Goal: Task Accomplishment & Management: Use online tool/utility

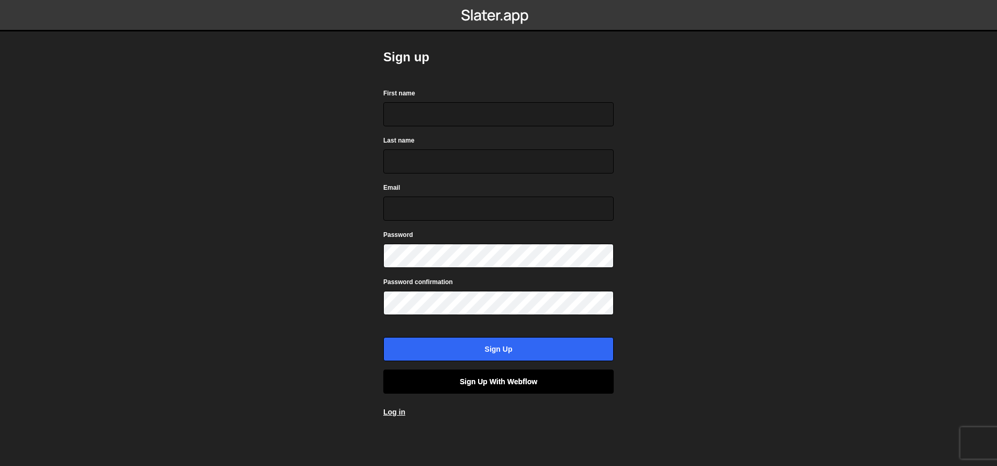
click at [532, 379] on link "Sign up with Webflow" at bounding box center [498, 381] width 231 height 24
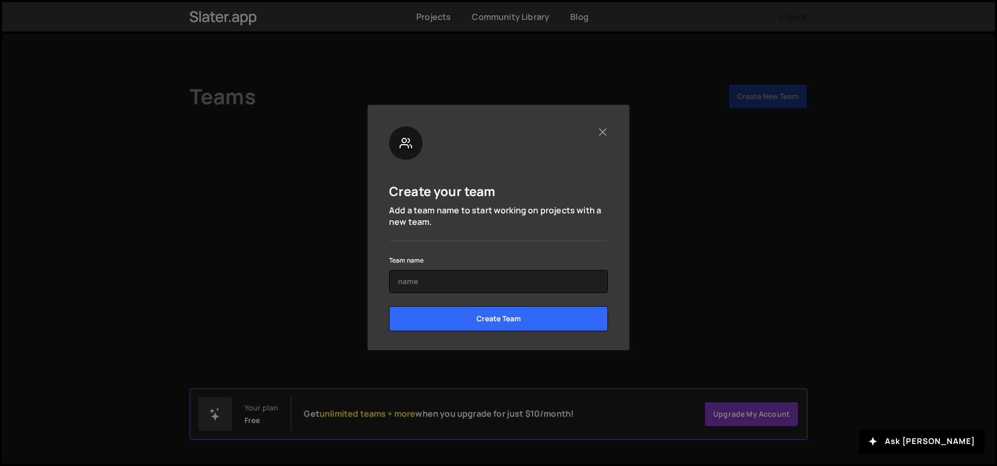
click at [527, 294] on form "Team name Create Team" at bounding box center [498, 296] width 219 height 85
click at [529, 288] on input "text" at bounding box center [498, 281] width 219 height 23
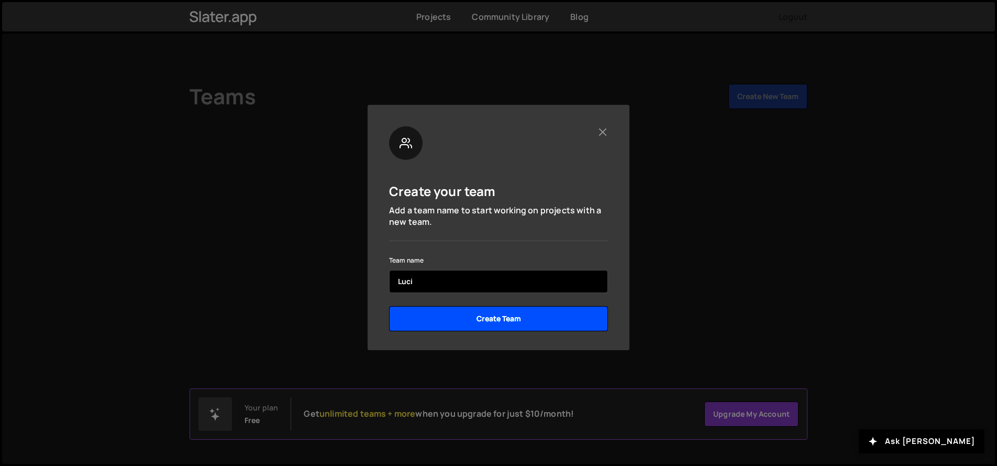
type input "Luci"
click at [478, 317] on input "Create Team" at bounding box center [498, 318] width 219 height 25
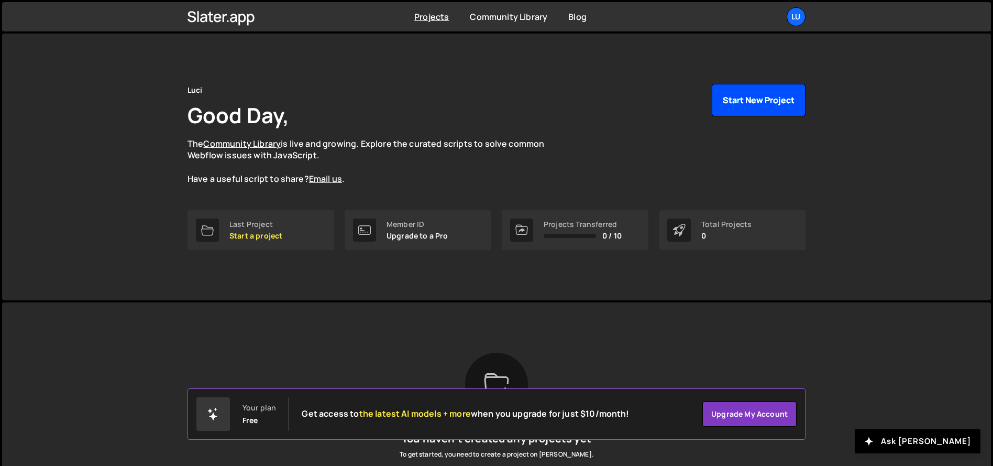
click at [765, 98] on button "Start New Project" at bounding box center [759, 100] width 94 height 32
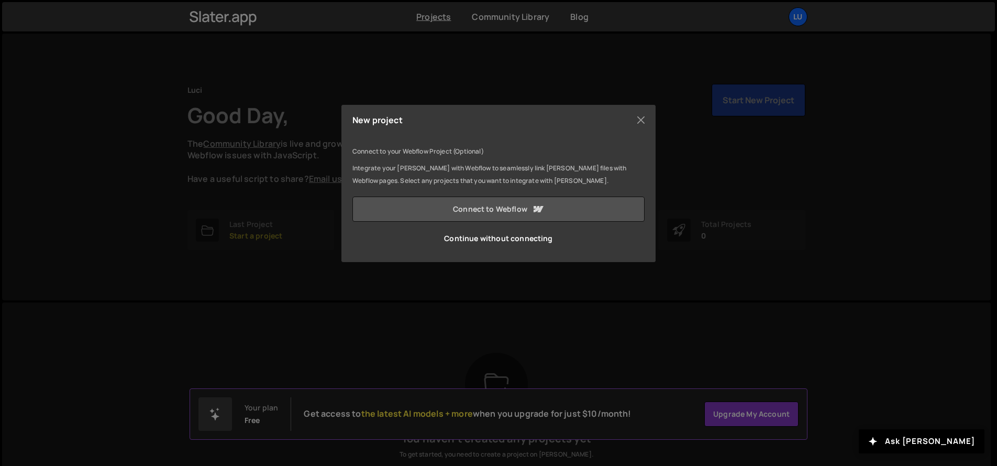
click at [447, 212] on link "Connect to Webflow" at bounding box center [499, 208] width 292 height 25
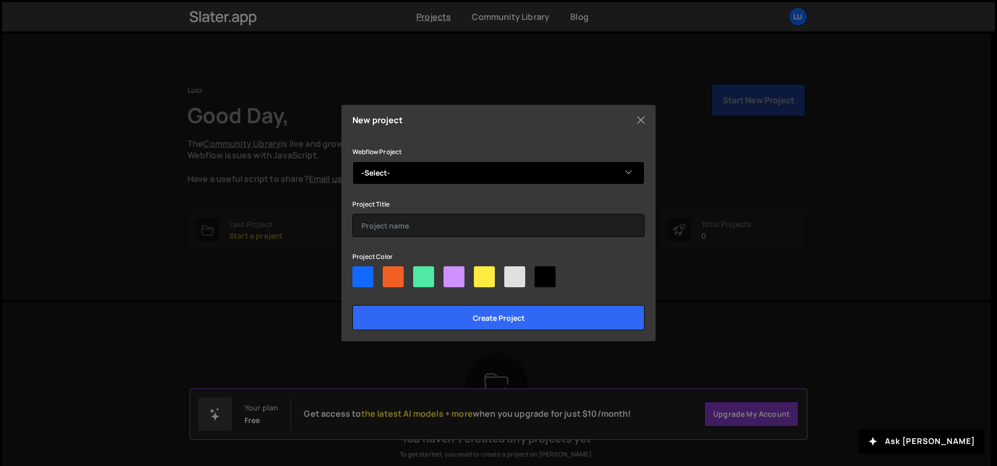
click at [453, 168] on select "-Select- Luci Creative Luci Alignment Modes ScrollTrigger Lumos2.0 Lumos Build …" at bounding box center [499, 172] width 292 height 23
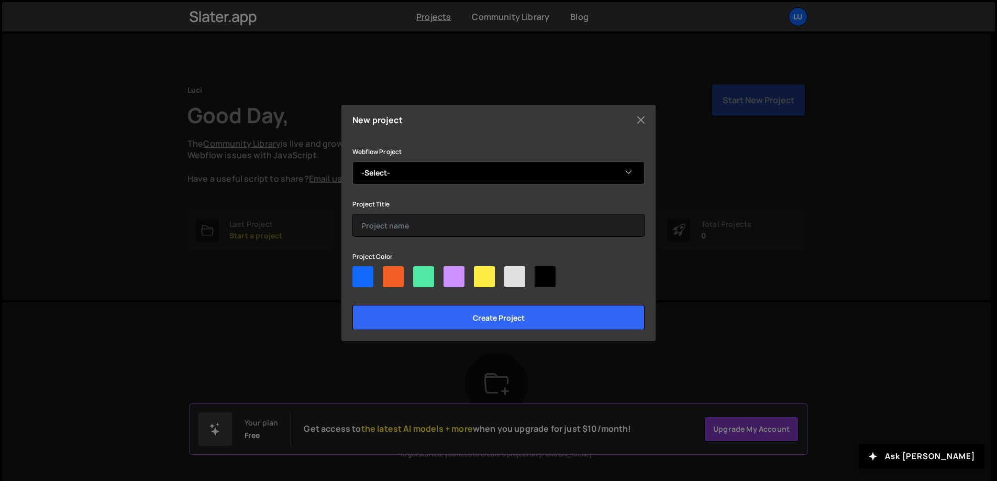
click at [562, 174] on select "-Select- Luci Creative Luci Alignment Modes ScrollTrigger Lumos2.0 Lumos Build …" at bounding box center [499, 172] width 292 height 23
select select "68c039d40eda60e5068d8d30"
click at [353, 161] on select "-Select- Luci Creative Luci Alignment Modes ScrollTrigger Lumos2.0 Lumos Build …" at bounding box center [499, 172] width 292 height 23
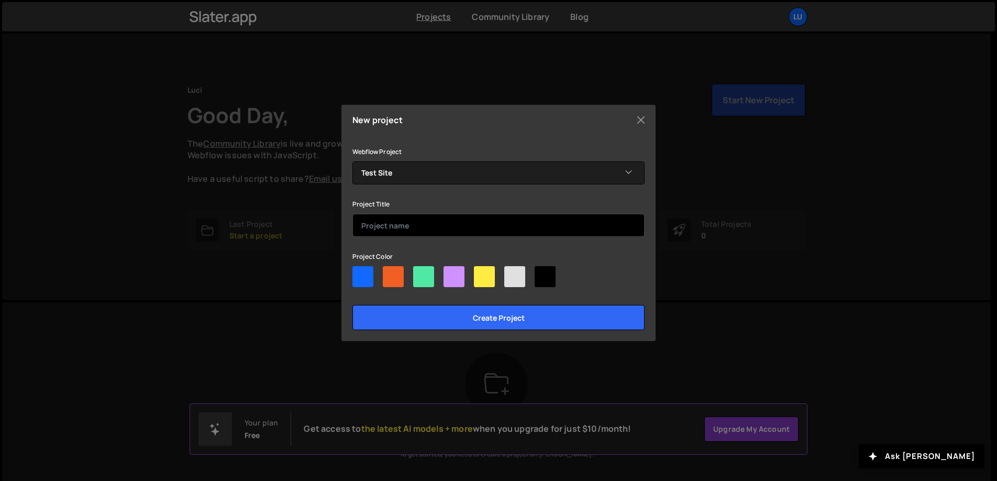
click at [573, 224] on input "text" at bounding box center [499, 225] width 292 height 23
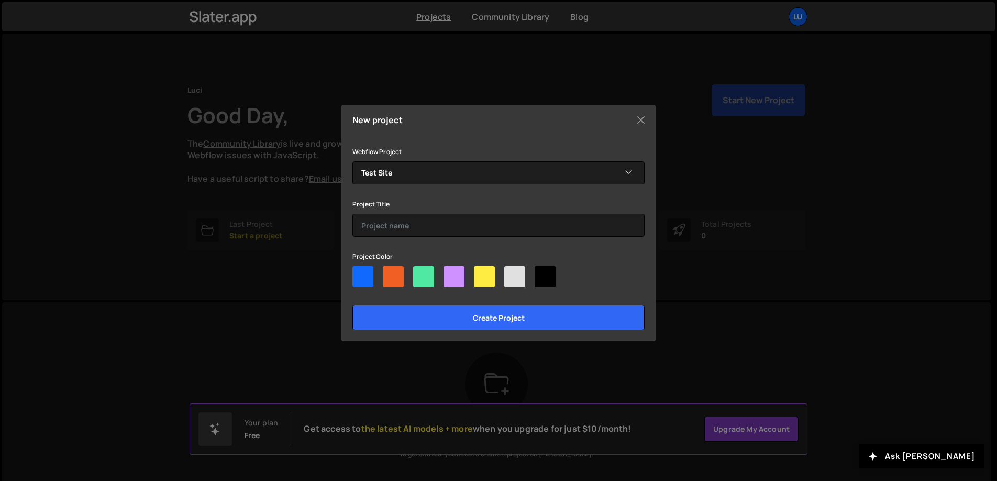
click at [367, 269] on div at bounding box center [363, 276] width 21 height 21
click at [359, 269] on input"] "radio" at bounding box center [356, 269] width 7 height 7
radio input"] "true"
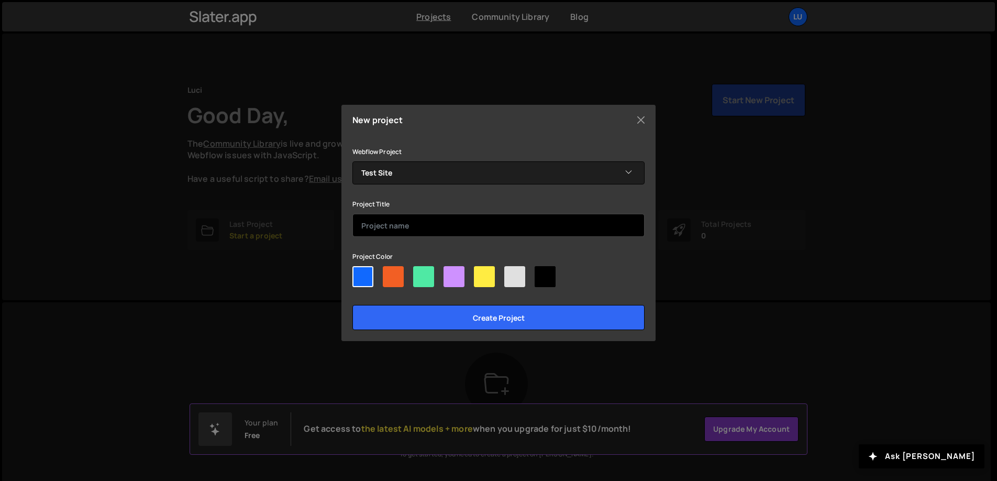
click at [426, 220] on input "text" at bounding box center [499, 225] width 292 height 23
type input "s"
type input "c"
type input "script"
click at [353, 305] on input "Create project" at bounding box center [499, 317] width 292 height 25
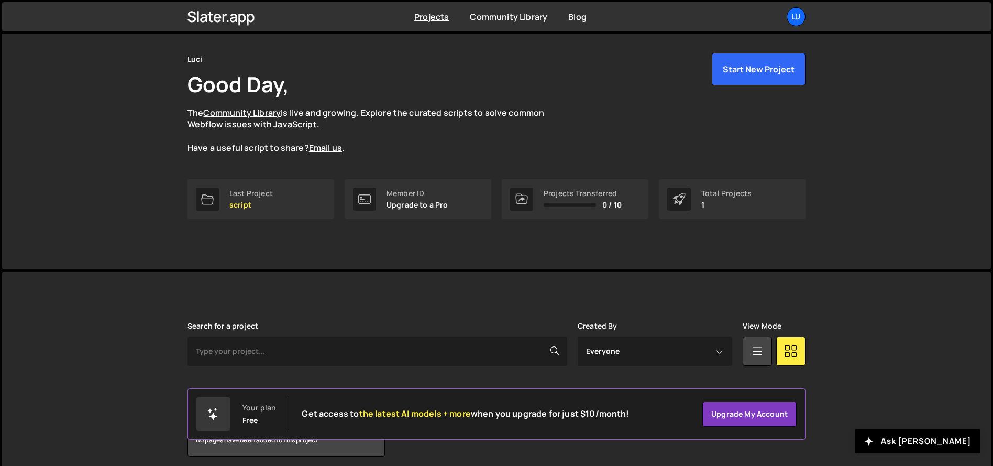
scroll to position [29, 0]
click at [250, 209] on p "script" at bounding box center [250, 206] width 43 height 8
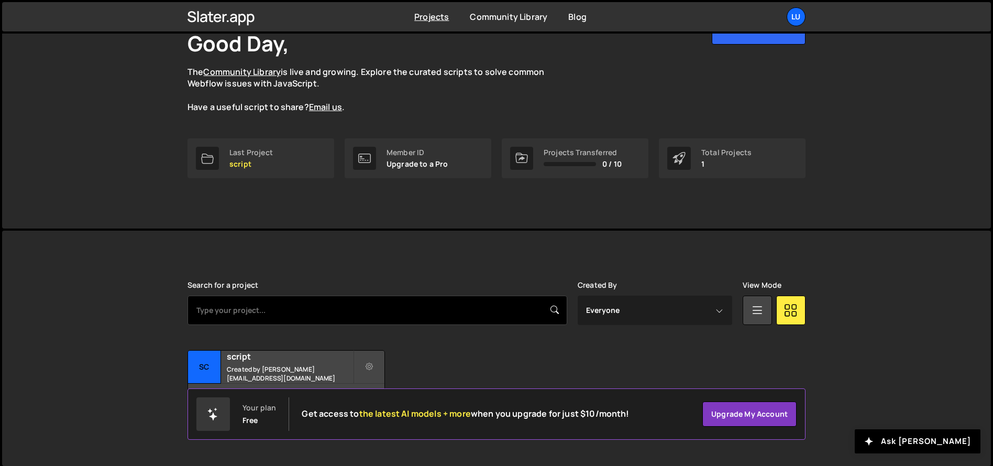
scroll to position [74, 0]
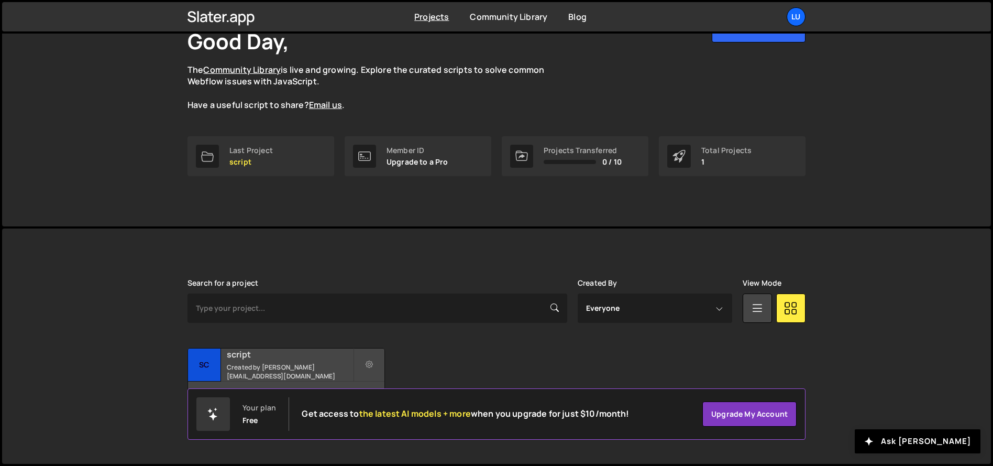
click at [223, 359] on div "script Created by elissa@lucicreative.com" at bounding box center [286, 364] width 196 height 32
click at [367, 384] on div "No pages have been added to this project" at bounding box center [286, 396] width 196 height 31
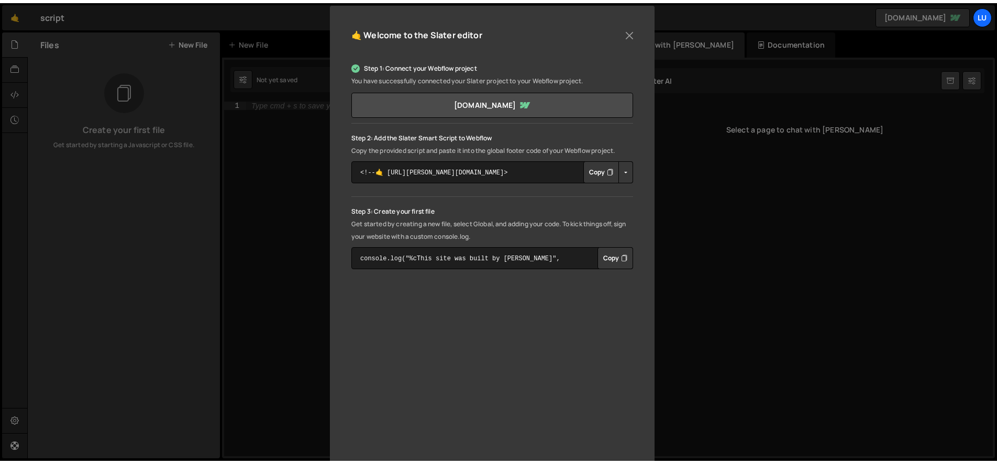
scroll to position [139, 0]
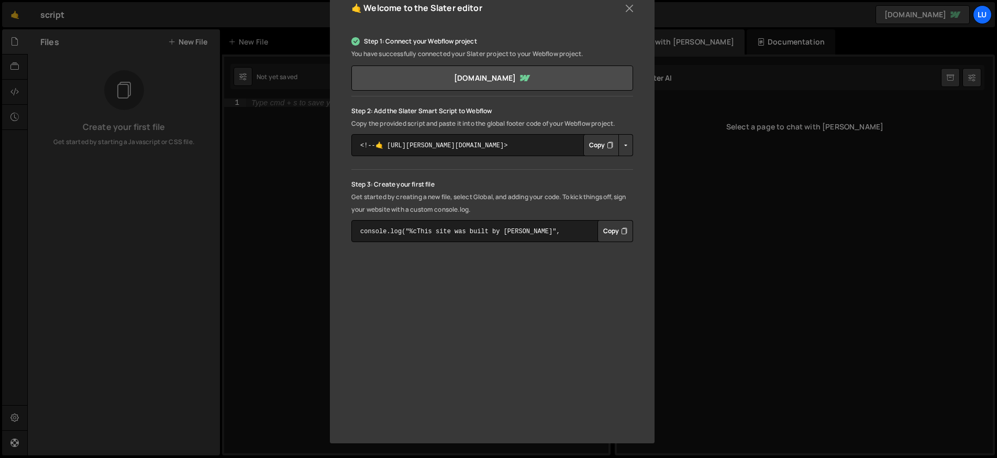
click at [596, 145] on button "Copy" at bounding box center [602, 145] width 36 height 22
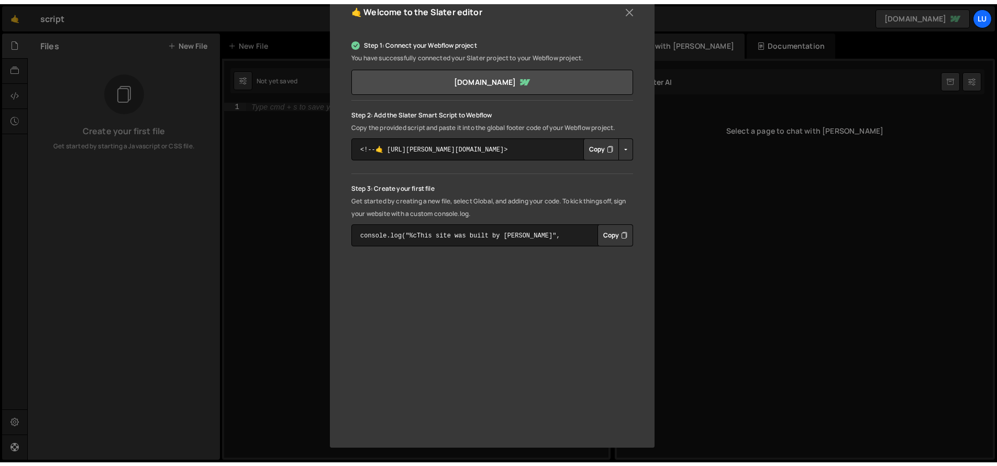
scroll to position [131, 0]
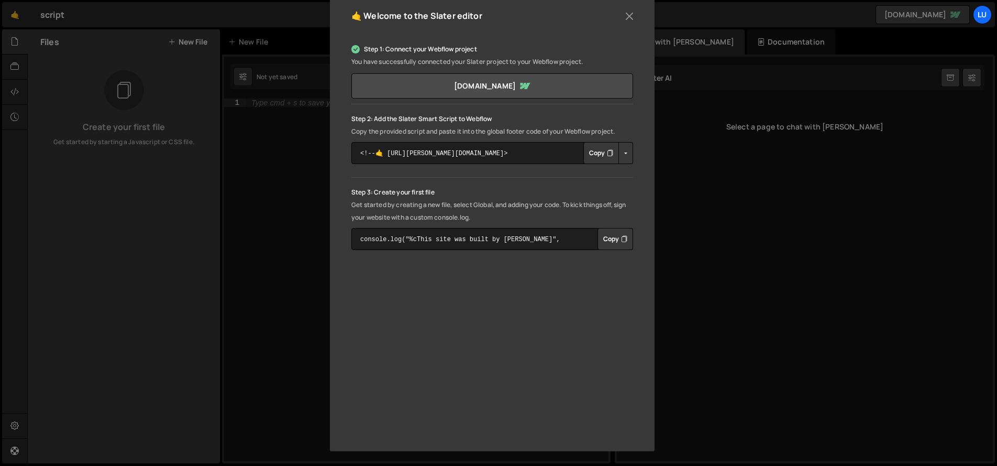
click at [618, 238] on button "Copy" at bounding box center [616, 239] width 36 height 22
drag, startPoint x: 783, startPoint y: 255, endPoint x: 763, endPoint y: 253, distance: 20.6
click at [783, 256] on div "🤙 Welcome to the Slater editor Step 1: Connect your Webflow project You have su…" at bounding box center [498, 233] width 997 height 466
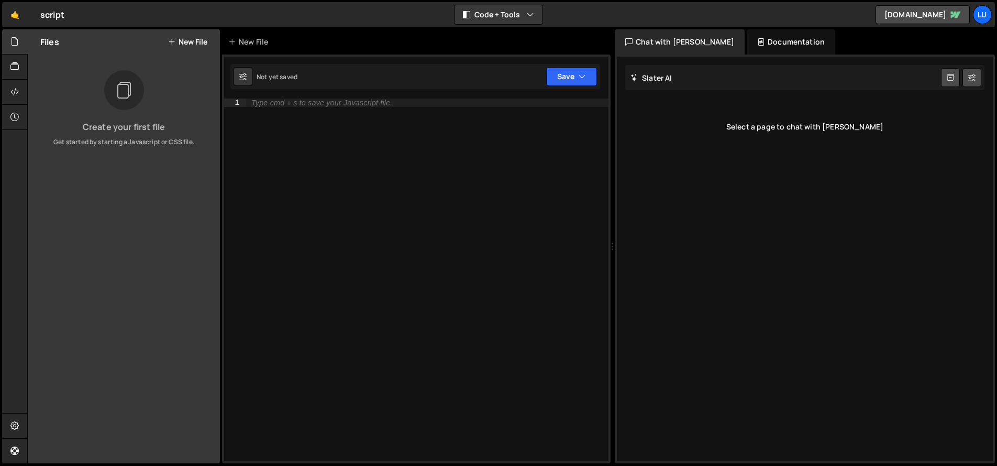
click at [503, 111] on div "Type cmd + s to save your Javascript file." at bounding box center [427, 287] width 363 height 379
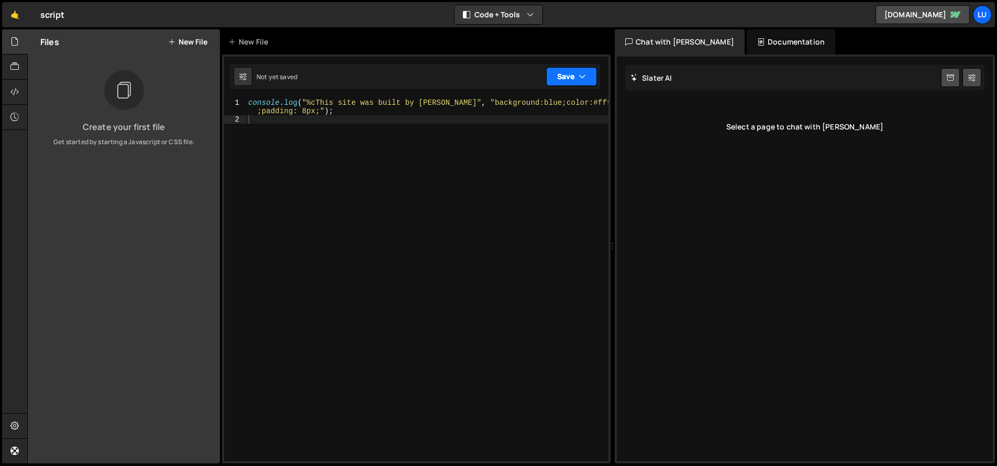
click at [567, 84] on button "Save" at bounding box center [571, 76] width 51 height 19
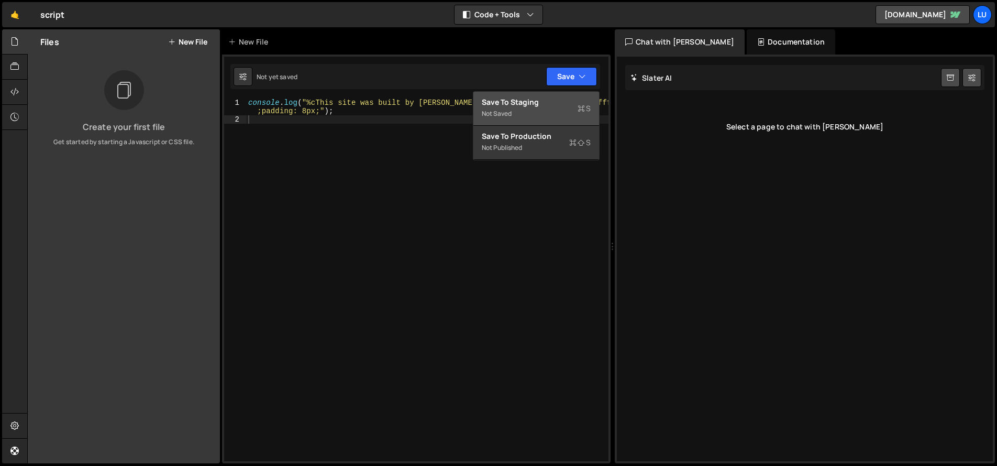
click at [542, 109] on div "Not saved" at bounding box center [536, 113] width 109 height 13
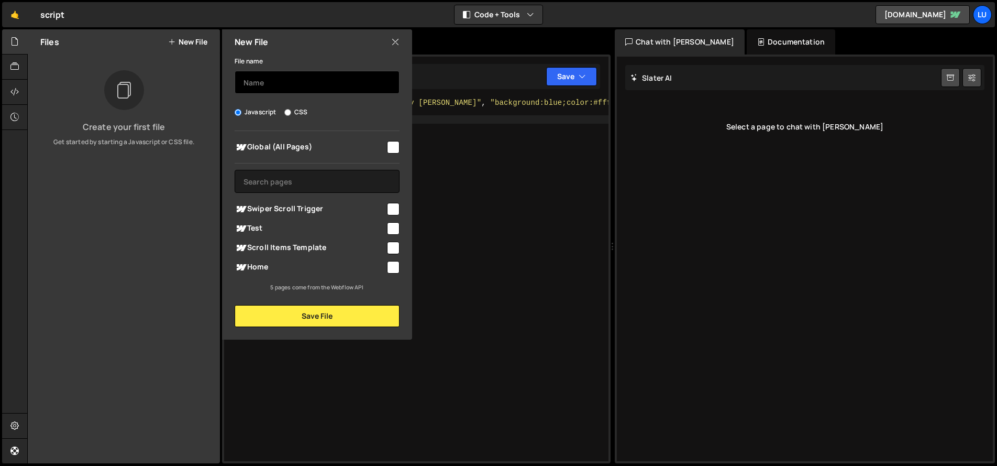
click at [273, 84] on input "text" at bounding box center [317, 82] width 165 height 23
type input "script.js"
click at [392, 243] on input "checkbox" at bounding box center [393, 248] width 13 height 13
click at [393, 245] on input "checkbox" at bounding box center [393, 248] width 13 height 13
click at [392, 251] on input "checkbox" at bounding box center [393, 248] width 13 height 13
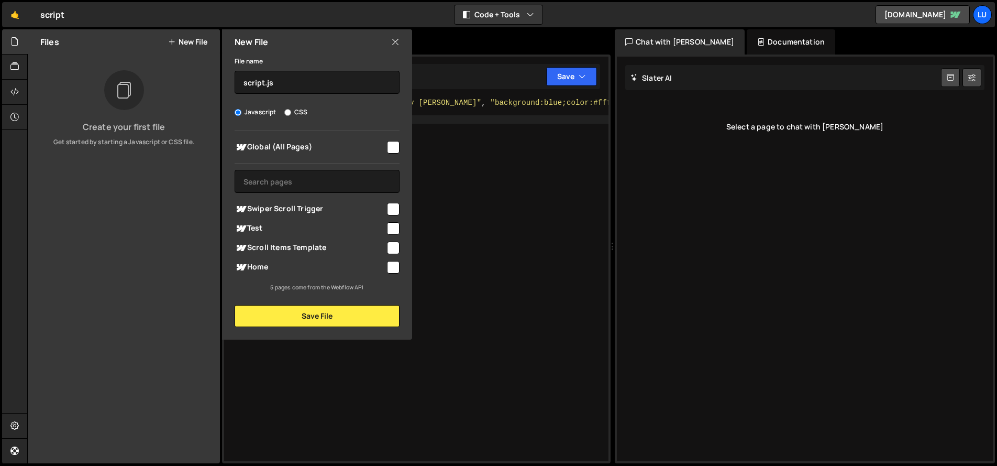
checkbox input "true"
click at [357, 323] on button "Save File" at bounding box center [317, 316] width 165 height 22
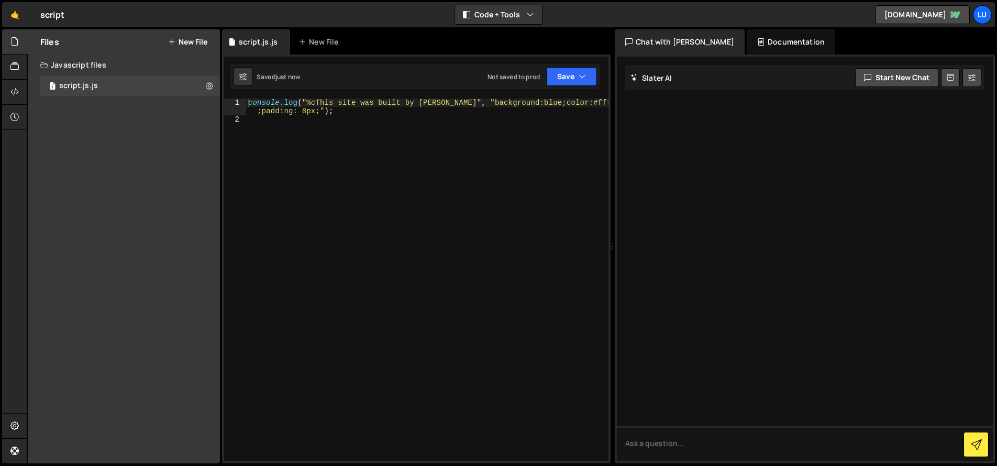
click at [364, 305] on div "console . log ( "%cThis site was built by Luci" , "background:blue;color:#fff ;…" at bounding box center [427, 292] width 363 height 388
click at [747, 43] on div "Documentation" at bounding box center [791, 41] width 89 height 25
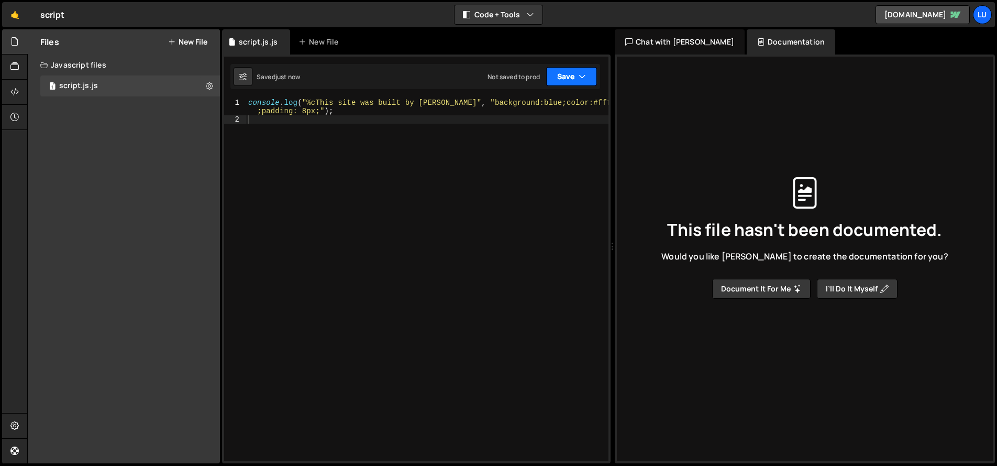
click at [558, 78] on button "Save" at bounding box center [571, 76] width 51 height 19
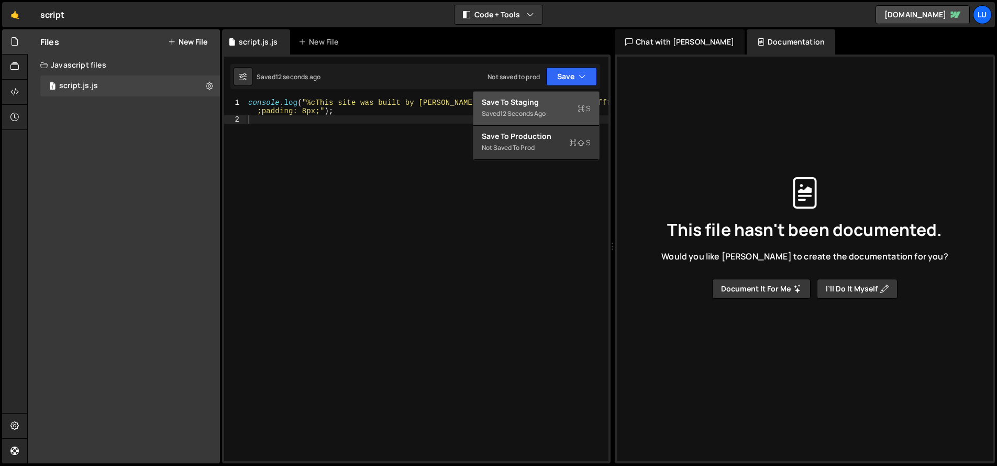
click at [541, 106] on div "Save to Staging S" at bounding box center [536, 102] width 109 height 10
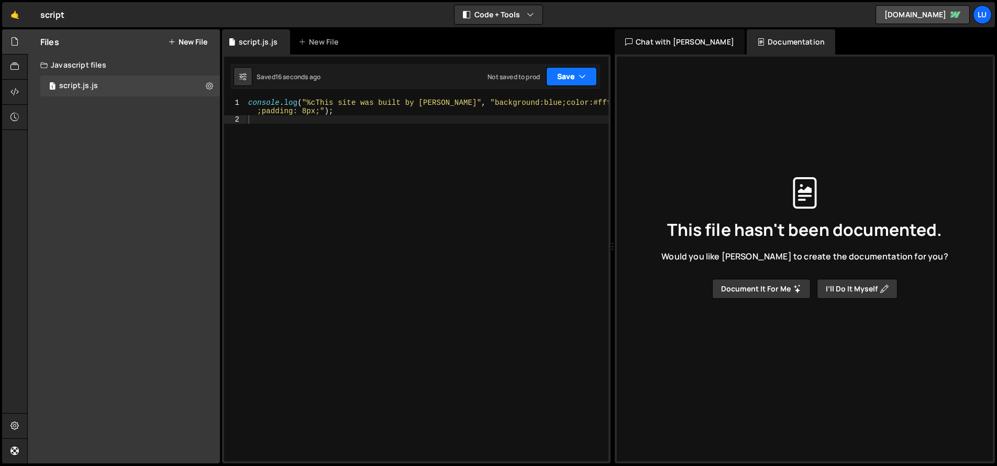
click at [593, 78] on button "Save" at bounding box center [571, 76] width 51 height 19
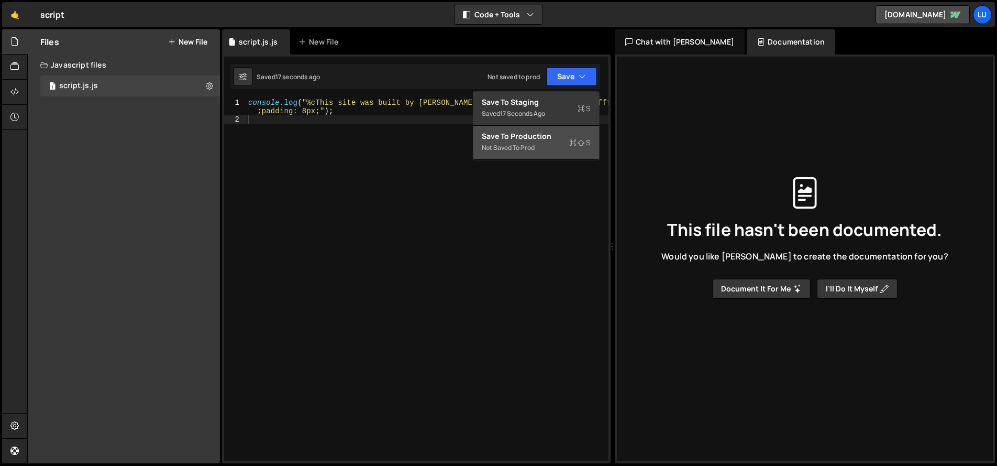
click at [539, 128] on button "Save to Production S Not saved to prod" at bounding box center [537, 143] width 126 height 34
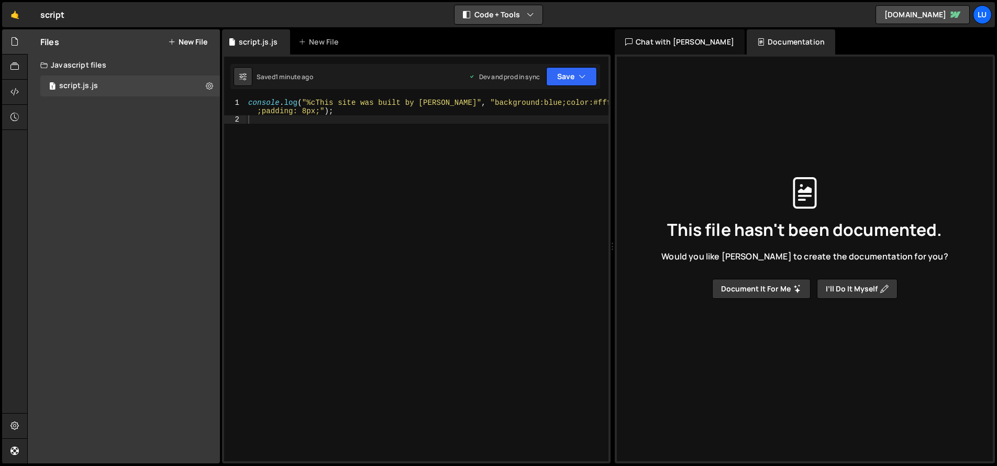
click at [521, 16] on button "Code + Tools" at bounding box center [499, 14] width 88 height 19
click at [602, 14] on div "🤙 script ⚠️ Code is being edited in another browser Code + Tools Code Only Code…" at bounding box center [498, 14] width 993 height 25
click at [506, 13] on button "Code + Tools" at bounding box center [499, 14] width 88 height 19
click at [503, 37] on button "Code Only" at bounding box center [499, 37] width 88 height 19
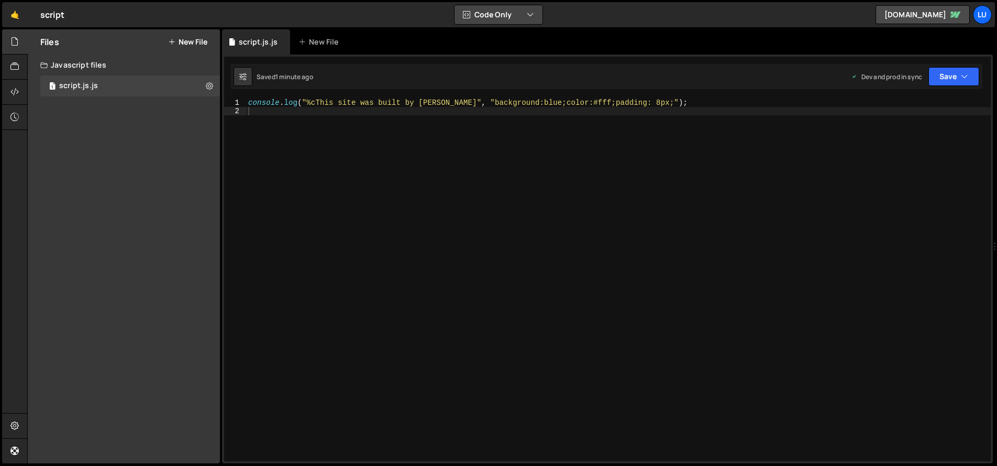
click at [507, 16] on button "Code Only" at bounding box center [499, 14] width 88 height 19
click at [503, 55] on button "Code + Tools" at bounding box center [499, 56] width 88 height 19
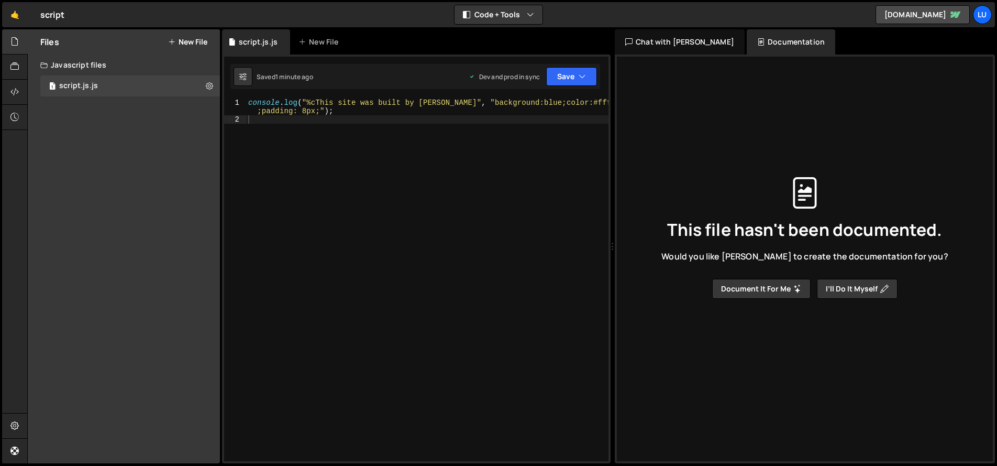
click at [672, 38] on div "Chat with Slater AI" at bounding box center [680, 41] width 130 height 25
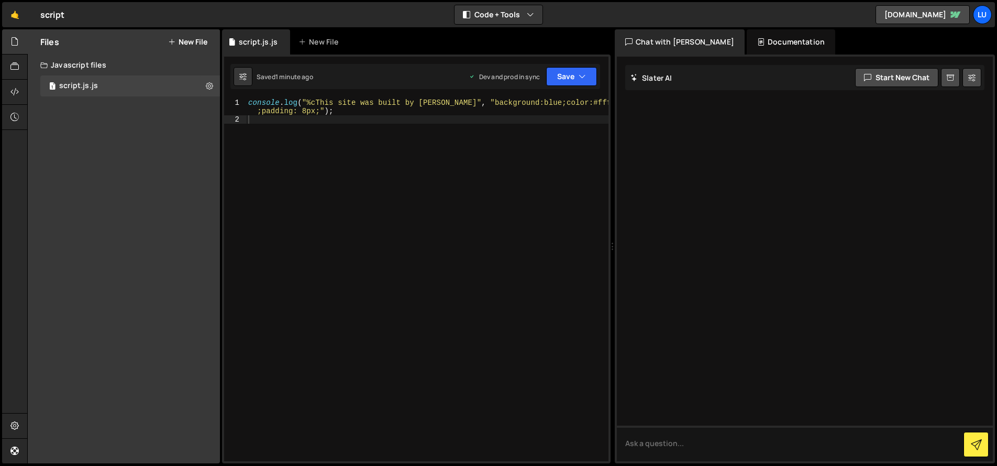
click at [747, 40] on div "Documentation" at bounding box center [791, 41] width 89 height 25
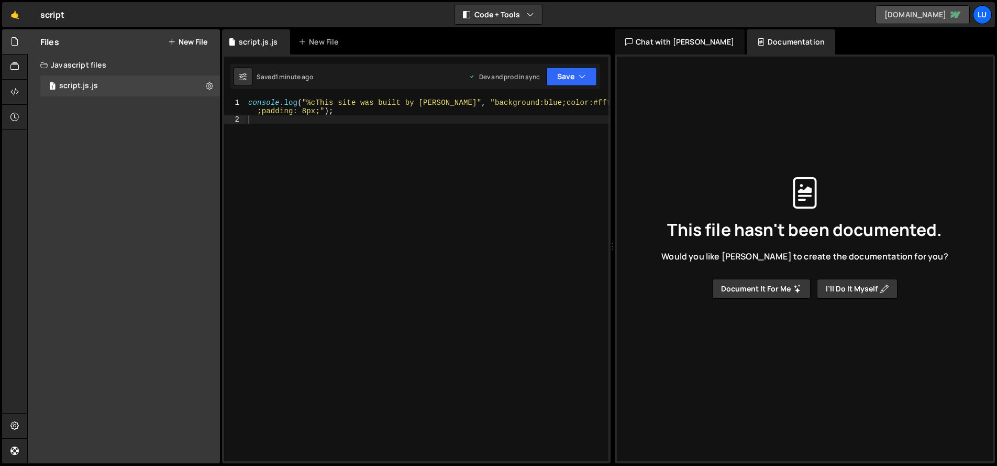
click at [908, 13] on link "luci-test-site.webflow.io" at bounding box center [923, 14] width 94 height 19
click at [51, 14] on div "script ⚠️ Code is being edited in another browser" at bounding box center [52, 14] width 24 height 13
click at [12, 16] on link "🤙" at bounding box center [15, 14] width 26 height 25
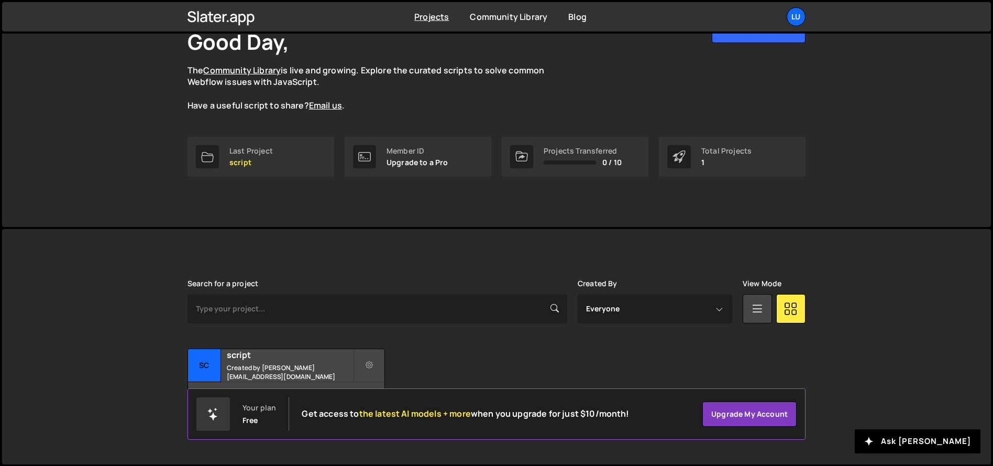
scroll to position [74, 0]
click at [286, 369] on small "Created by elissa@lucicreative.com" at bounding box center [290, 372] width 126 height 18
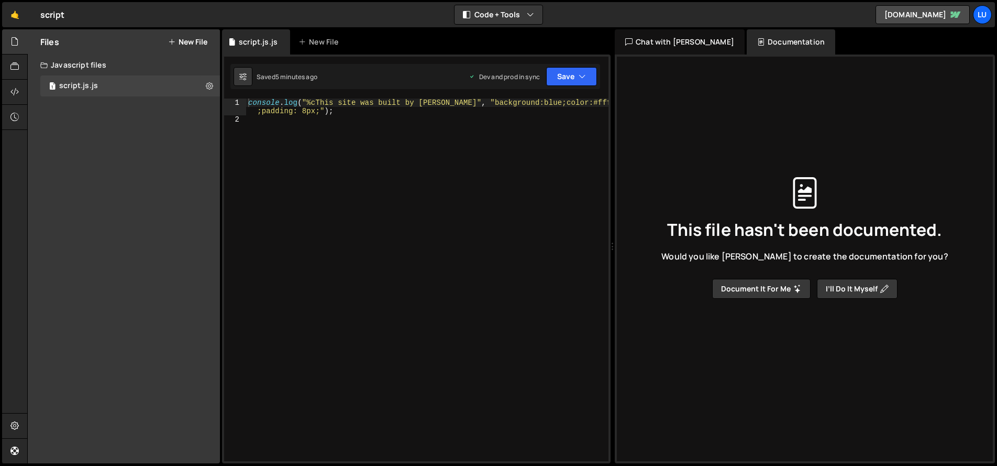
click at [311, 117] on div "console . log ( "%cThis site was built by [PERSON_NAME]" , "background:blue;col…" at bounding box center [427, 292] width 363 height 388
click at [429, 102] on div "console . log ( "%cThis site was built by [PERSON_NAME]" , "background:blue;col…" at bounding box center [427, 292] width 363 height 388
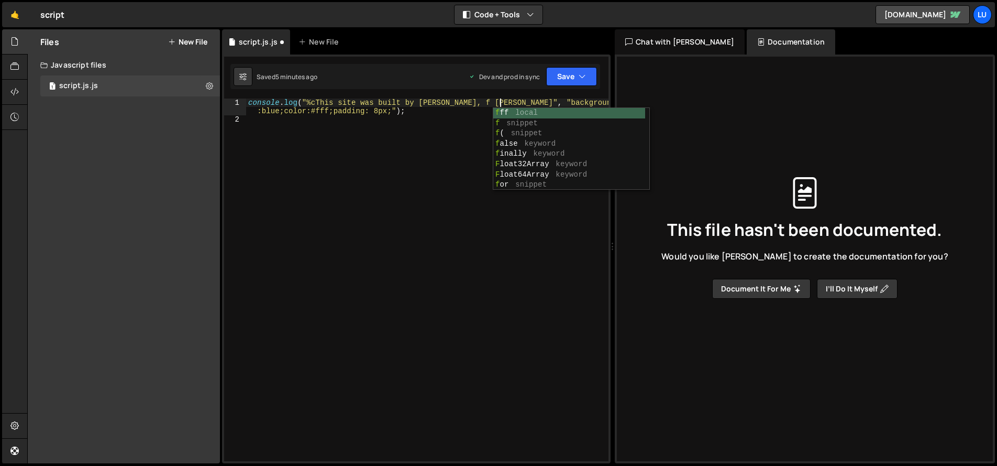
scroll to position [0, 18]
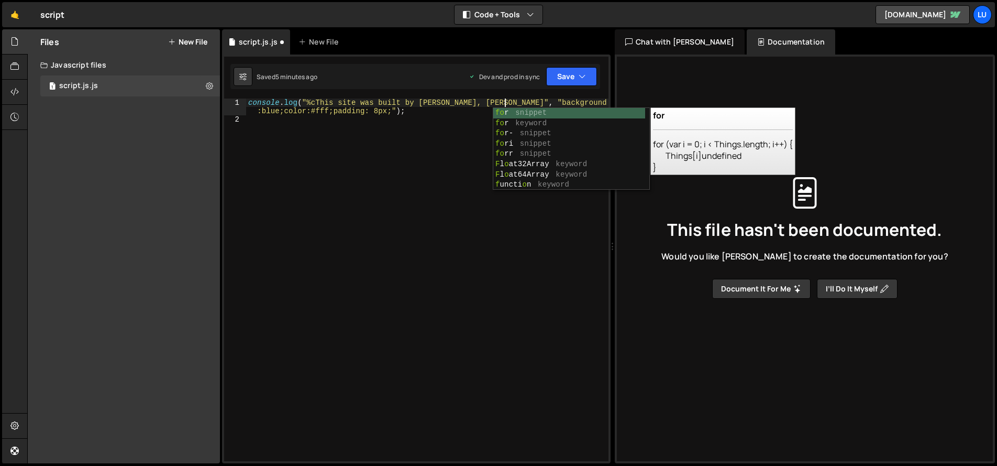
type textarea "console.log("%cThis site was built by [PERSON_NAME], for [PERSON_NAME]", "backg…"
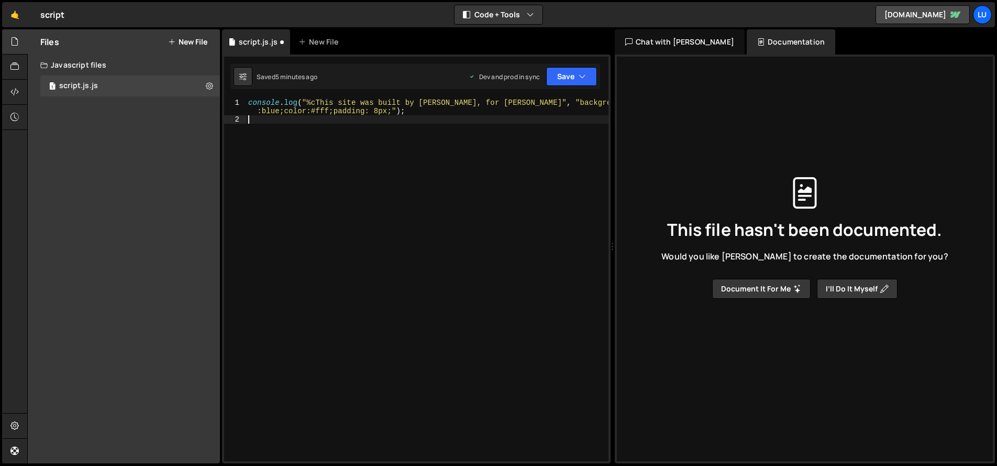
click at [320, 247] on div "console . log ( "%cThis site was built by [PERSON_NAME], for [PERSON_NAME]" , "…" at bounding box center [427, 292] width 363 height 388
click at [562, 75] on button "Save" at bounding box center [571, 76] width 51 height 19
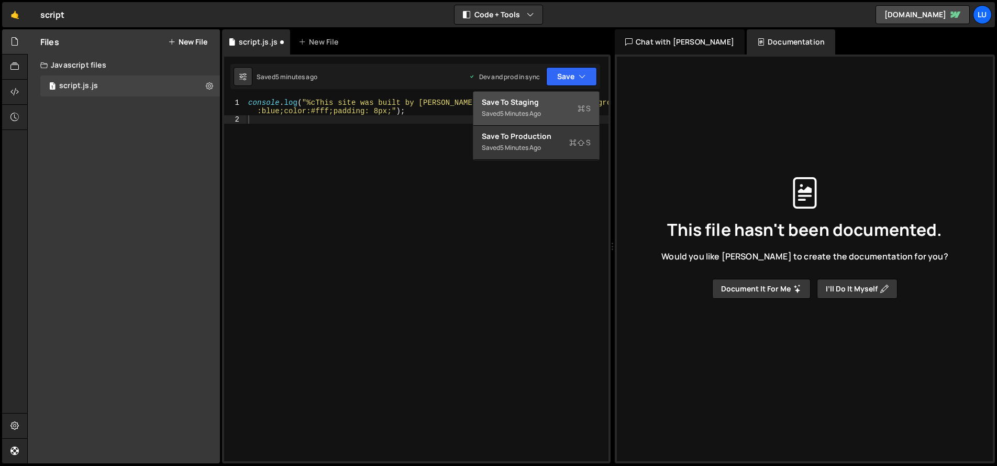
click at [553, 105] on div "Save to Staging S" at bounding box center [536, 102] width 109 height 10
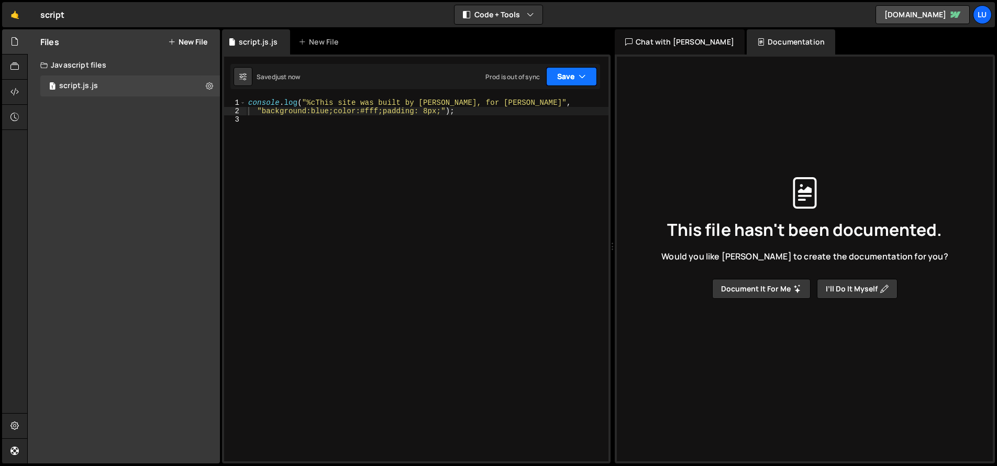
click at [551, 72] on button "Save" at bounding box center [571, 76] width 51 height 19
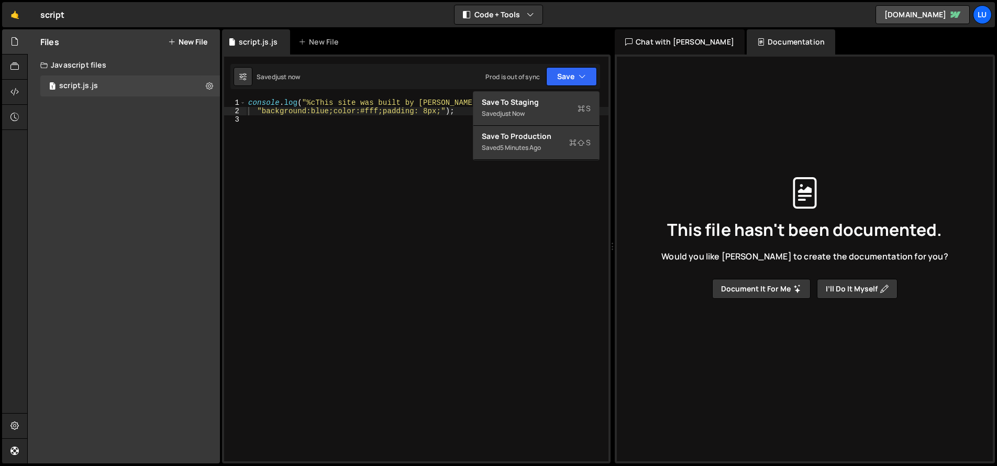
click at [509, 228] on div "console . log ( "%cThis site was built by Elissa Jacobsen, for Luci" , "backgro…" at bounding box center [427, 287] width 363 height 379
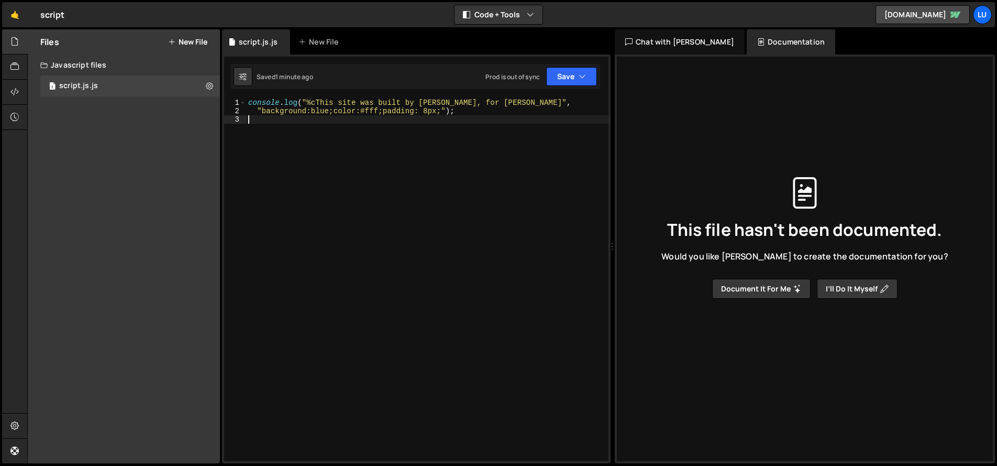
paste textarea "</script>"
type textarea "</script>"
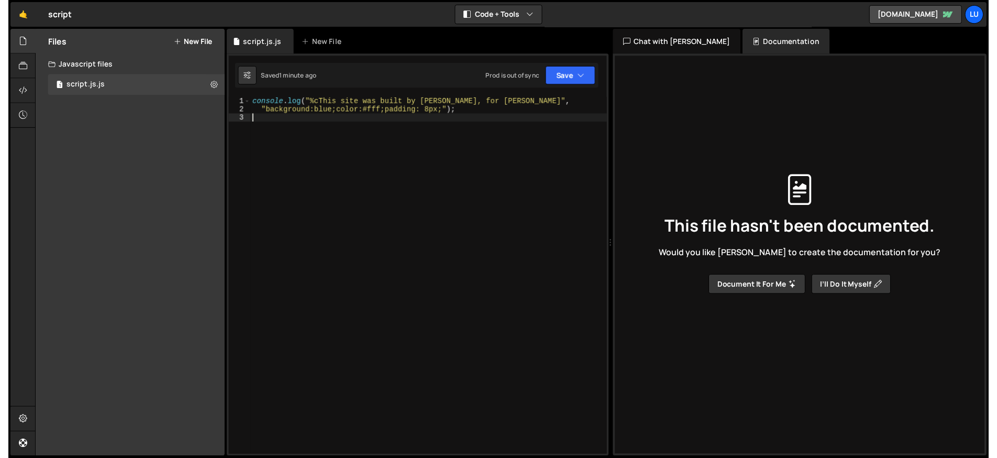
scroll to position [73, 0]
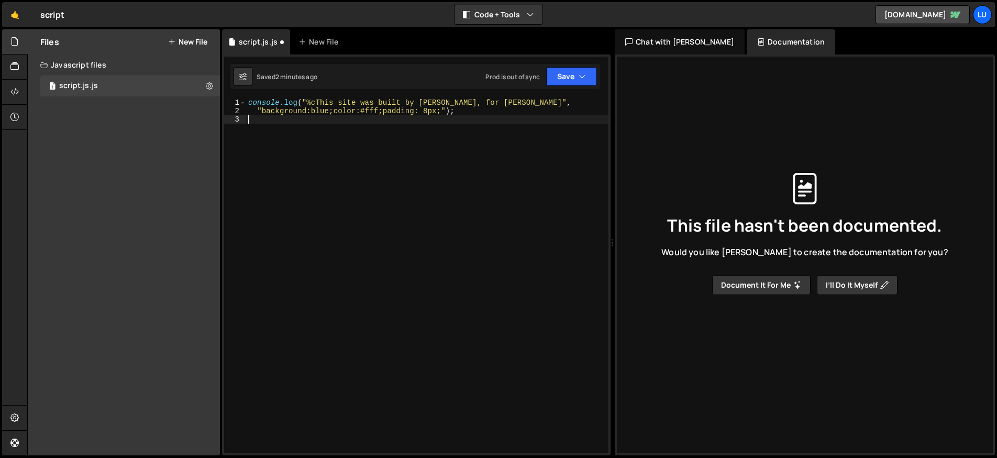
paste textarea "</script>"
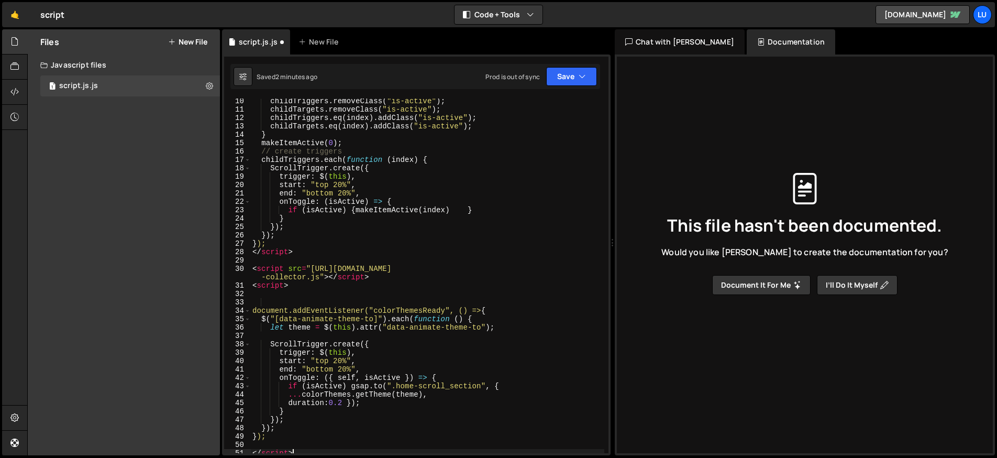
scroll to position [0, 0]
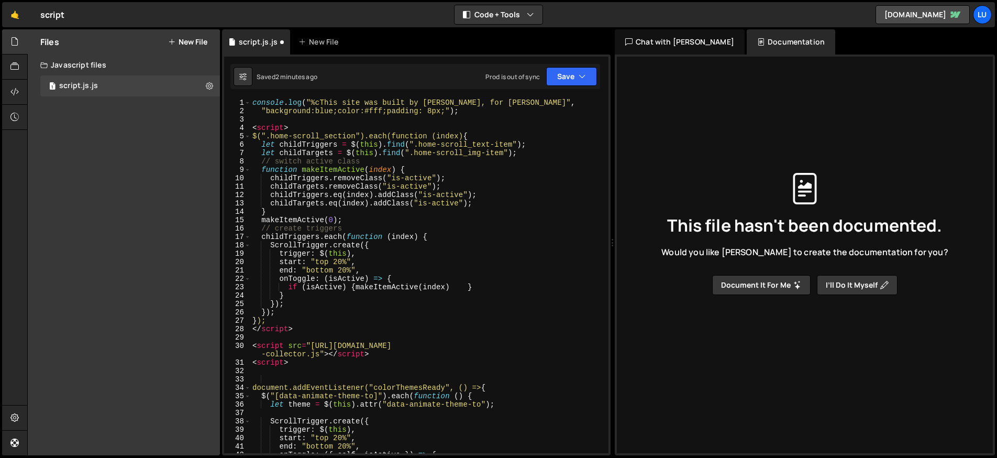
click at [325, 128] on div "console . log ( "%cThis site was built by Elissa Jacobsen, for Luci" , "backgro…" at bounding box center [427, 283] width 354 height 371
click at [315, 128] on div "console . log ( "%cThis site was built by Elissa Jacobsen, for Luci" , "backgro…" at bounding box center [427, 283] width 354 height 371
click at [314, 127] on div "console . log ( "%cThis site was built by Elissa Jacobsen, for Luci" , "backgro…" at bounding box center [427, 283] width 354 height 371
click at [313, 127] on div "console . log ( "%cThis site was built by Elissa Jacobsen, for Luci" , "backgro…" at bounding box center [427, 283] width 354 height 371
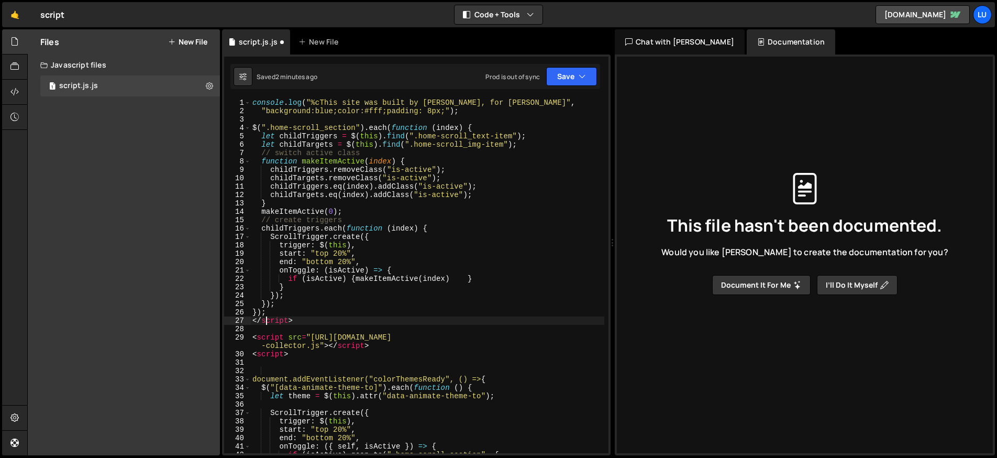
click at [268, 319] on div "console . log ( "%cThis site was built by Elissa Jacobsen, for Luci" , "backgro…" at bounding box center [427, 283] width 354 height 371
click at [268, 320] on div "console . log ( "%cThis site was built by Elissa Jacobsen, for Luci" , "backgro…" at bounding box center [427, 283] width 354 height 371
type textarea "</script>"
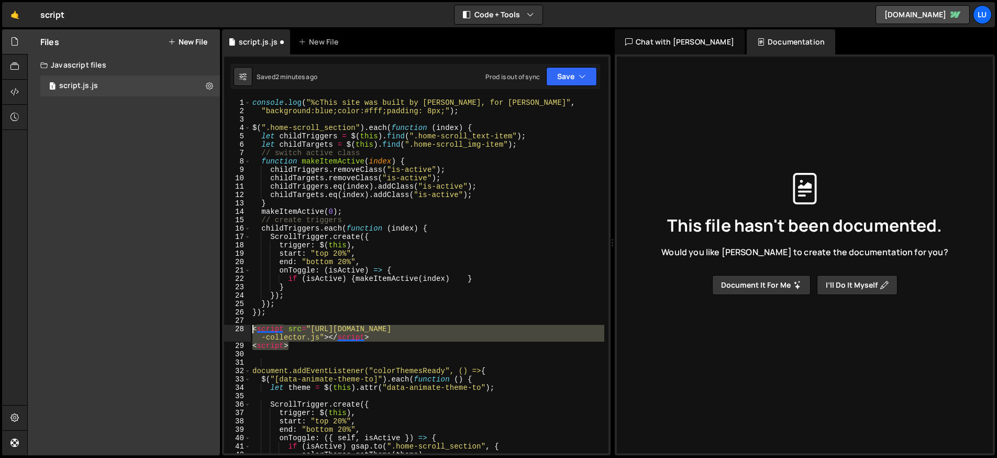
drag, startPoint x: 305, startPoint y: 346, endPoint x: 222, endPoint y: 333, distance: 83.9
click at [222, 333] on div "1 2 3 4 5 6 7 8 9 10 11 12 13 14 15 16 17 18 19 20 21 22 23 24 25 26 27 28 29 3…" at bounding box center [416, 254] width 389 height 401
type textarea "<script src="https://cdn.jsdelivr.net/gh/lumosframework/scripts@v1.1.1/theme-co…"
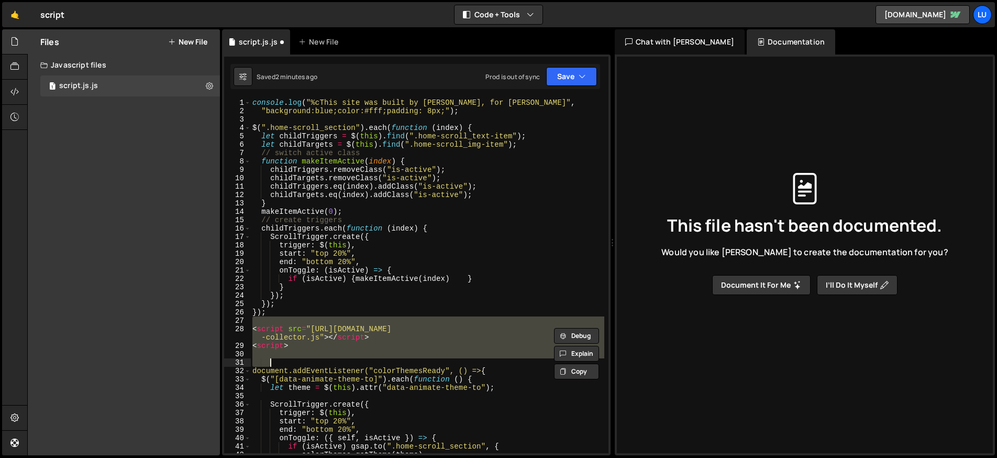
drag, startPoint x: 302, startPoint y: 320, endPoint x: 306, endPoint y: 360, distance: 40.6
click at [306, 360] on div "console . log ( "%cThis site was built by Elissa Jacobsen, for Luci" , "backgro…" at bounding box center [427, 283] width 354 height 371
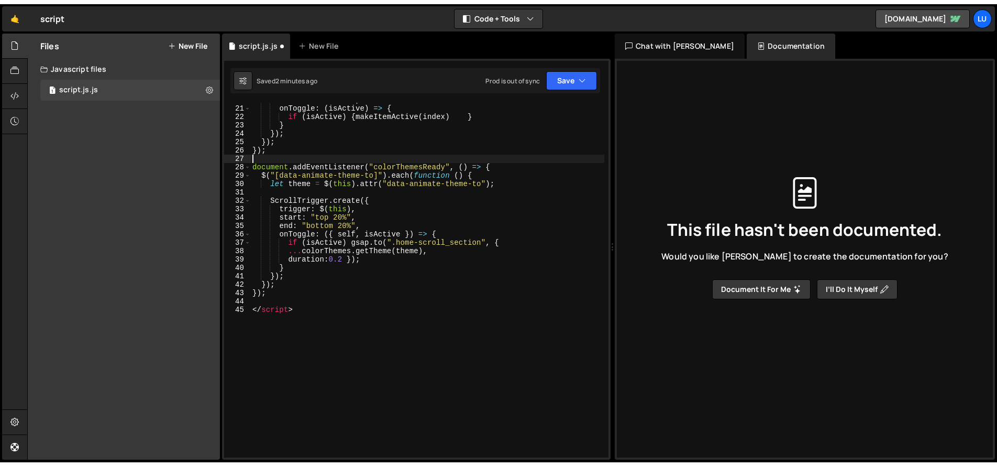
scroll to position [142, 0]
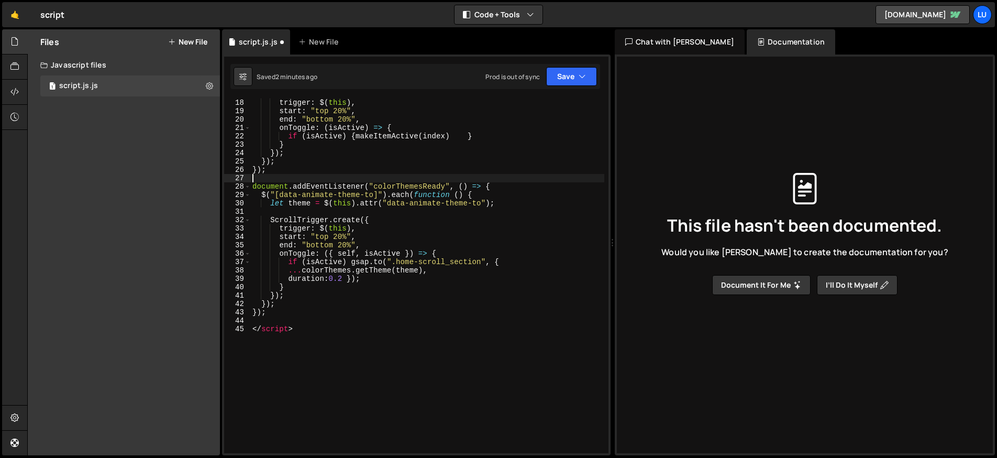
click at [324, 325] on div "ScrollTrigger . create ({ trigger : $ ( this ) , start : "top 20%" , end : "bot…" at bounding box center [427, 275] width 354 height 371
type textarea "</script>"
click at [324, 325] on div "ScrollTrigger . create ({ trigger : $ ( this ) , start : "top 20%" , end : "bot…" at bounding box center [427, 275] width 354 height 371
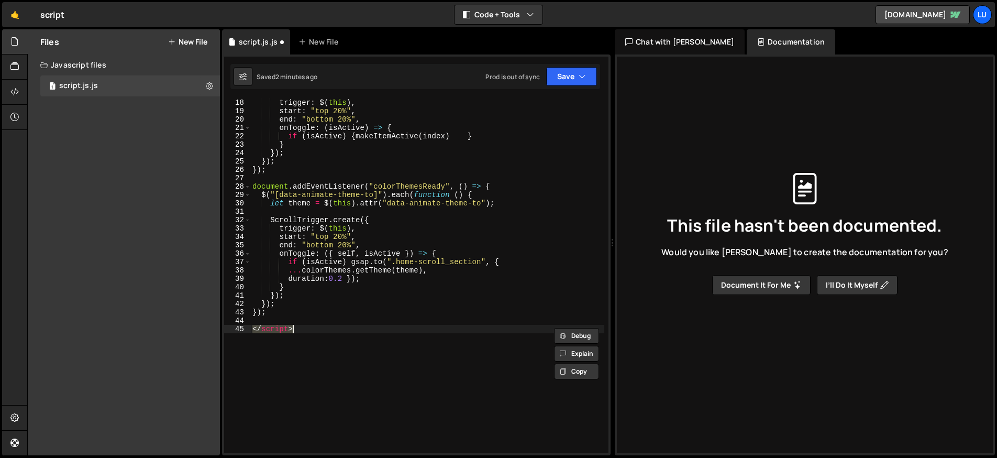
click at [324, 325] on div "ScrollTrigger . create ({ trigger : $ ( this ) , start : "top 20%" , end : "bot…" at bounding box center [427, 275] width 354 height 371
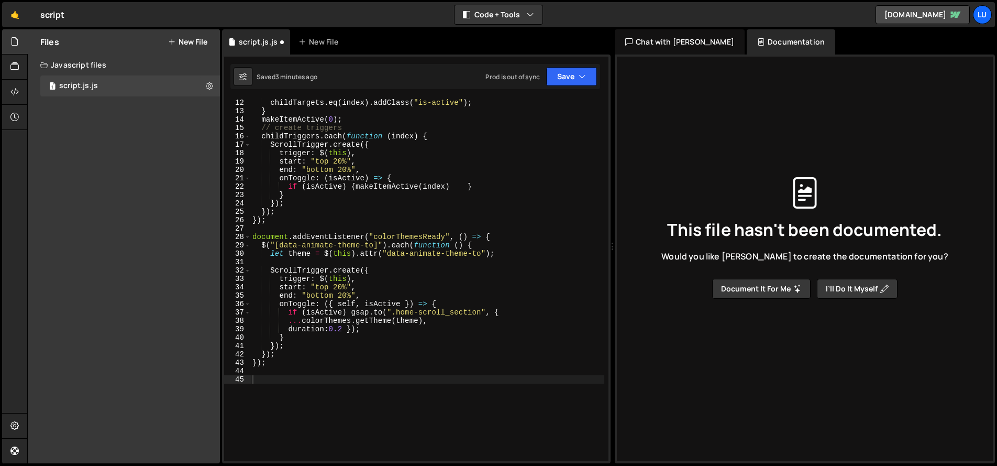
scroll to position [29, 0]
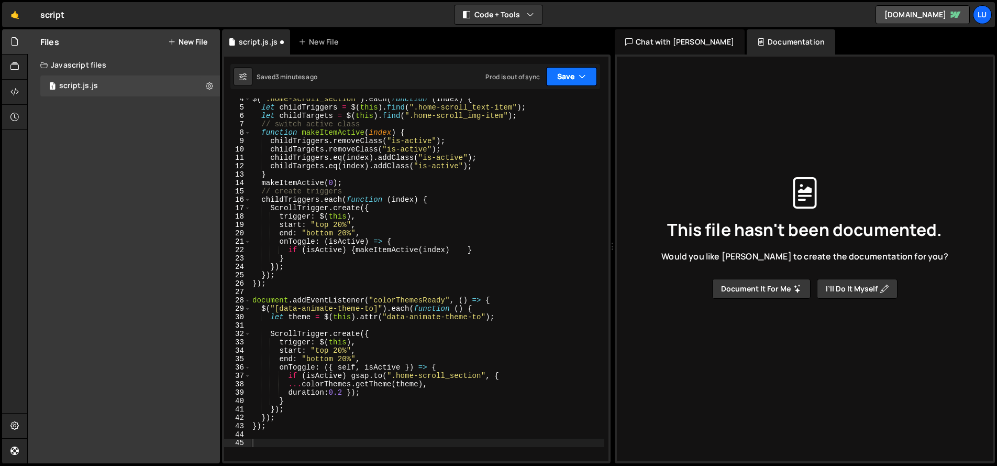
click at [579, 78] on icon "button" at bounding box center [582, 76] width 7 height 10
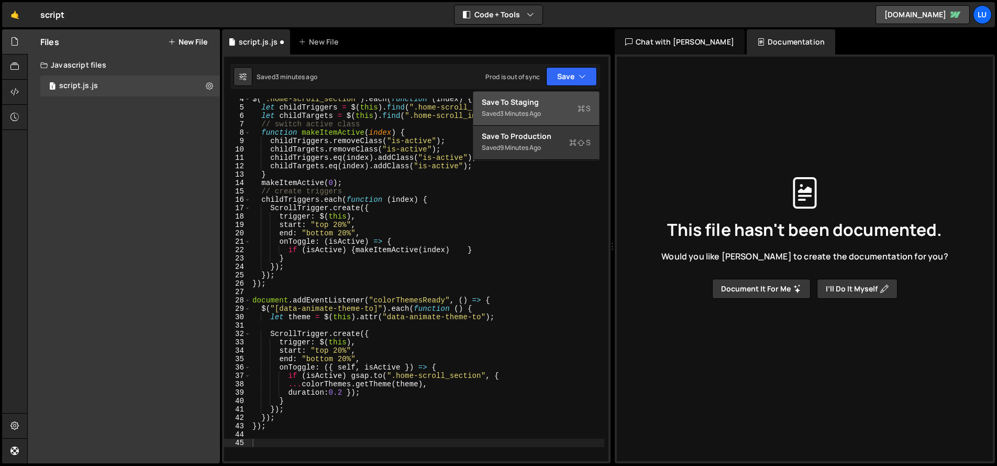
click at [534, 107] on div "Saved 3 minutes ago" at bounding box center [536, 113] width 109 height 13
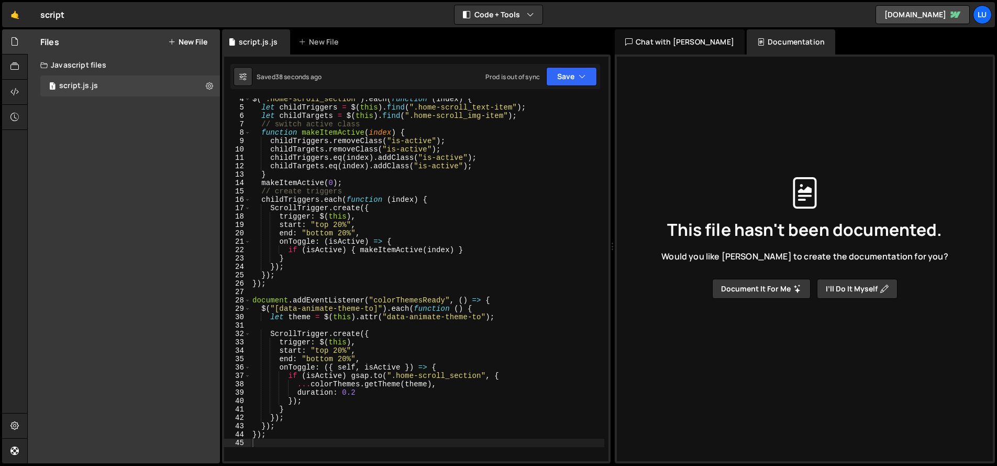
click at [112, 120] on div "Files New File Javascript files 1 script.js.js 0 CSS files Copy share link Edit…" at bounding box center [124, 246] width 192 height 434
click at [193, 40] on button "New File" at bounding box center [187, 42] width 39 height 8
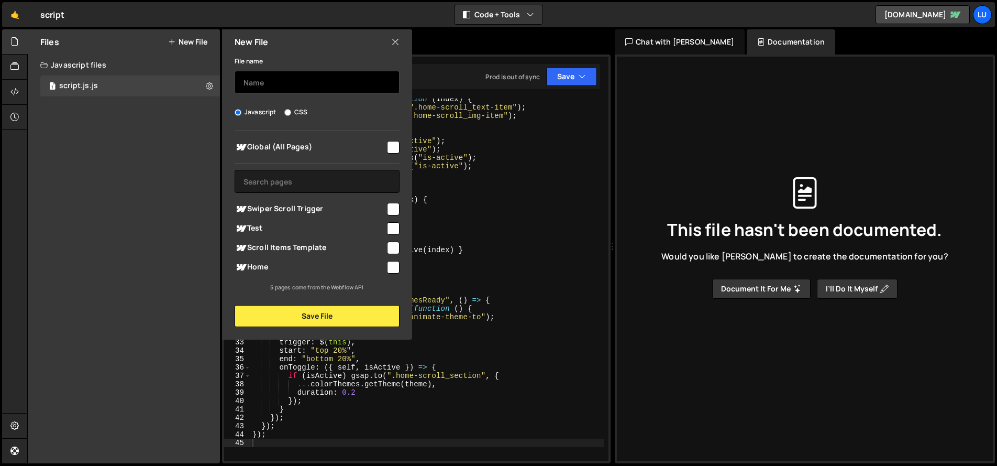
click at [303, 82] on input "text" at bounding box center [317, 82] width 165 height 23
type input "base script"
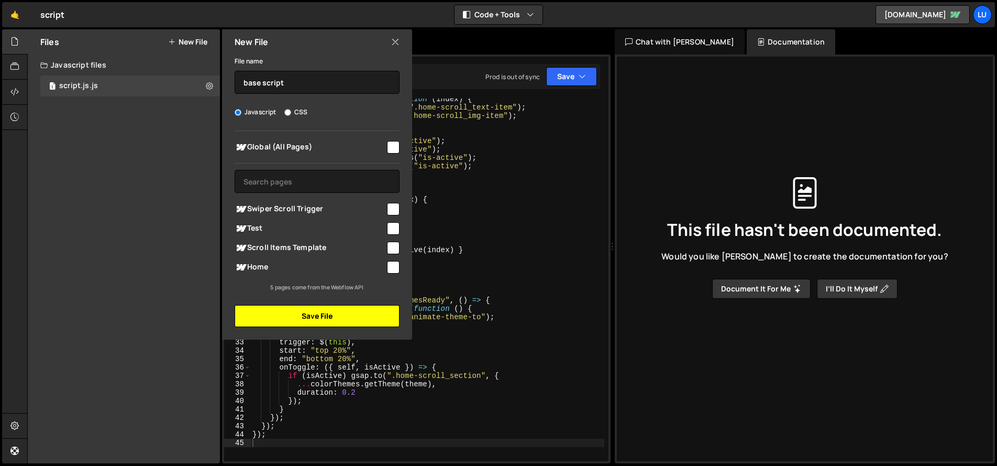
click at [315, 310] on button "Save File" at bounding box center [317, 316] width 165 height 22
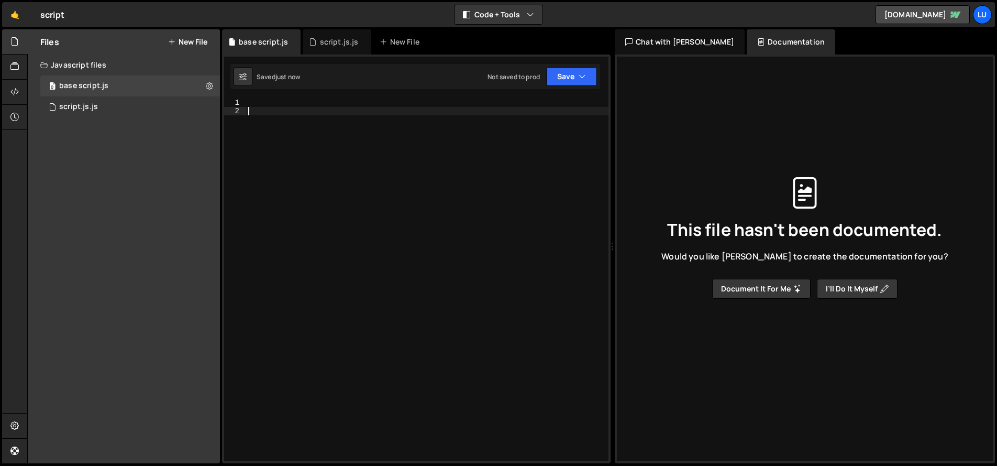
click at [342, 173] on div at bounding box center [427, 287] width 363 height 379
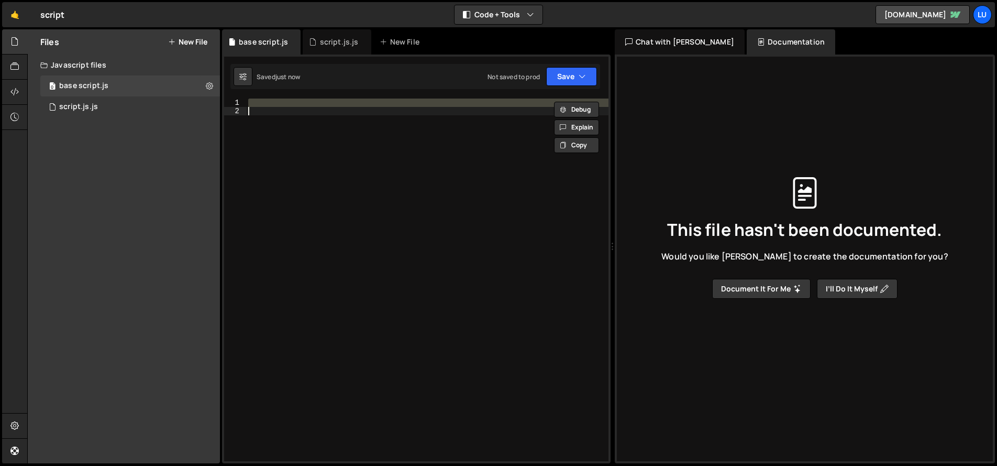
paste textarea "</script>"
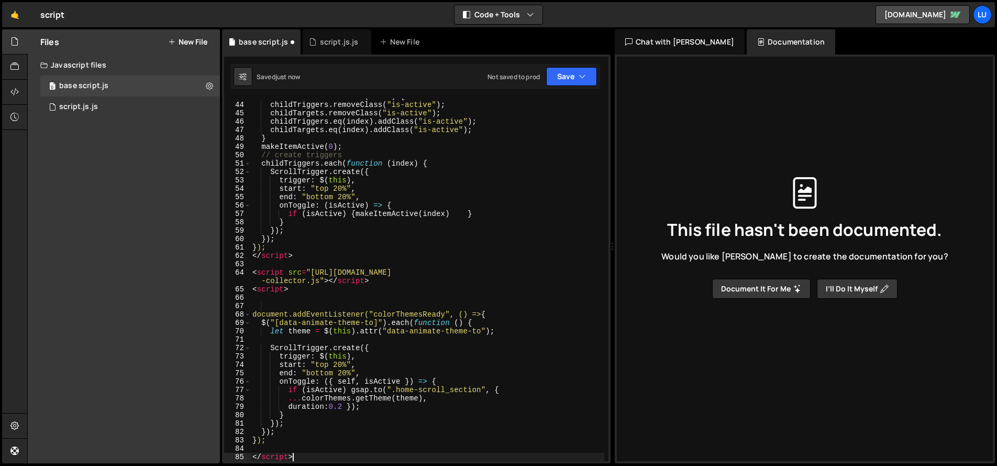
click at [357, 285] on div "function makeItemActive ( index ) { childTriggers . removeClass ( "is-active" )…" at bounding box center [427, 281] width 354 height 379
click at [394, 278] on div "function makeItemActive ( index ) { childTriggers . removeClass ( "is-active" )…" at bounding box center [427, 281] width 354 height 379
type textarea "<script src="https://cdn.jsdelivr.net/gh/lumosframework/scripts@v1.1.1/theme-co…"
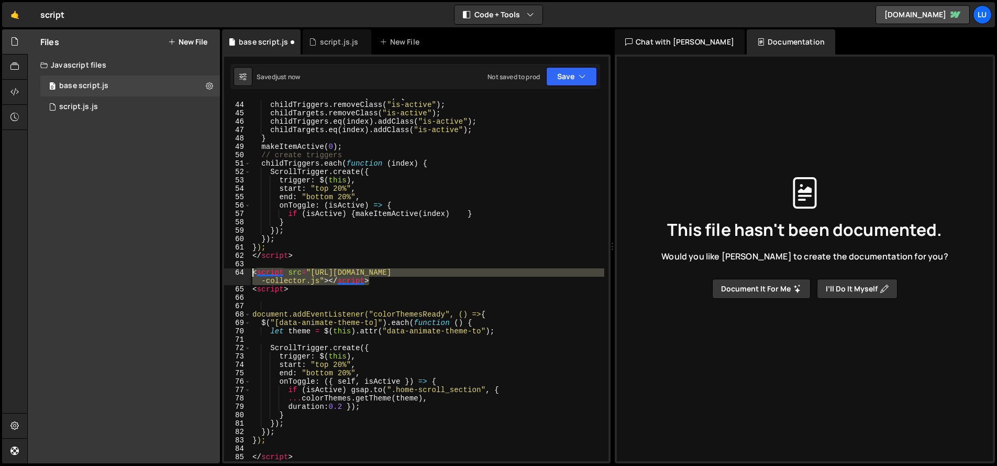
drag, startPoint x: 402, startPoint y: 277, endPoint x: 232, endPoint y: 270, distance: 170.9
click at [232, 270] on div "<script src="https://cdn.jsdelivr.net/gh/lumosframework/scripts@v1.1.1/theme-co…" at bounding box center [416, 279] width 385 height 363
click at [338, 44] on div "script.js.js" at bounding box center [339, 42] width 39 height 10
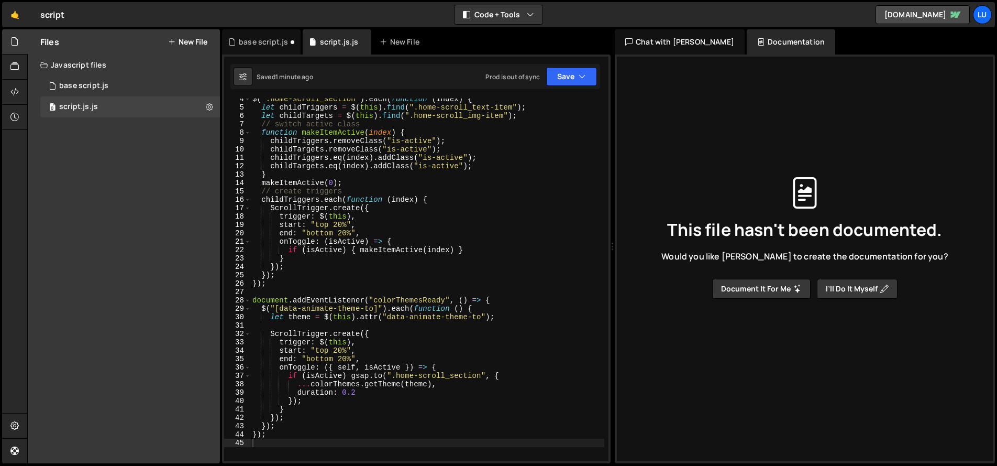
type textarea "});"
click at [346, 284] on div "$ ( ".home-scroll_section" ) . each ( function ( index ) { let childTriggers = …" at bounding box center [427, 284] width 354 height 379
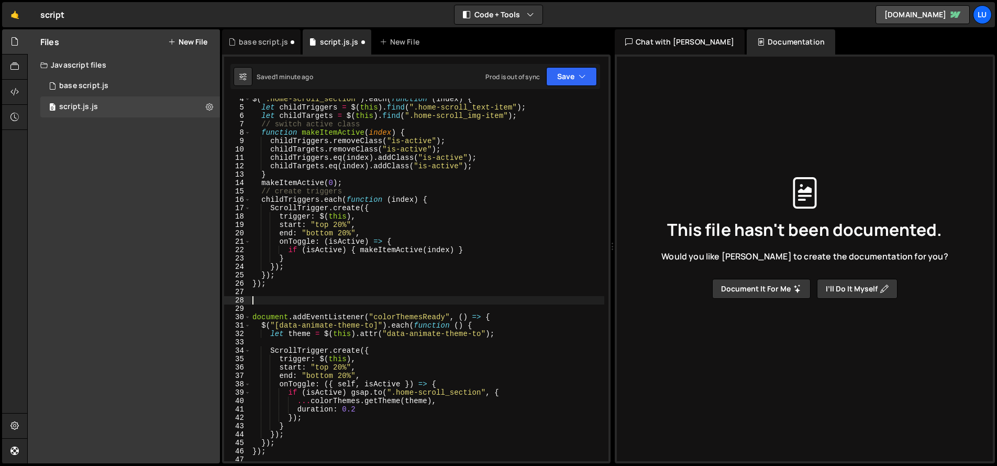
paste textarea "<script src="https://cdn.jsdelivr.net/gh/lumosframework/scripts@v1.1.1/theme-co…"
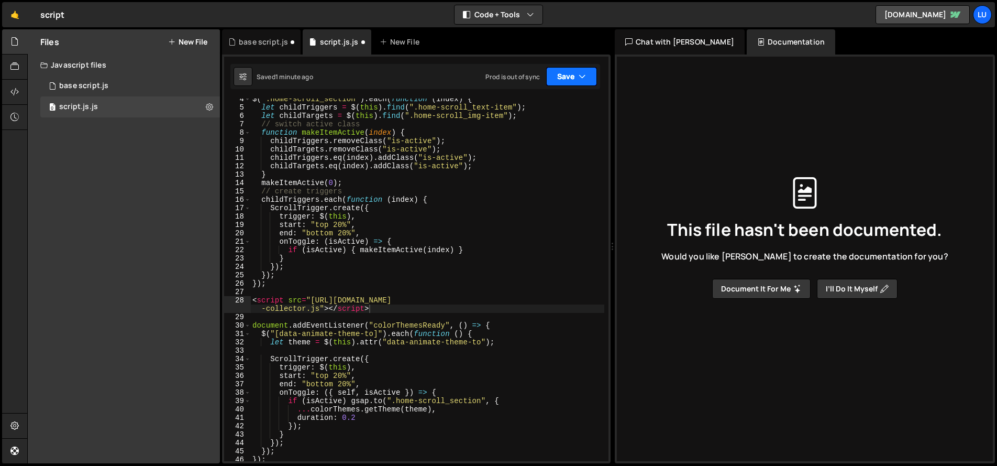
click at [553, 74] on button "Save" at bounding box center [571, 76] width 51 height 19
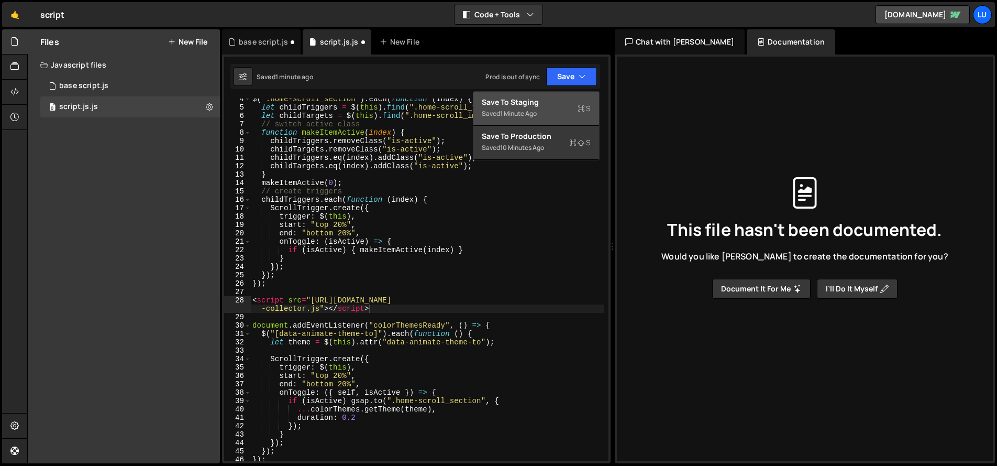
click at [522, 103] on div "Save to Staging S" at bounding box center [536, 102] width 109 height 10
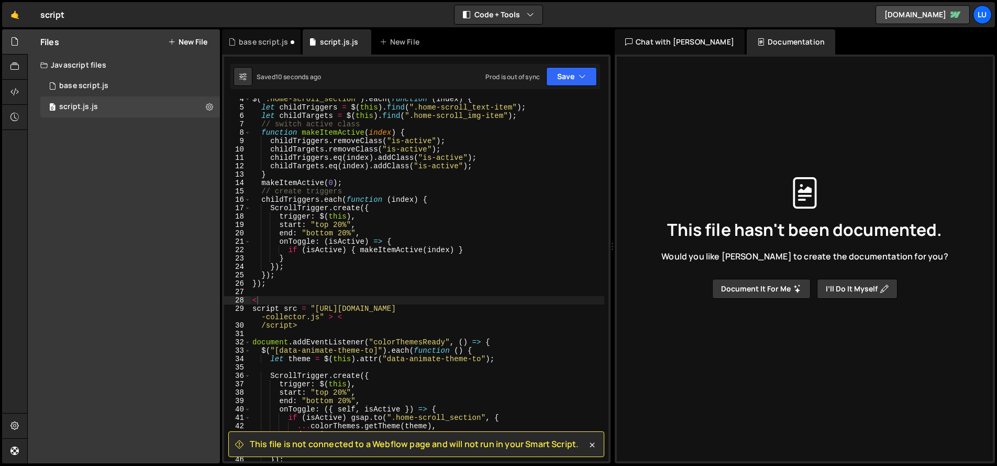
type textarea "/script>"
click at [347, 327] on div "$ ( ".home-scroll_section" ) . each ( function ( index ) { let childTriggers = …" at bounding box center [427, 284] width 354 height 379
click at [341, 443] on span "This file is not connected to a Webflow page and will not run in your Smart Scr…" at bounding box center [414, 444] width 329 height 12
click at [292, 41] on icon at bounding box center [292, 42] width 7 height 10
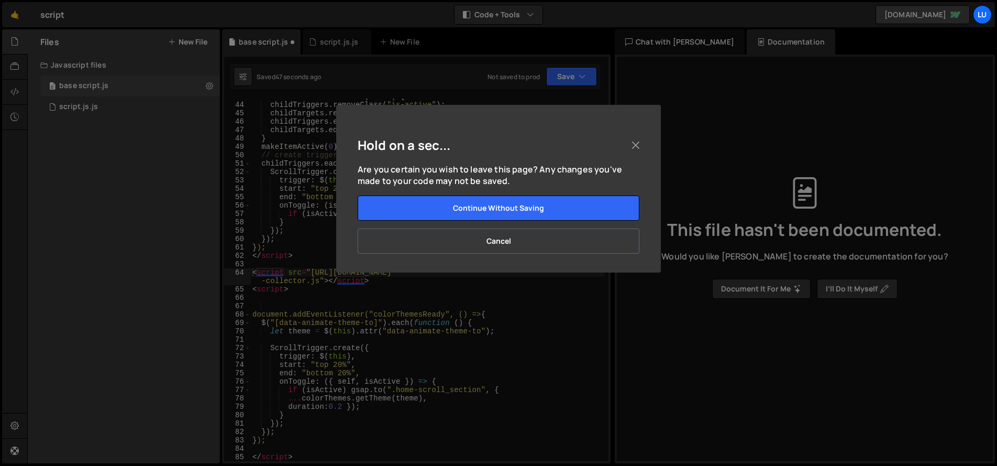
click at [551, 238] on button "Cancel" at bounding box center [499, 240] width 282 height 25
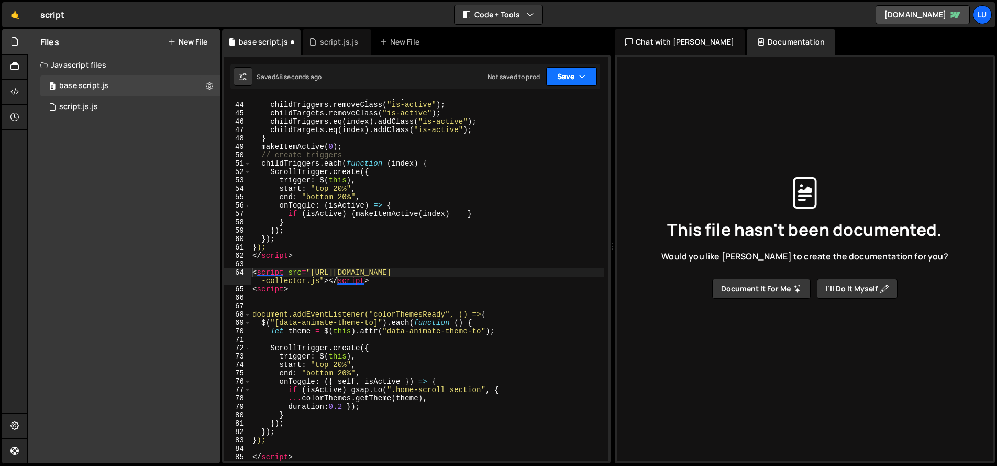
click at [564, 81] on button "Save" at bounding box center [571, 76] width 51 height 19
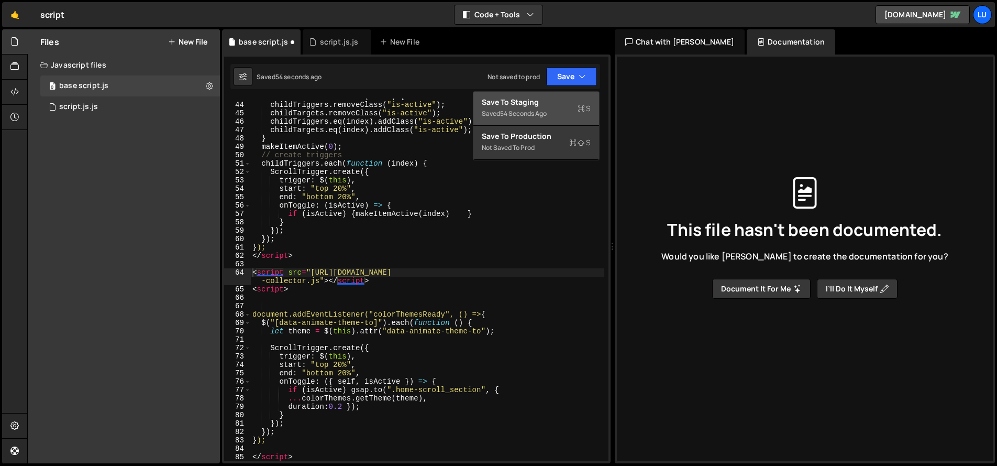
click at [539, 106] on div "Save to Staging S" at bounding box center [536, 102] width 109 height 10
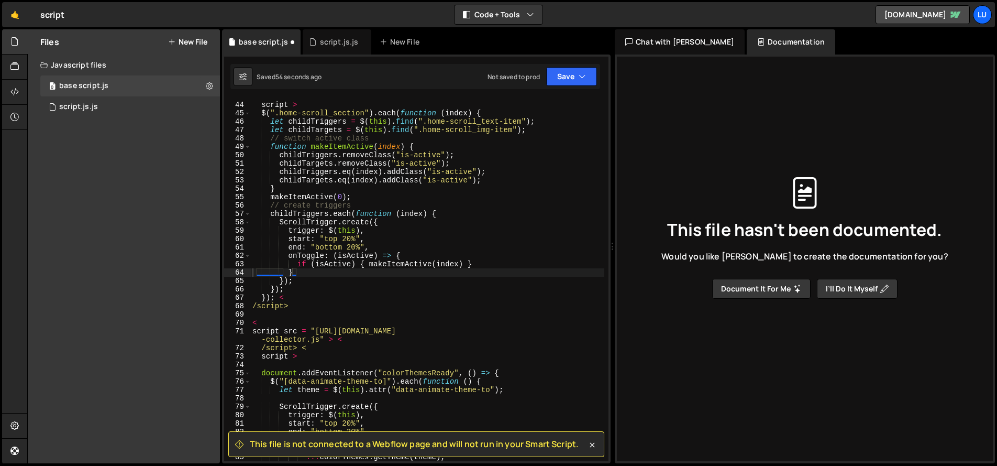
scroll to position [383, 0]
click at [291, 42] on icon at bounding box center [292, 42] width 7 height 10
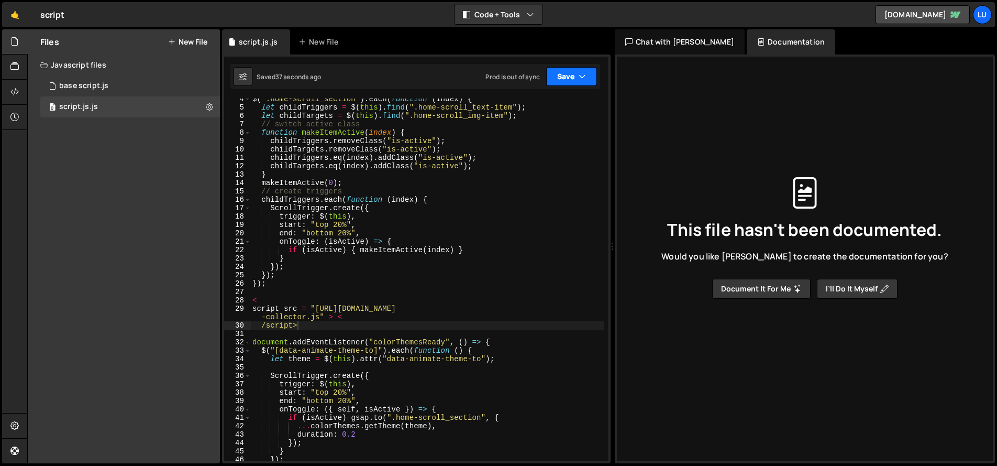
click at [562, 72] on button "Save" at bounding box center [571, 76] width 51 height 19
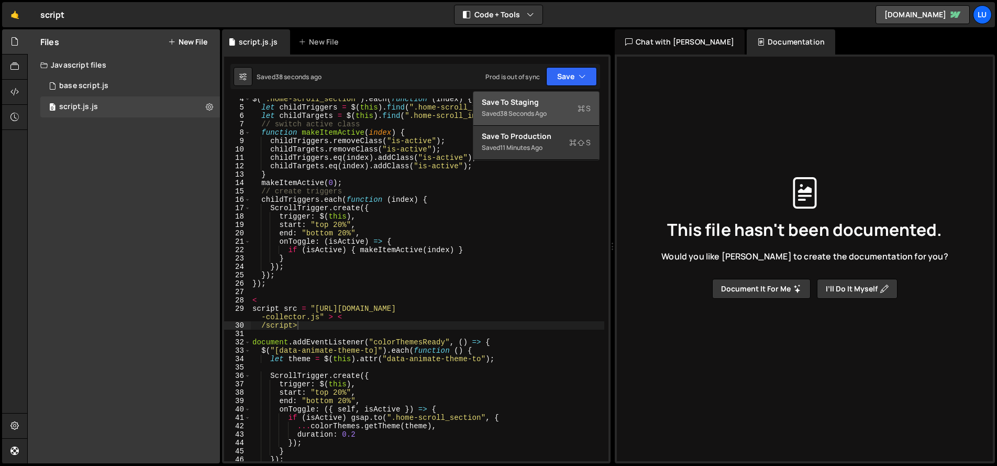
click at [557, 107] on div "Saved 38 seconds ago" at bounding box center [536, 113] width 109 height 13
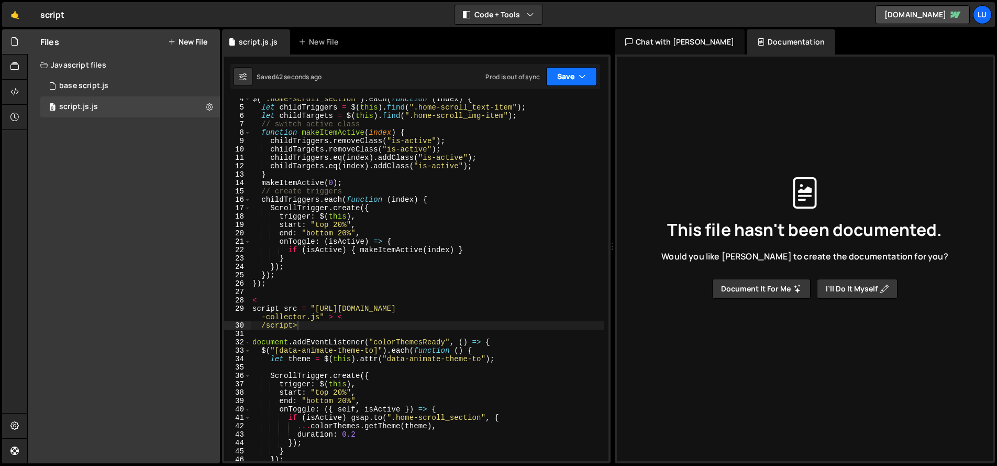
click at [576, 77] on button "Save" at bounding box center [571, 76] width 51 height 19
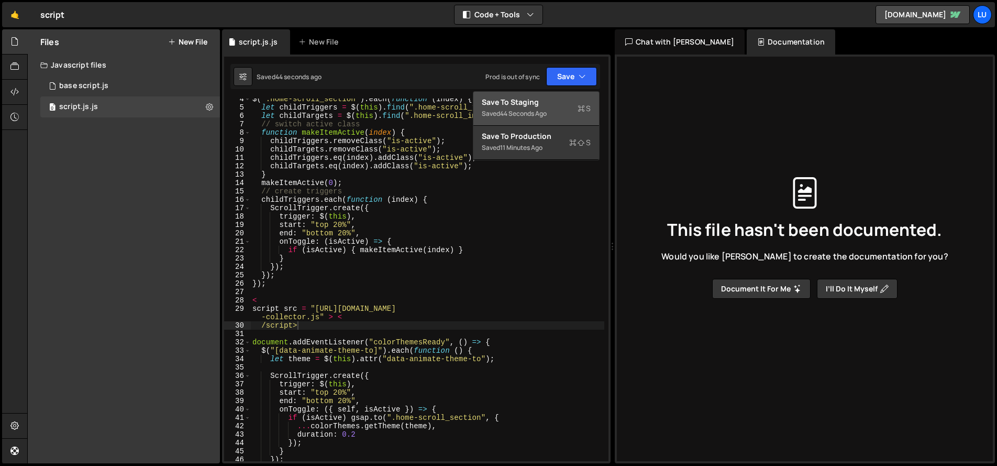
click at [568, 102] on div "Save to Staging S" at bounding box center [536, 102] width 109 height 10
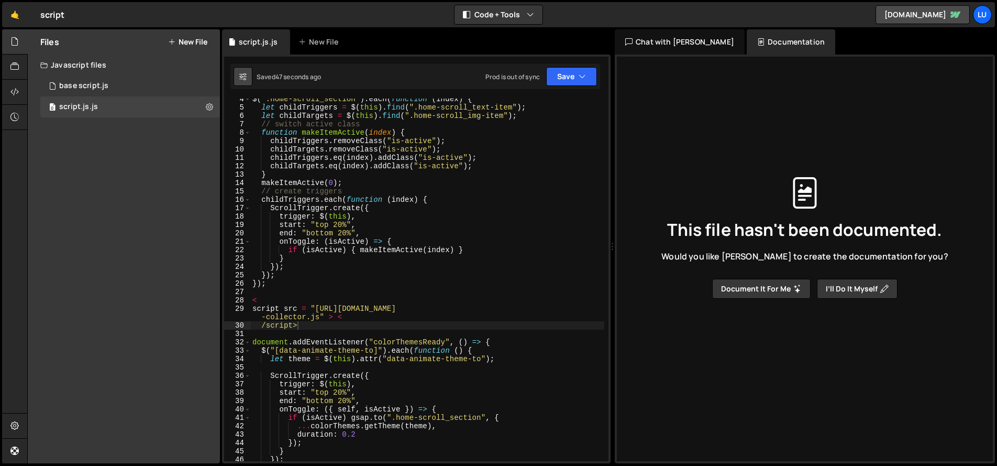
click at [252, 82] on button at bounding box center [243, 76] width 19 height 19
select select "editor"
select select "ace/theme/monokai"
type input "14"
checkbox input "true"
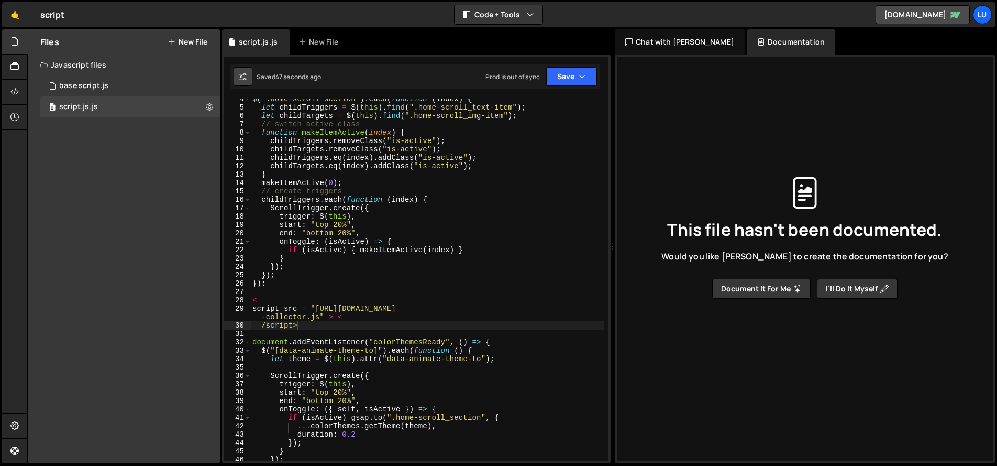
checkbox input "true"
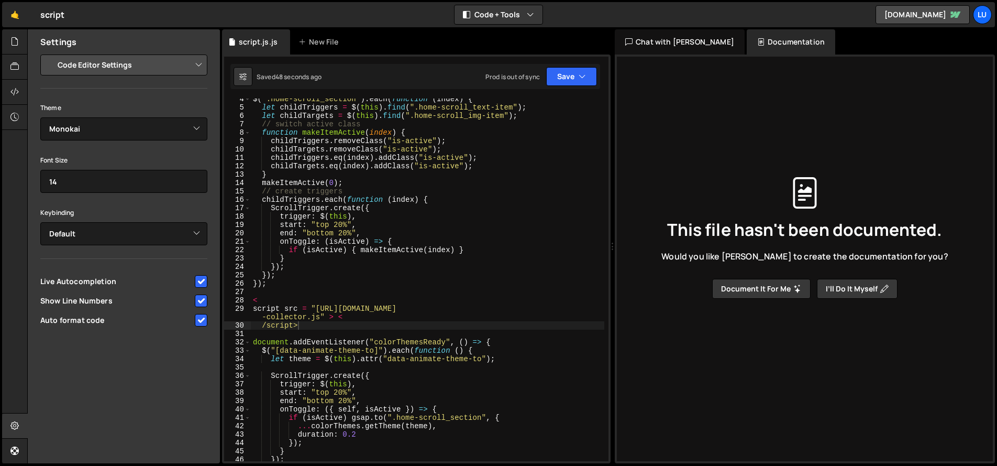
click at [306, 84] on div "Saved 48 seconds ago" at bounding box center [278, 76] width 88 height 19
click at [330, 174] on div "$ ( ".home-scroll_section" ) . each ( function ( index ) { let childTriggers = …" at bounding box center [428, 284] width 354 height 379
click at [260, 42] on div "script.js.js" at bounding box center [258, 42] width 39 height 10
click at [131, 64] on select "Project Settings Code Editor Settings Chat Settings" at bounding box center [126, 64] width 154 height 23
click at [49, 53] on select "Project Settings Code Editor Settings Chat Settings" at bounding box center [126, 64] width 154 height 23
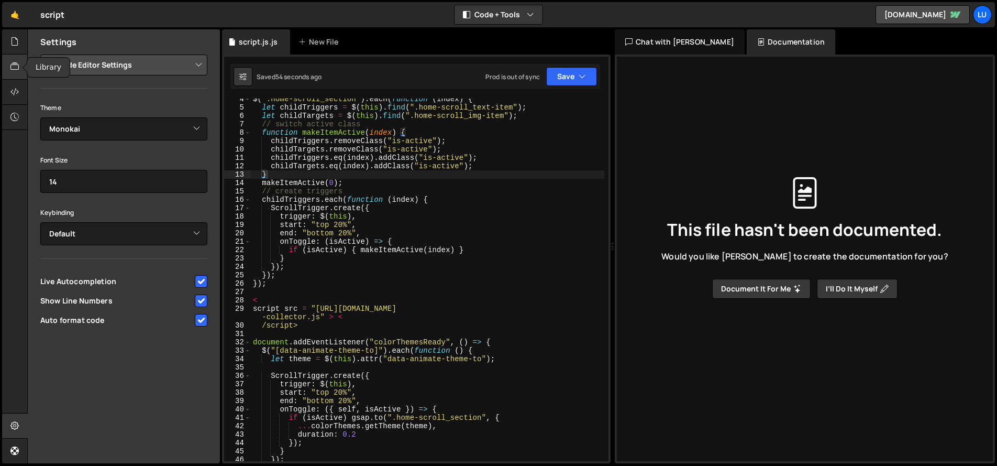
click at [13, 67] on icon at bounding box center [14, 67] width 8 height 12
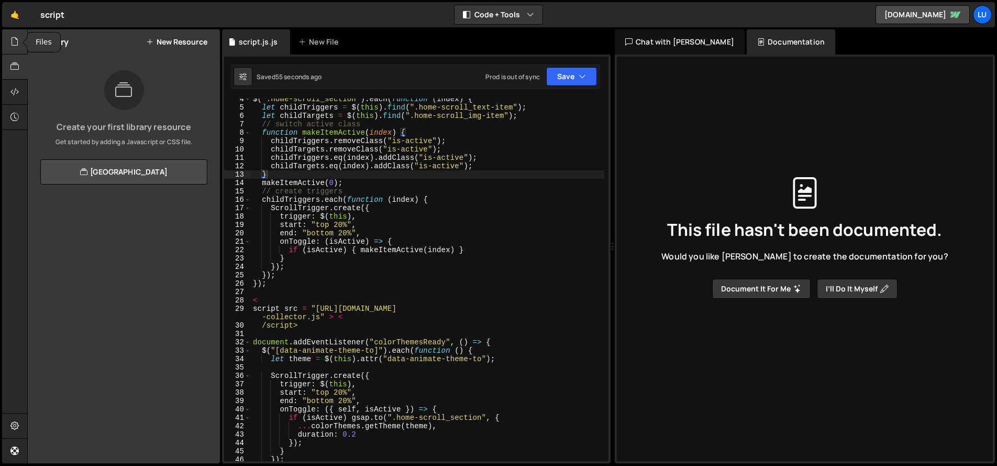
click at [13, 48] on div at bounding box center [15, 41] width 26 height 25
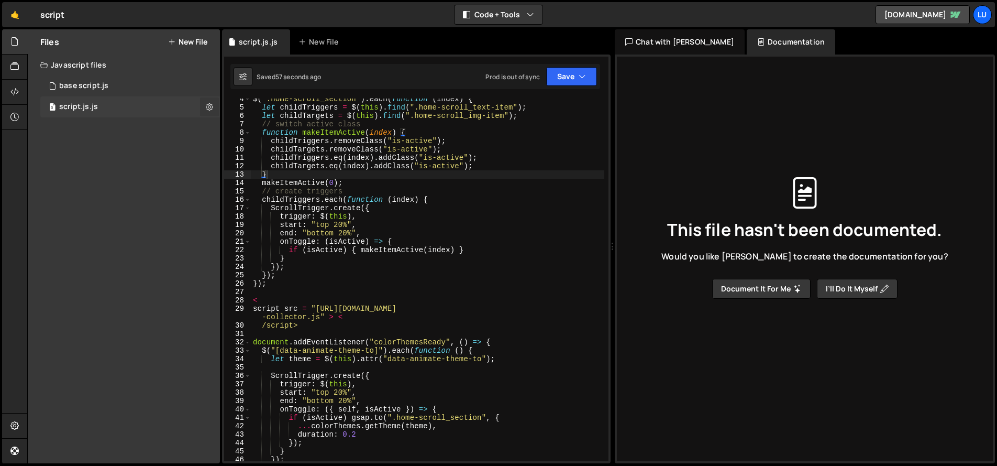
click at [204, 107] on button at bounding box center [209, 106] width 19 height 19
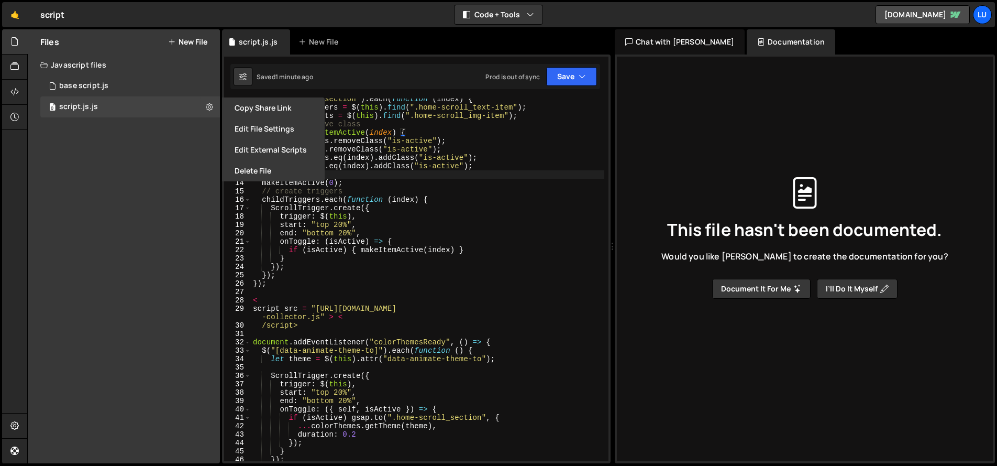
type textarea "childTriggers.eq(index).addClass("is-active");"
click at [426, 158] on div "$ ( ".home-scroll_section" ) . each ( function ( index ) { let childTriggers = …" at bounding box center [428, 284] width 354 height 379
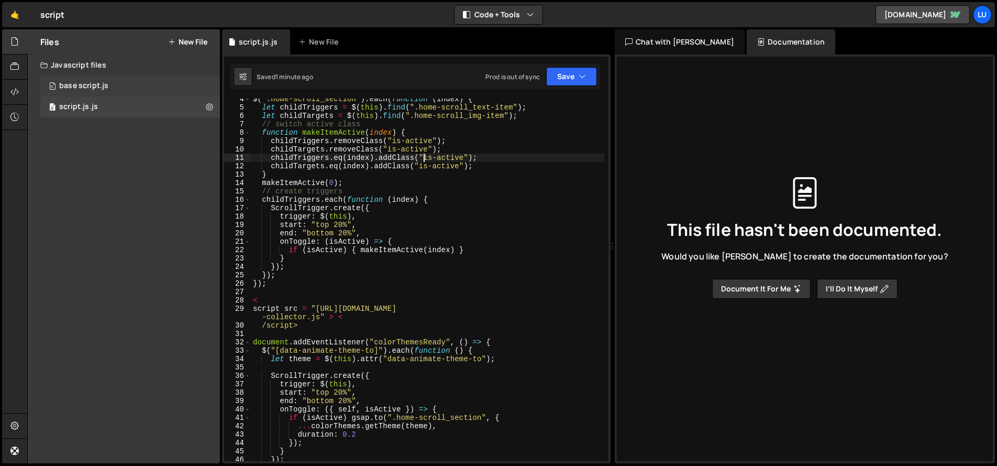
click at [48, 87] on div "0 base script.js 0" at bounding box center [130, 85] width 180 height 21
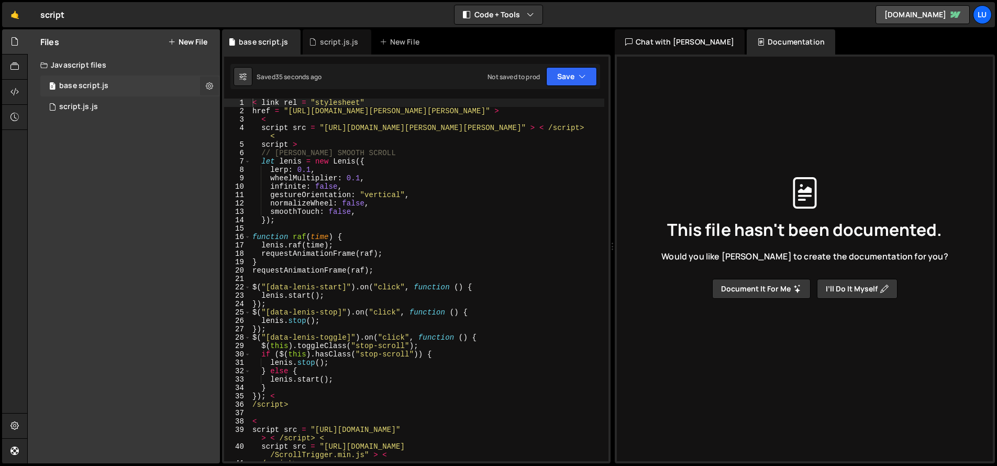
click at [212, 82] on icon at bounding box center [209, 86] width 7 height 10
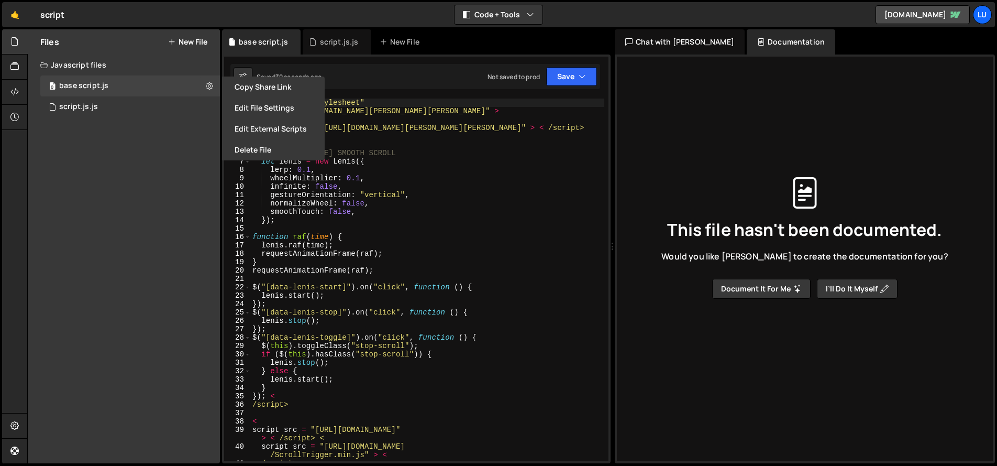
click at [203, 147] on div "Files New File Javascript files 0 base script.js 0 0 script.js.js 0 CSS files C…" at bounding box center [124, 246] width 192 height 434
type textarea "wheelMultiplier: 0.1,"
click at [391, 176] on div "< link rel = "stylesheet" href = "https://unpkg.com/lenis@1.2.3/dist/lenis.css"…" at bounding box center [427, 287] width 354 height 379
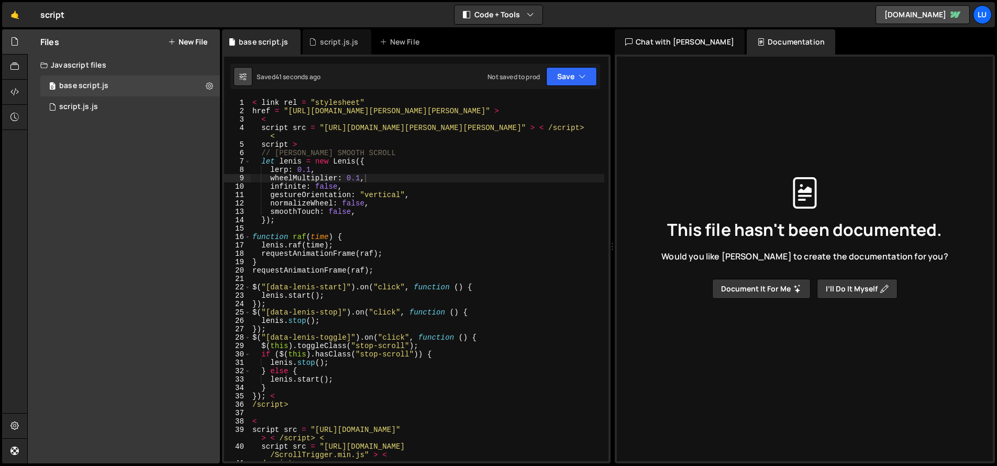
click at [249, 78] on button at bounding box center [243, 76] width 19 height 19
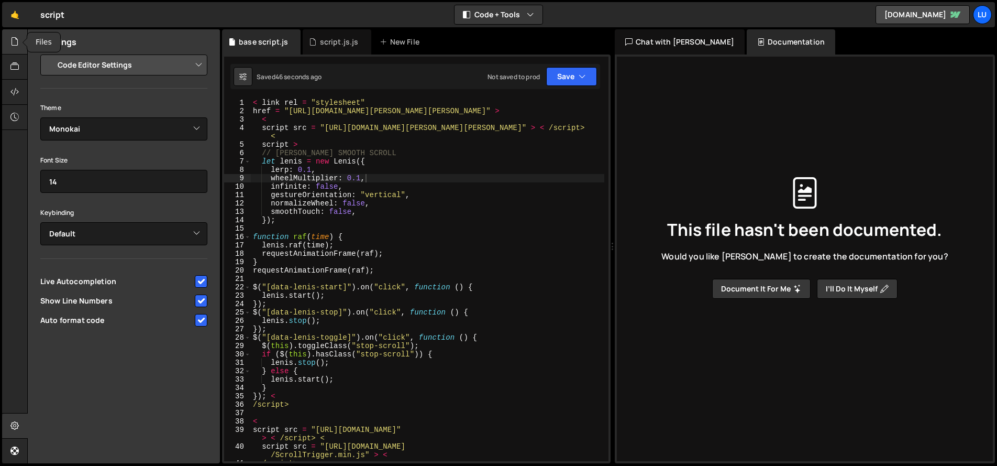
click at [18, 44] on icon at bounding box center [14, 42] width 8 height 12
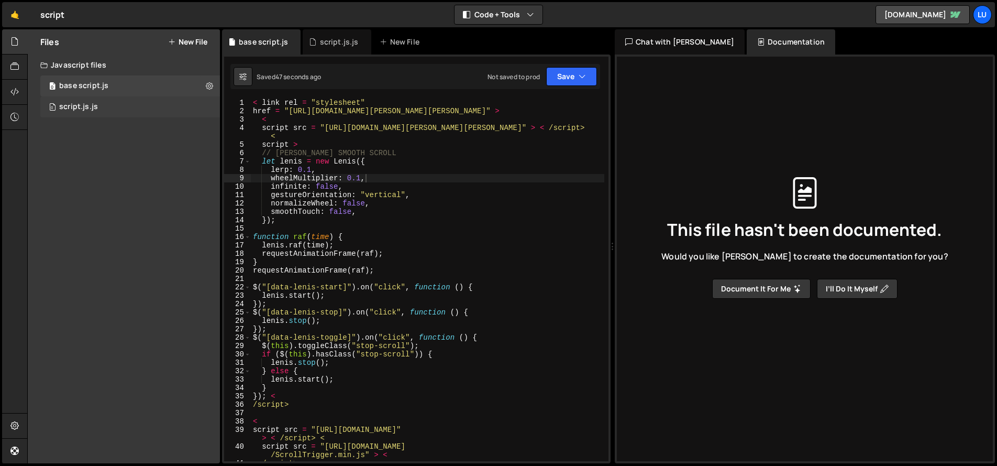
click at [100, 106] on div "0 script.js.js 0" at bounding box center [130, 106] width 180 height 21
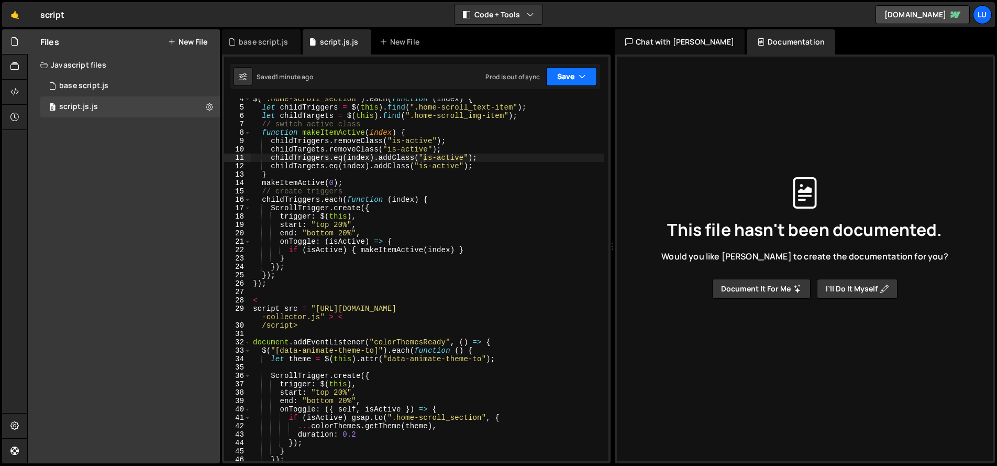
click at [558, 72] on button "Save" at bounding box center [571, 76] width 51 height 19
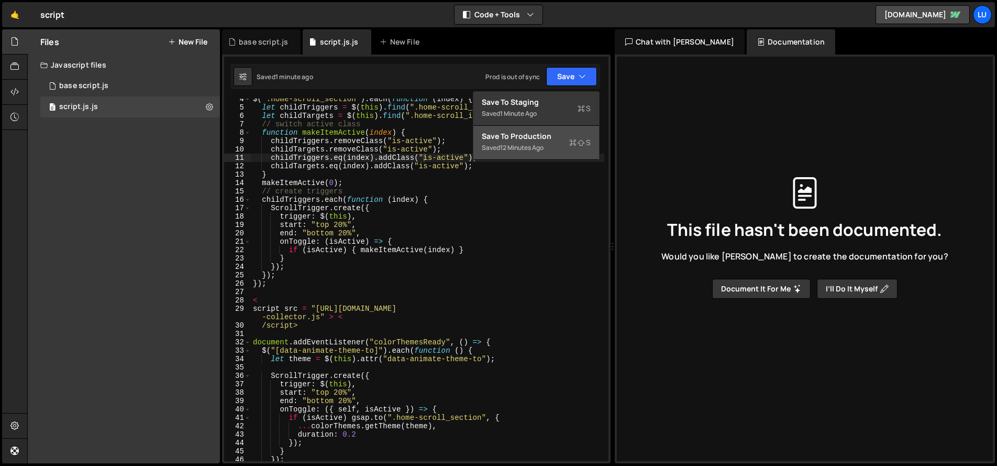
click at [541, 135] on div "Save to Production S" at bounding box center [536, 136] width 109 height 10
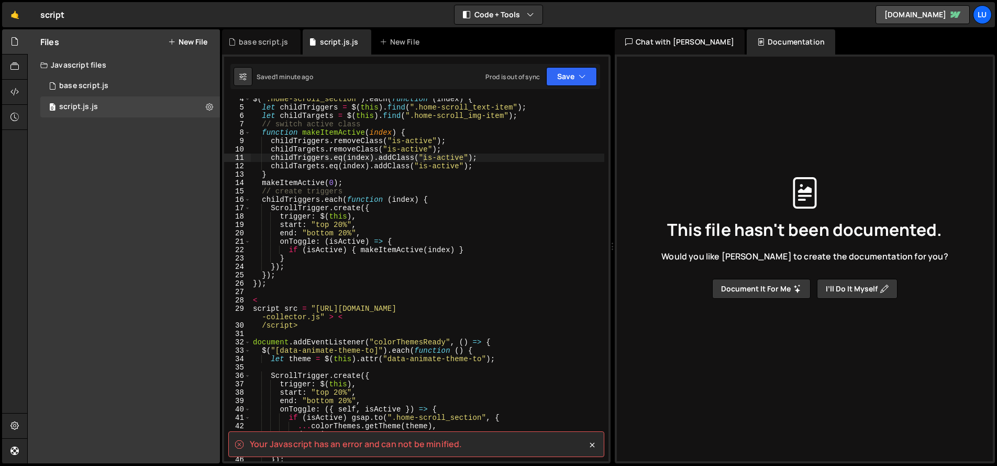
click at [434, 260] on div "$ ( ".home-scroll_section" ) . each ( function ( index ) { let childTriggers = …" at bounding box center [428, 284] width 354 height 379
click at [374, 338] on div "$ ( ".home-scroll_section" ) . each ( function ( index ) { let childTriggers = …" at bounding box center [428, 284] width 354 height 379
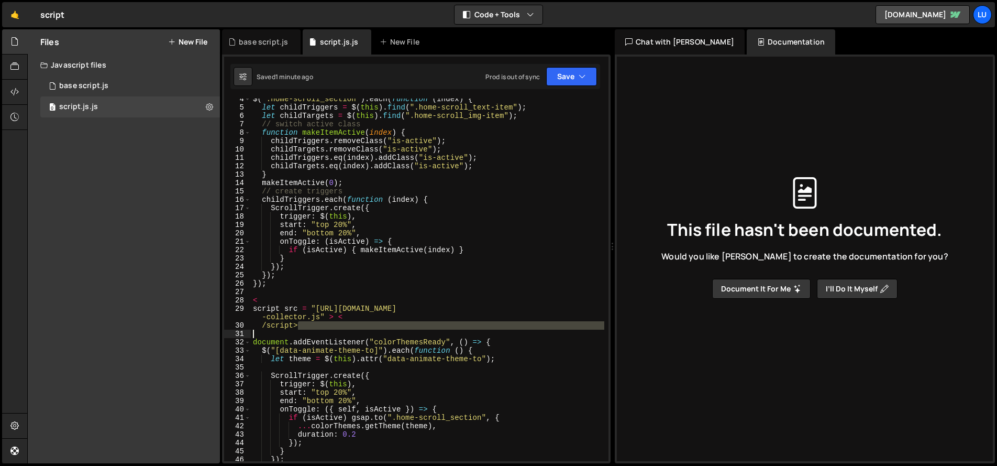
drag, startPoint x: 371, startPoint y: 325, endPoint x: 272, endPoint y: 331, distance: 98.6
click at [277, 336] on div "$ ( ".home-scroll_section" ) . each ( function ( index ) { let childTriggers = …" at bounding box center [428, 284] width 354 height 379
click at [259, 324] on div "$ ( ".home-scroll_section" ) . each ( function ( index ) { let childTriggers = …" at bounding box center [428, 284] width 354 height 379
drag, startPoint x: 263, startPoint y: 324, endPoint x: 344, endPoint y: 318, distance: 81.4
click at [344, 318] on div "$ ( ".home-scroll_section" ) . each ( function ( index ) { let childTriggers = …" at bounding box center [428, 284] width 354 height 379
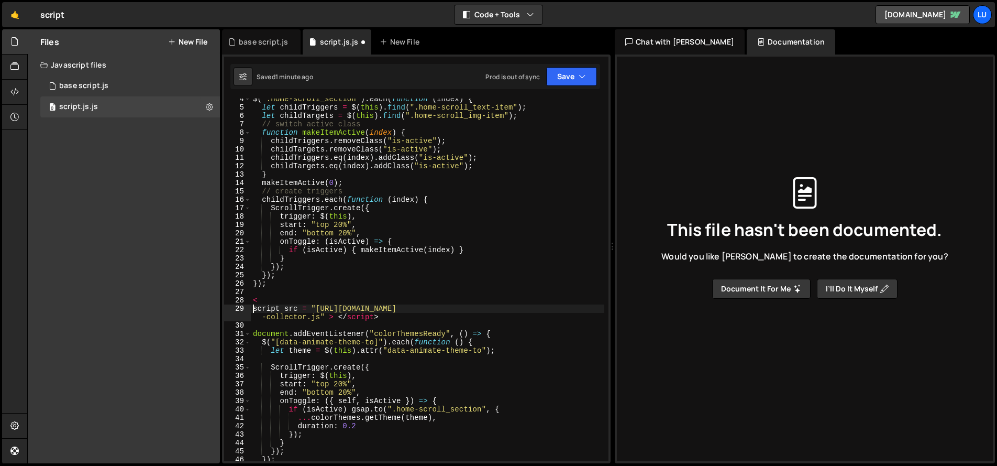
click at [251, 308] on div "$ ( ".home-scroll_section" ) . each ( function ( index ) { let childTriggers = …" at bounding box center [428, 284] width 354 height 379
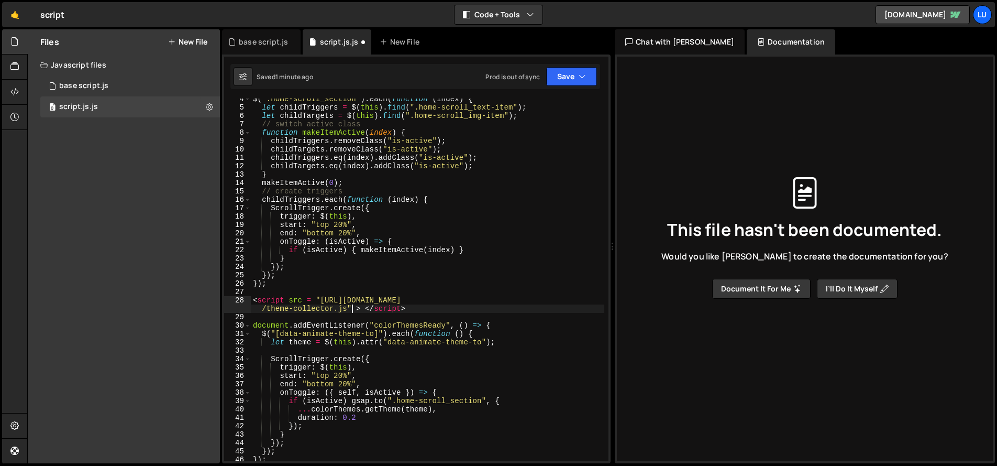
click at [352, 309] on div "$ ( ".home-scroll_section" ) . each ( function ( index ) { let childTriggers = …" at bounding box center [428, 284] width 354 height 379
click at [428, 310] on div "$ ( ".home-scroll_section" ) . each ( function ( index ) { let childTriggers = …" at bounding box center [428, 284] width 354 height 379
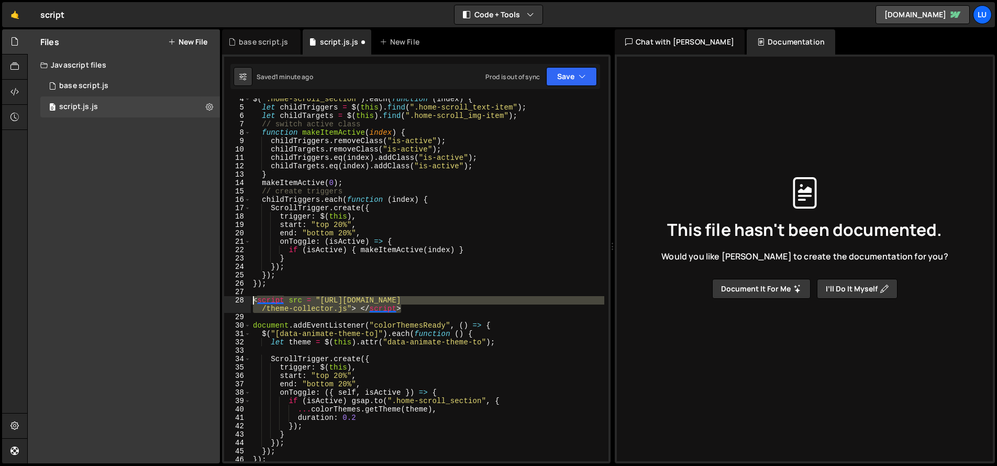
drag, startPoint x: 438, startPoint y: 308, endPoint x: 156, endPoint y: 297, distance: 282.6
click at [156, 297] on div "Files New File Javascript files 0 base script.js 0 0 script.js.js 0 CSS files C…" at bounding box center [512, 246] width 970 height 434
click at [568, 80] on button "Save" at bounding box center [571, 76] width 51 height 19
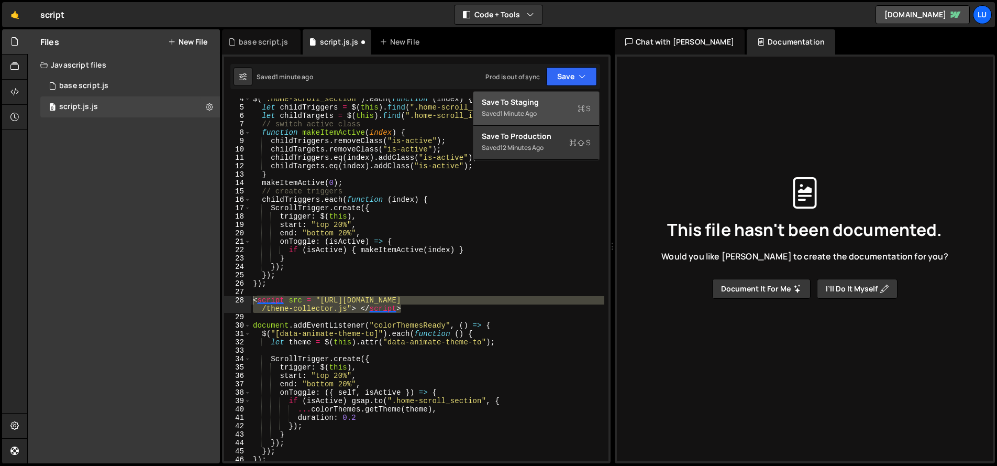
click at [560, 105] on div "Save to Staging S" at bounding box center [536, 102] width 109 height 10
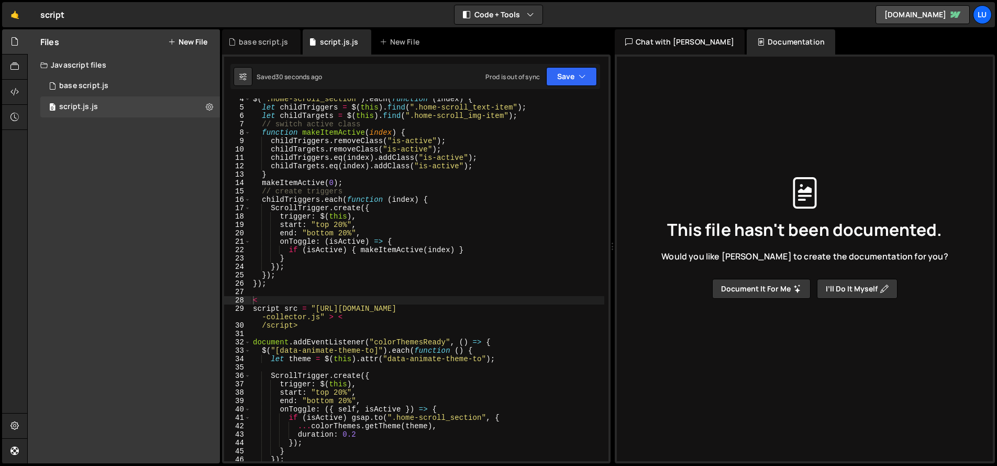
scroll to position [40, 0]
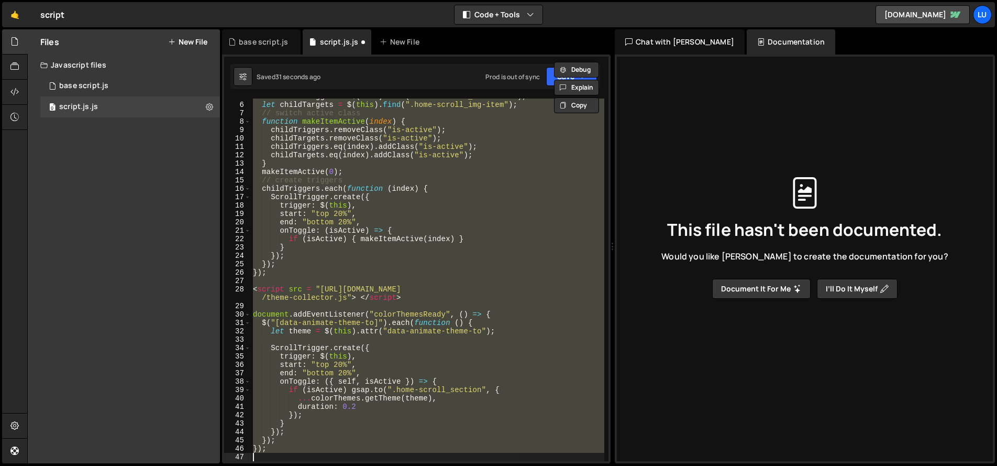
click at [310, 290] on div "let childTriggers = $ ( this ) . find ( ".home-scroll_text-item" ) ; let childT…" at bounding box center [428, 279] width 354 height 363
type textarea "<script src = "https://cdn.jsdelivr.net/gh/lumosframework/scripts@v1.1.1/theme-…"
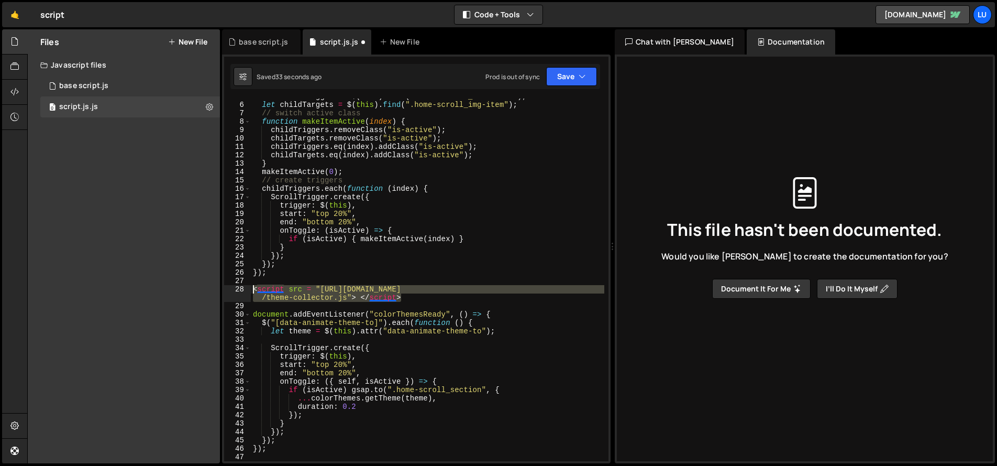
drag, startPoint x: 443, startPoint y: 298, endPoint x: 151, endPoint y: 285, distance: 292.1
click at [151, 285] on div "Files New File Javascript files 0 base script.js 0 0 script.js.js 0 CSS files C…" at bounding box center [512, 246] width 970 height 434
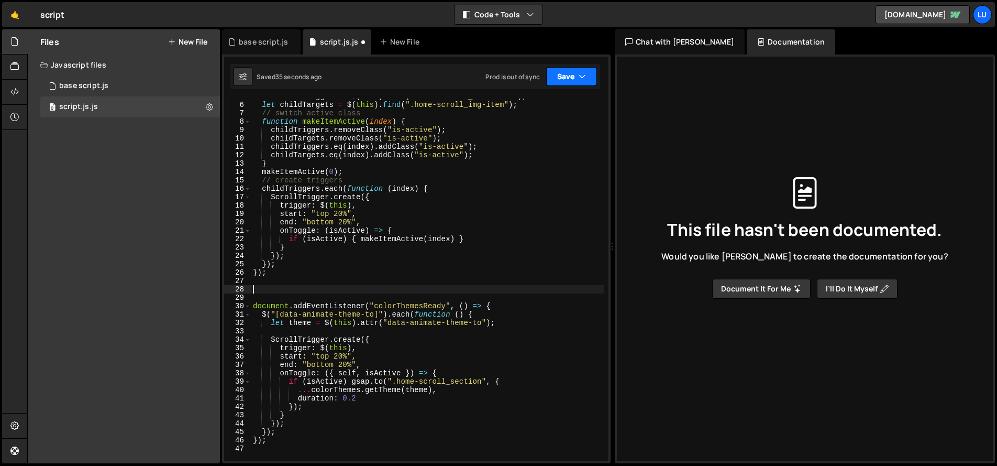
click at [562, 74] on button "Save" at bounding box center [571, 76] width 51 height 19
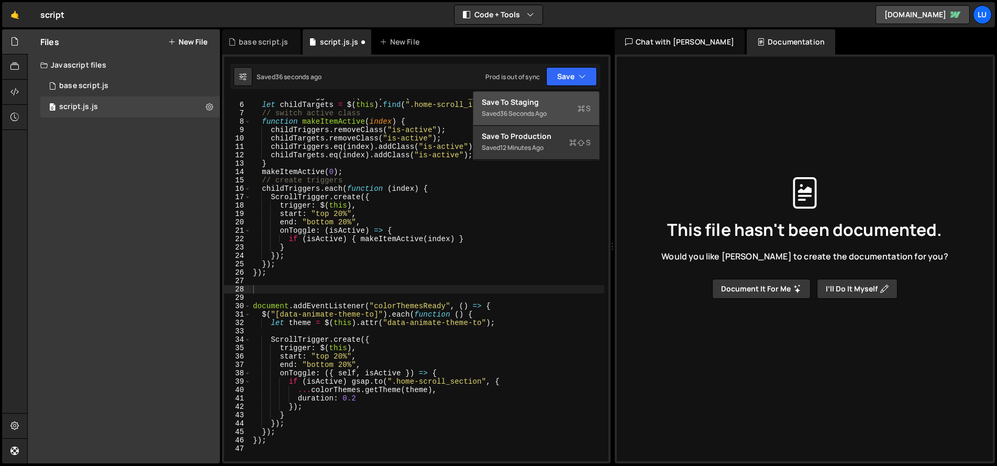
click at [532, 104] on div "Save to Staging S" at bounding box center [536, 102] width 109 height 10
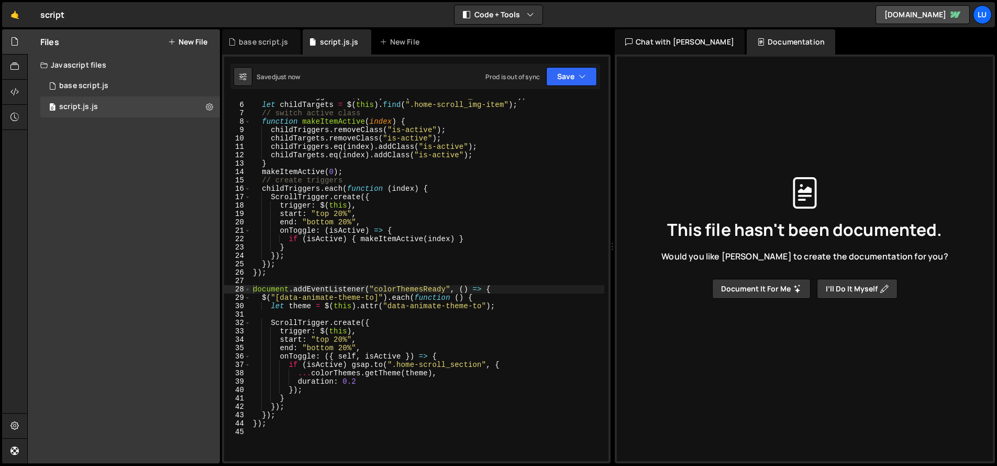
scroll to position [0, 0]
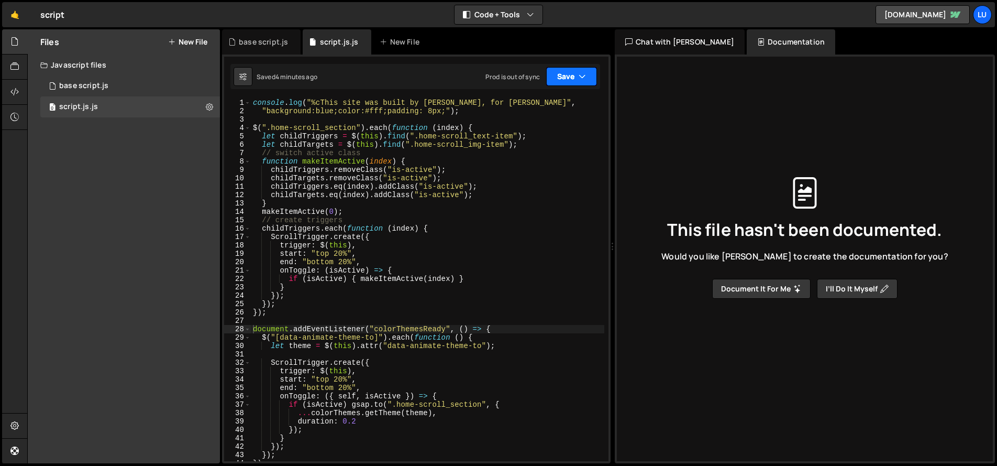
click at [571, 79] on button "Save" at bounding box center [571, 76] width 51 height 19
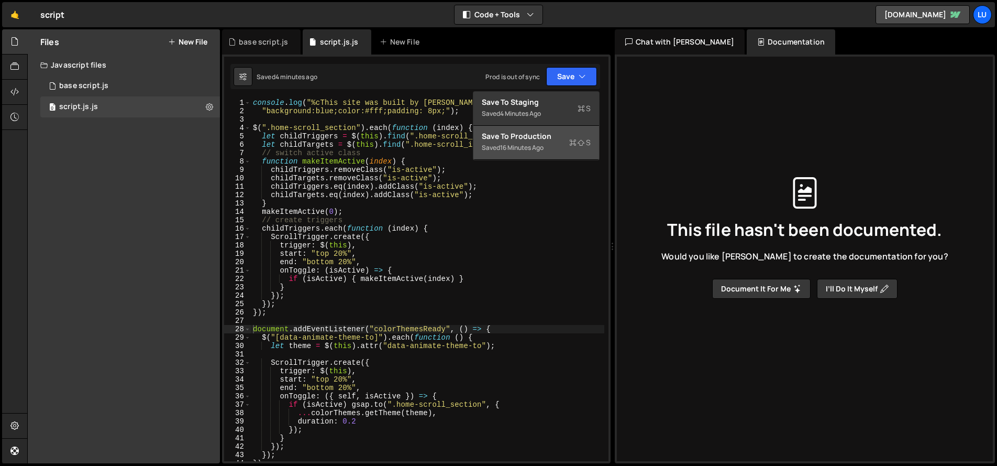
click at [572, 147] on icon at bounding box center [572, 142] width 7 height 10
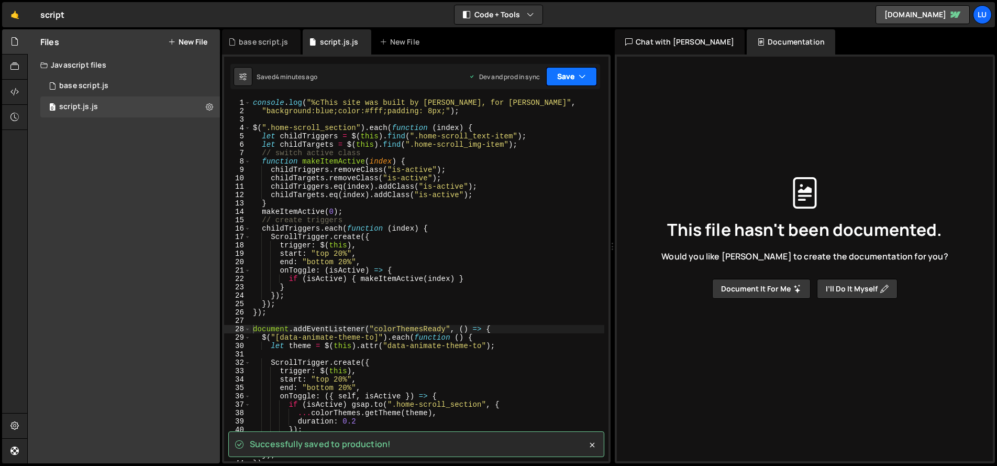
click at [573, 76] on button "Save" at bounding box center [571, 76] width 51 height 19
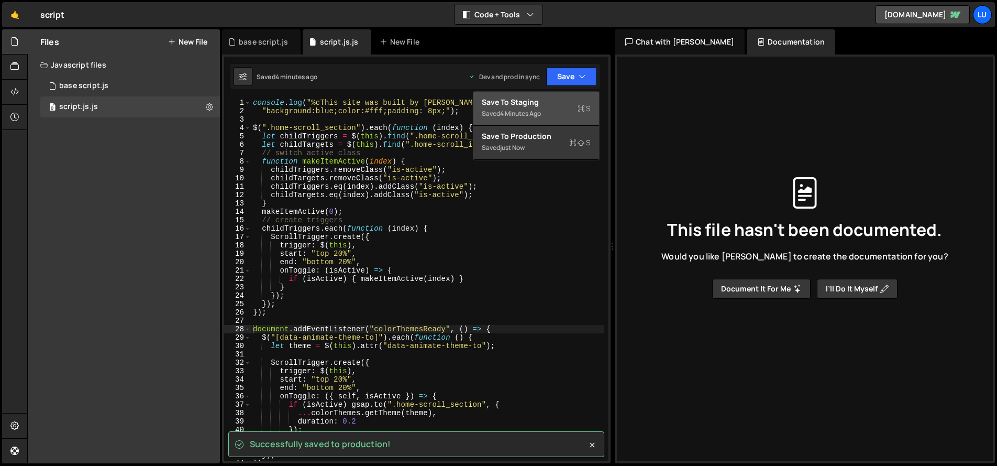
click at [549, 114] on div "Saved 4 minutes ago" at bounding box center [536, 113] width 109 height 13
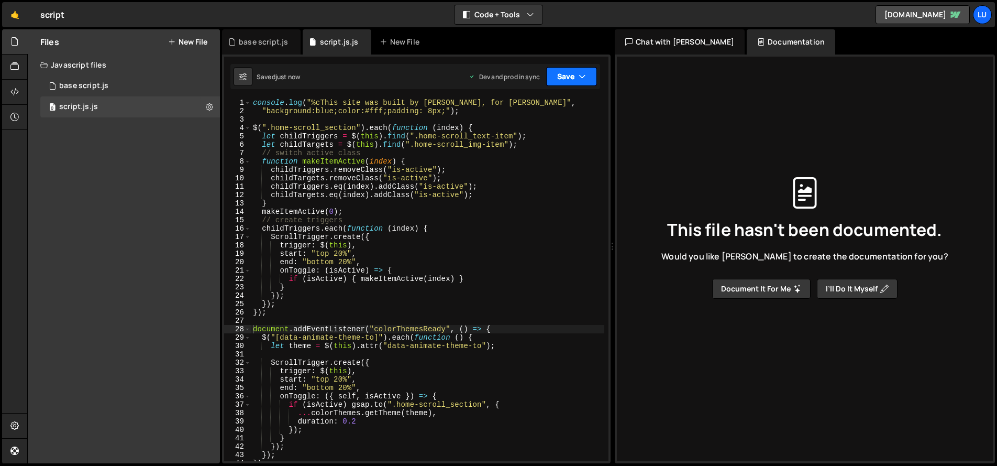
click at [556, 76] on button "Save" at bounding box center [571, 76] width 51 height 19
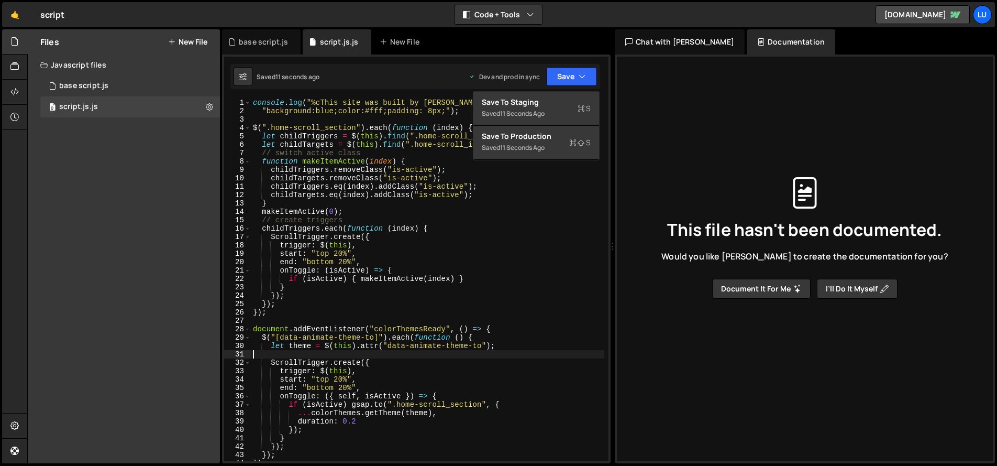
click at [464, 352] on div "console . log ( "%cThis site was built by Elissa Jacobsen, for Luci" , "backgro…" at bounding box center [428, 287] width 354 height 379
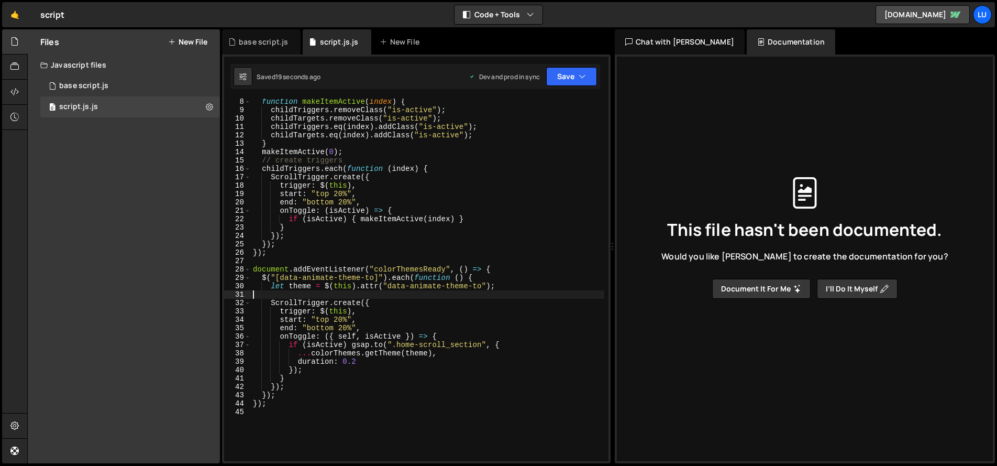
scroll to position [60, 0]
click at [514, 301] on div "function makeItemActive ( index ) { childTriggers . removeClass ( "is-active" )…" at bounding box center [428, 286] width 354 height 379
type textarea "ScrollTrigger.create({"
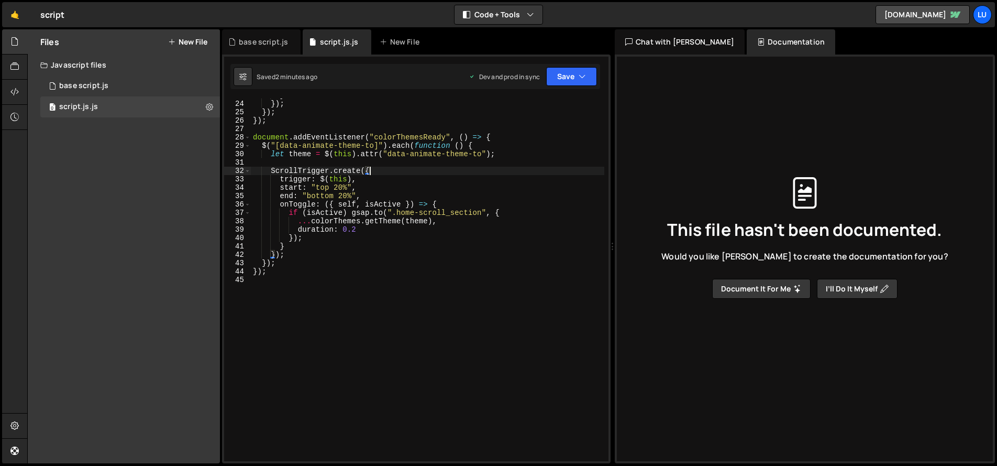
scroll to position [0, 0]
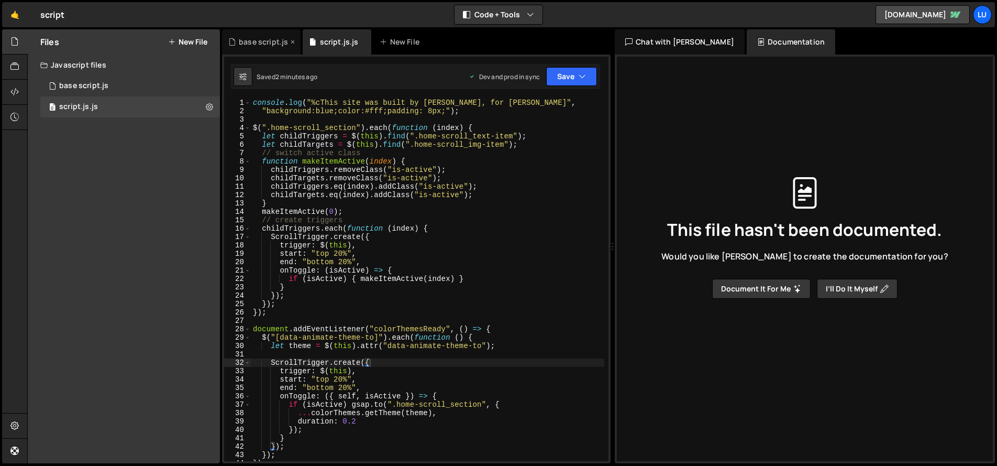
click at [265, 43] on div "base script.js" at bounding box center [263, 42] width 49 height 10
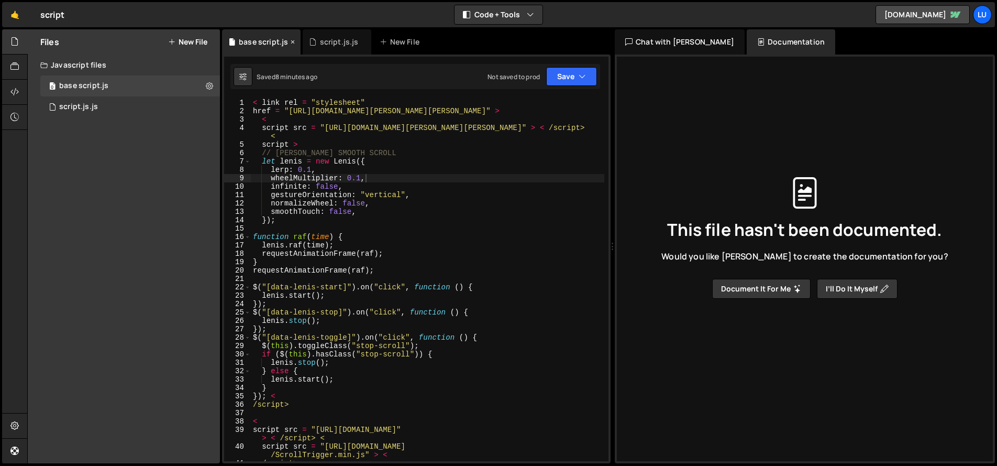
click at [293, 42] on icon at bounding box center [292, 42] width 7 height 10
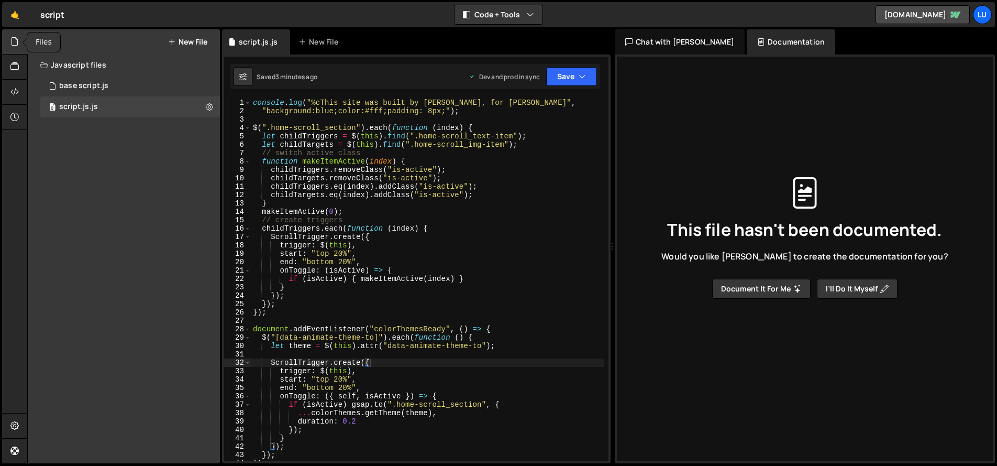
click at [16, 45] on icon at bounding box center [14, 42] width 8 height 12
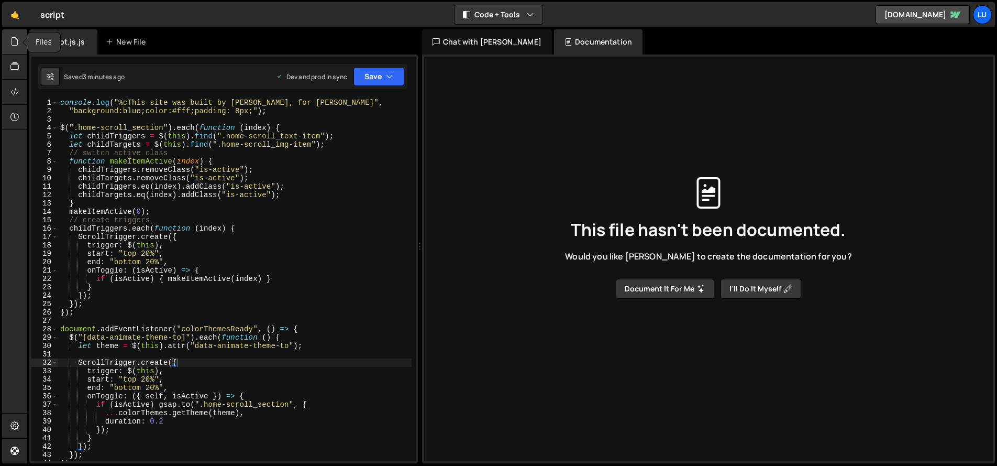
click at [16, 45] on icon at bounding box center [14, 42] width 8 height 12
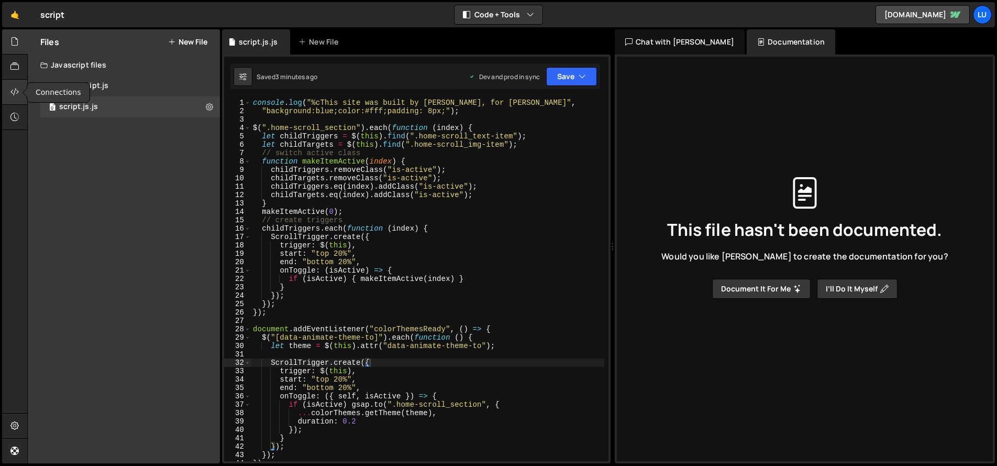
click at [13, 91] on icon at bounding box center [14, 92] width 8 height 12
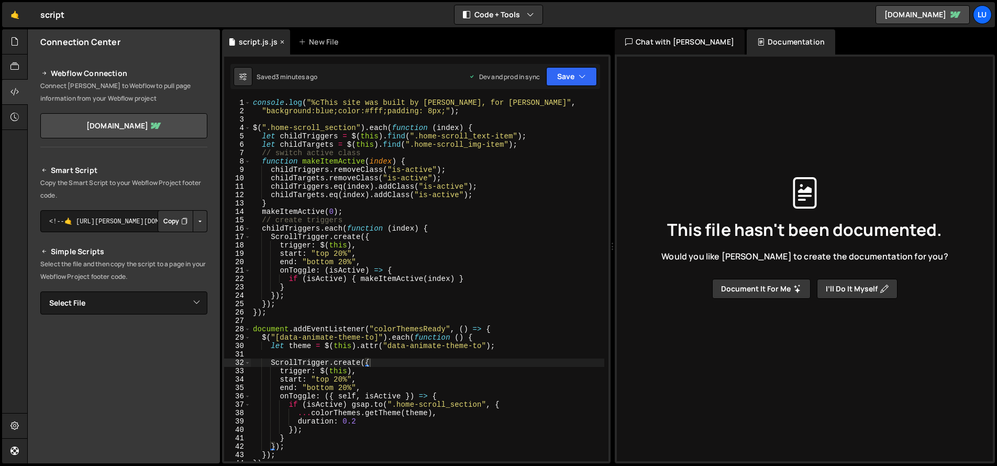
click at [255, 40] on div "script.js.js" at bounding box center [258, 42] width 39 height 10
click at [245, 75] on icon at bounding box center [242, 76] width 7 height 10
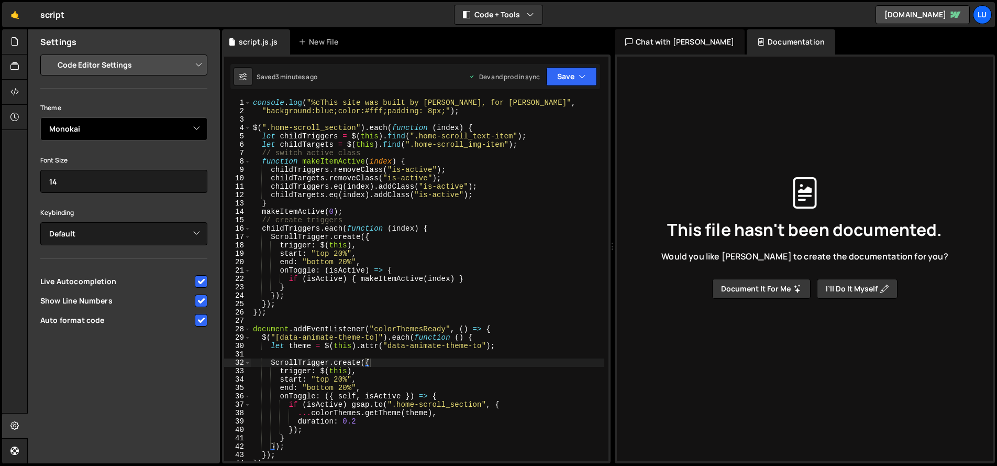
click at [136, 130] on select "Ambiance Chaos Clouds Midnight Dracula Cobalt Gruvbox Green on Black idle Finge…" at bounding box center [123, 128] width 167 height 23
click at [40, 117] on select "Ambiance Chaos Clouds Midnight Dracula Cobalt Gruvbox Green on Black idle Finge…" at bounding box center [123, 128] width 167 height 23
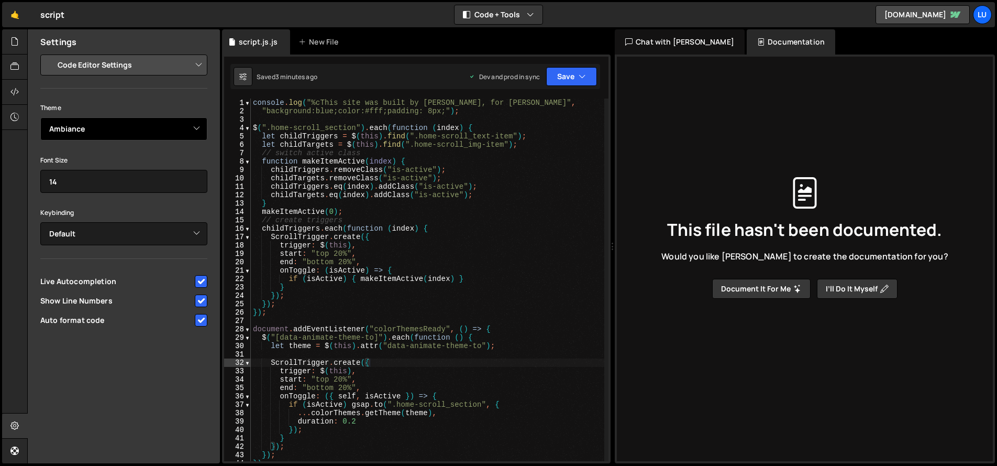
click at [100, 121] on select "Ambiance Chaos Clouds Midnight Dracula Cobalt Gruvbox Green on Black idle Finge…" at bounding box center [123, 128] width 167 height 23
click at [40, 117] on select "Ambiance Chaos Clouds Midnight Dracula Cobalt Gruvbox Green on Black idle Finge…" at bounding box center [123, 128] width 167 height 23
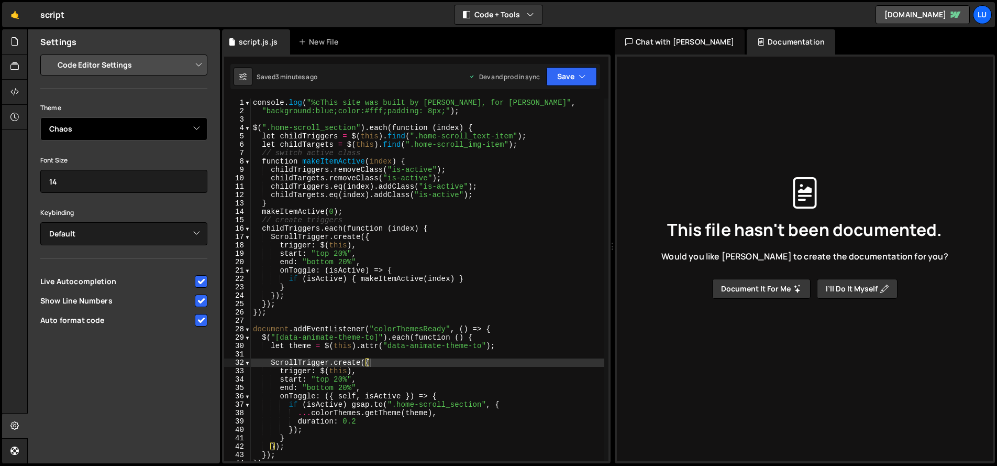
click at [107, 129] on select "Ambiance Chaos Clouds Midnight Dracula Cobalt Gruvbox Green on Black idle Finge…" at bounding box center [123, 128] width 167 height 23
click at [40, 117] on select "Ambiance Chaos Clouds Midnight Dracula Cobalt Gruvbox Green on Black idle Finge…" at bounding box center [123, 128] width 167 height 23
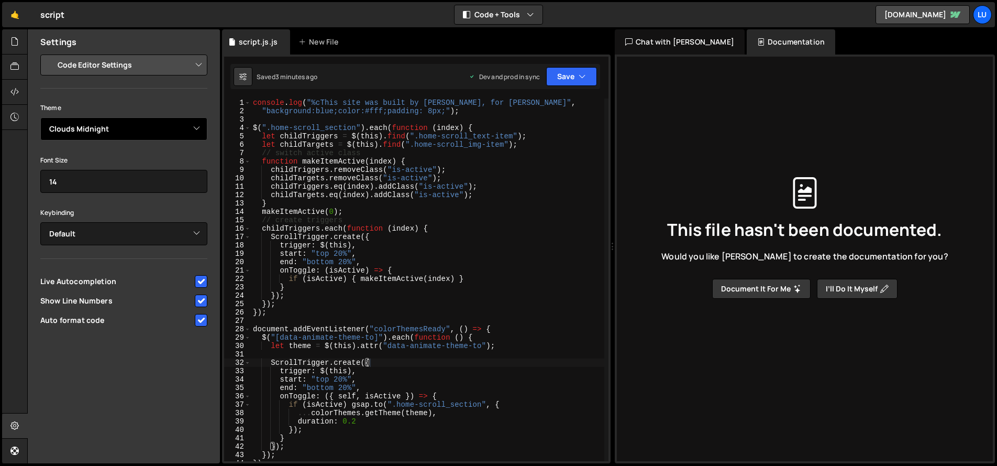
click at [112, 133] on select "Ambiance Chaos Clouds Midnight Dracula Cobalt Gruvbox Green on Black idle Finge…" at bounding box center [123, 128] width 167 height 23
click at [40, 117] on select "Ambiance Chaos Clouds Midnight Dracula Cobalt Gruvbox Green on Black idle Finge…" at bounding box center [123, 128] width 167 height 23
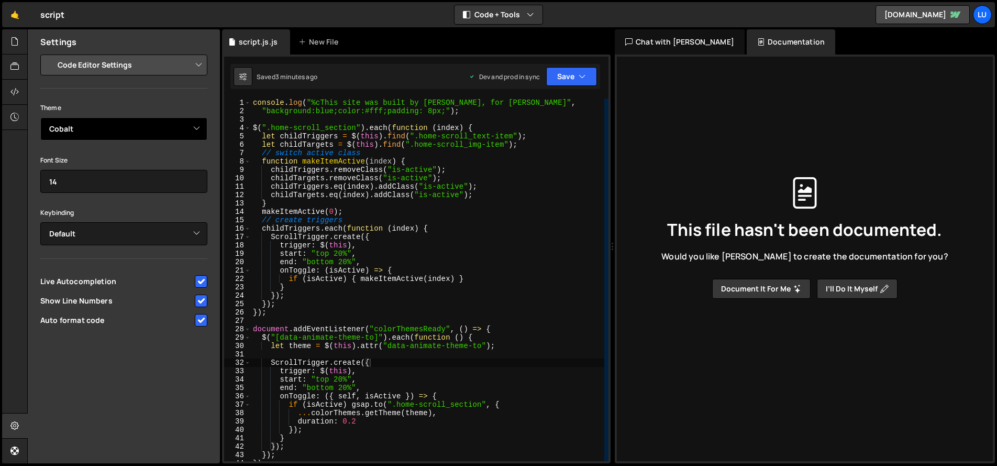
click at [112, 136] on select "Ambiance Chaos Clouds Midnight Dracula Cobalt Gruvbox Green on Black idle Finge…" at bounding box center [123, 128] width 167 height 23
click at [40, 117] on select "Ambiance Chaos Clouds Midnight Dracula Cobalt Gruvbox Green on Black idle Finge…" at bounding box center [123, 128] width 167 height 23
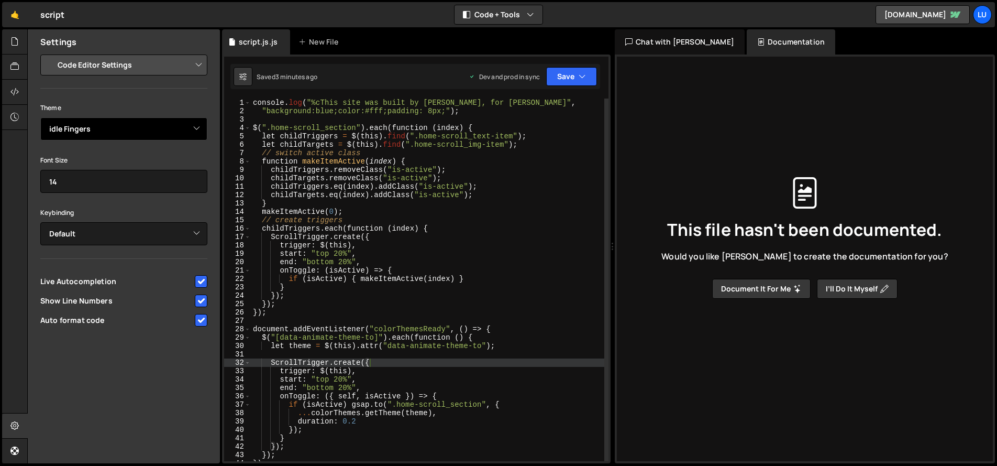
click at [135, 118] on select "Ambiance Chaos Clouds Midnight Dracula Cobalt Gruvbox Green on Black idle Finge…" at bounding box center [123, 128] width 167 height 23
click at [40, 117] on select "Ambiance Chaos Clouds Midnight Dracula Cobalt Gruvbox Green on Black idle Finge…" at bounding box center [123, 128] width 167 height 23
click at [131, 127] on select "Ambiance Chaos Clouds Midnight Dracula Cobalt Gruvbox Green on Black idle Finge…" at bounding box center [123, 128] width 167 height 23
click at [40, 117] on select "Ambiance Chaos Clouds Midnight Dracula Cobalt Gruvbox Green on Black idle Finge…" at bounding box center [123, 128] width 167 height 23
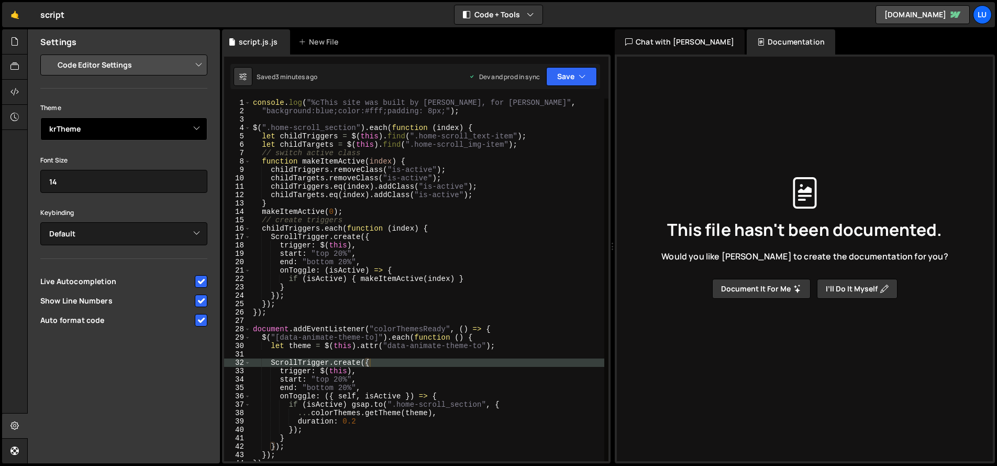
click at [130, 133] on select "Ambiance Chaos Clouds Midnight Dracula Cobalt Gruvbox Green on Black idle Finge…" at bounding box center [123, 128] width 167 height 23
click at [40, 117] on select "Ambiance Chaos Clouds Midnight Dracula Cobalt Gruvbox Green on Black idle Finge…" at bounding box center [123, 128] width 167 height 23
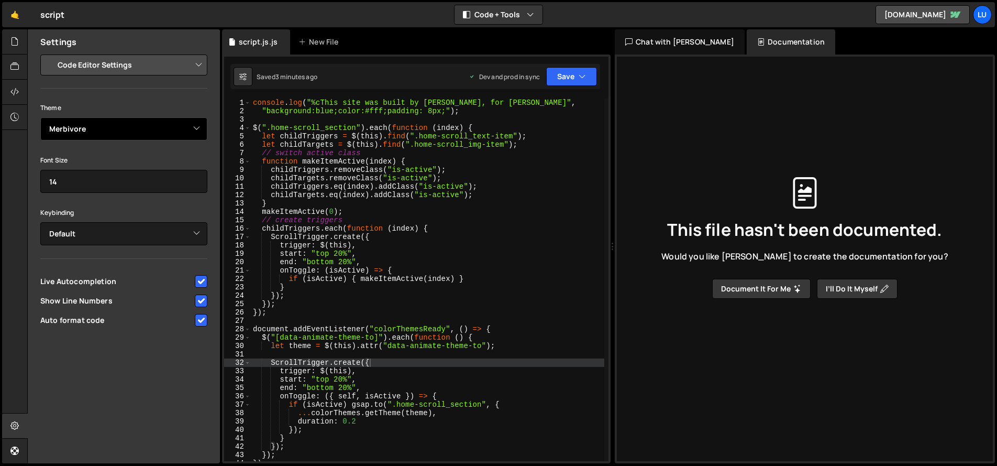
click at [131, 131] on select "Ambiance Chaos Clouds Midnight Dracula Cobalt Gruvbox Green on Black idle Finge…" at bounding box center [123, 128] width 167 height 23
click at [40, 117] on select "Ambiance Chaos Clouds Midnight Dracula Cobalt Gruvbox Green on Black idle Finge…" at bounding box center [123, 128] width 167 height 23
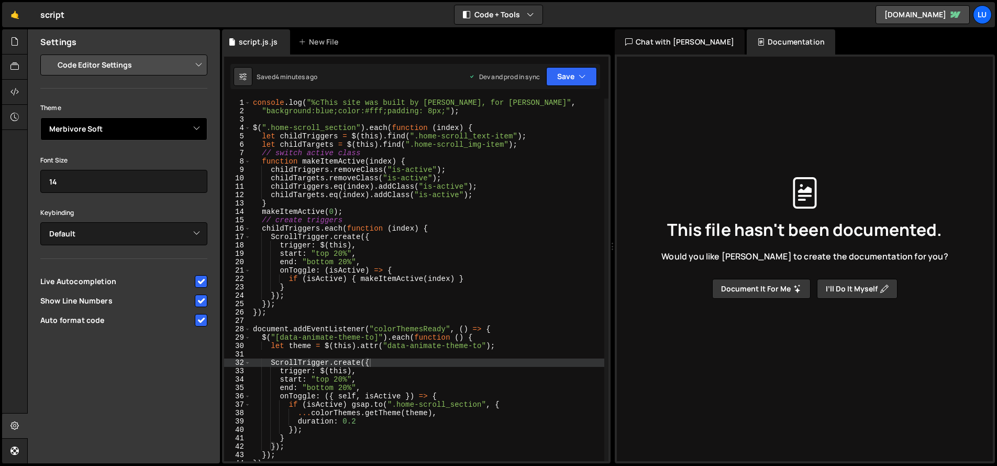
click at [130, 137] on select "Ambiance Chaos Clouds Midnight Dracula Cobalt Gruvbox Green on Black idle Finge…" at bounding box center [123, 128] width 167 height 23
click at [40, 117] on select "Ambiance Chaos Clouds Midnight Dracula Cobalt Gruvbox Green on Black idle Finge…" at bounding box center [123, 128] width 167 height 23
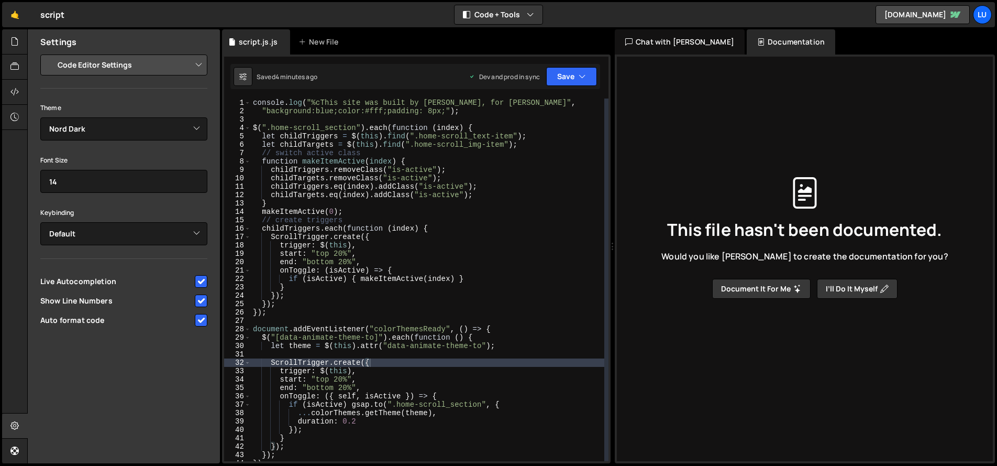
click at [135, 142] on div "Theme Ambiance Chaos Clouds Midnight Dracula Cobalt Gruvbox Green on Black idle…" at bounding box center [123, 215] width 167 height 228
click at [136, 132] on select "Ambiance Chaos Clouds Midnight Dracula Cobalt Gruvbox Green on Black idle Finge…" at bounding box center [123, 128] width 167 height 23
click at [40, 117] on select "Ambiance Chaos Clouds Midnight Dracula Cobalt Gruvbox Green on Black idle Finge…" at bounding box center [123, 128] width 167 height 23
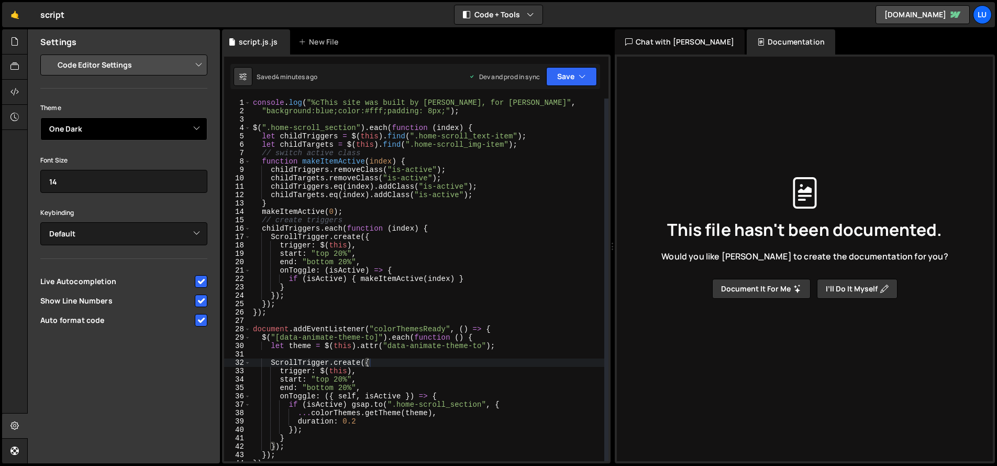
click at [135, 129] on select "Ambiance Chaos Clouds Midnight Dracula Cobalt Gruvbox Green on Black idle Finge…" at bounding box center [123, 128] width 167 height 23
click at [40, 117] on select "Ambiance Chaos Clouds Midnight Dracula Cobalt Gruvbox Green on Black idle Finge…" at bounding box center [123, 128] width 167 height 23
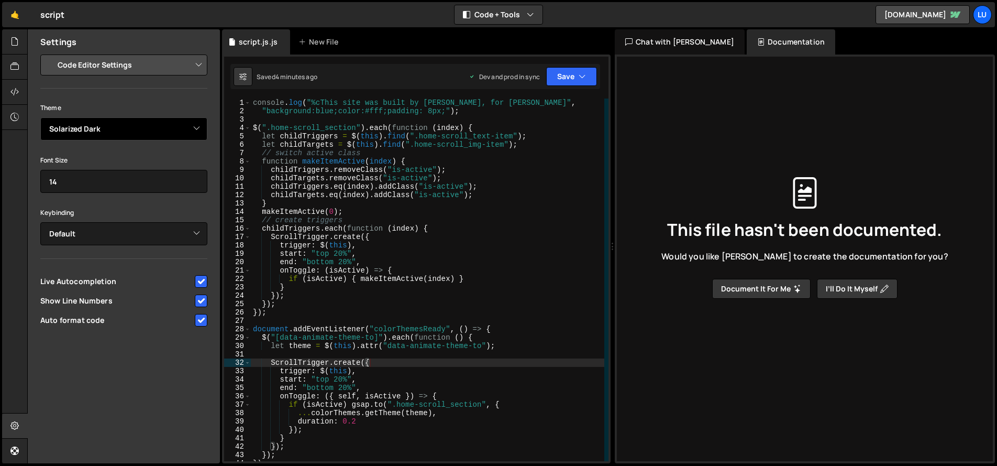
click at [145, 122] on select "Ambiance Chaos Clouds Midnight Dracula Cobalt Gruvbox Green on Black idle Finge…" at bounding box center [123, 128] width 167 height 23
click at [40, 117] on select "Ambiance Chaos Clouds Midnight Dracula Cobalt Gruvbox Green on Black idle Finge…" at bounding box center [123, 128] width 167 height 23
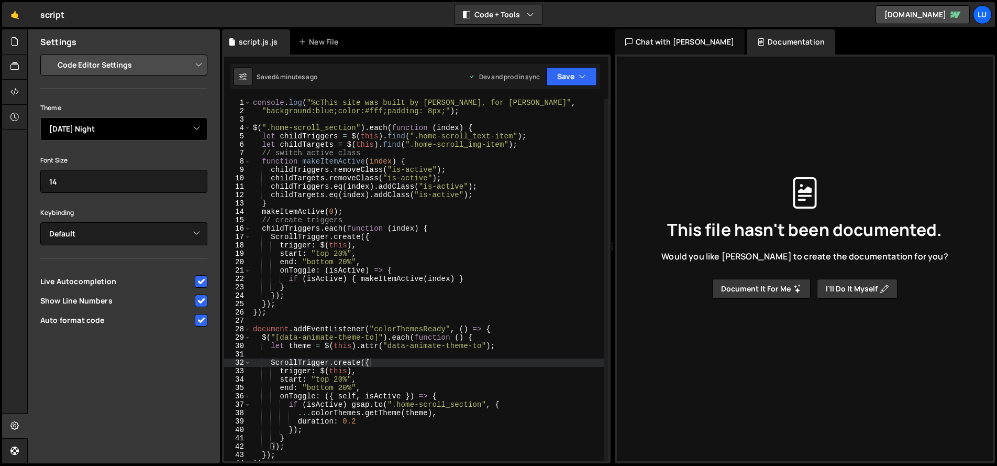
click at [135, 131] on select "Ambiance Chaos Clouds Midnight Dracula Cobalt Gruvbox Green on Black idle Finge…" at bounding box center [123, 128] width 167 height 23
click at [40, 117] on select "Ambiance Chaos Clouds Midnight Dracula Cobalt Gruvbox Green on Black idle Finge…" at bounding box center [123, 128] width 167 height 23
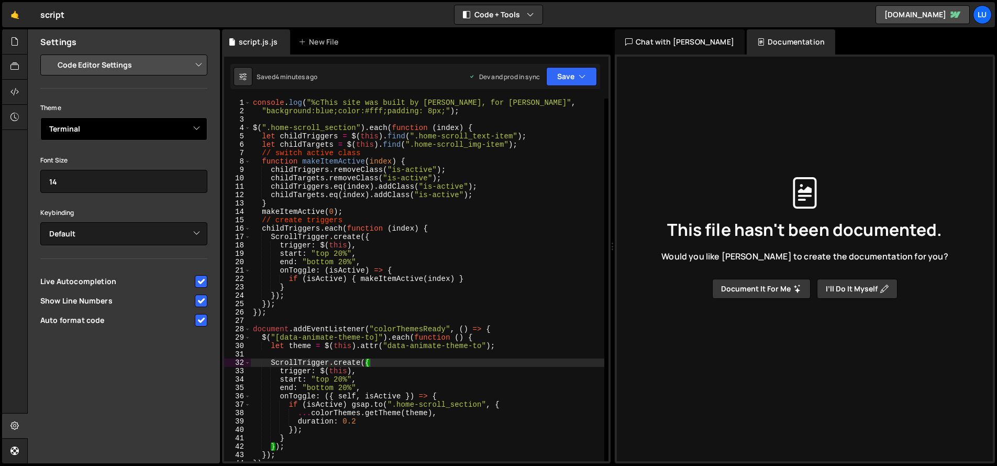
click at [140, 135] on select "Ambiance Chaos Clouds Midnight Dracula Cobalt Gruvbox Green on Black idle Finge…" at bounding box center [123, 128] width 167 height 23
click at [40, 117] on select "Ambiance Chaos Clouds Midnight Dracula Cobalt Gruvbox Green on Black idle Finge…" at bounding box center [123, 128] width 167 height 23
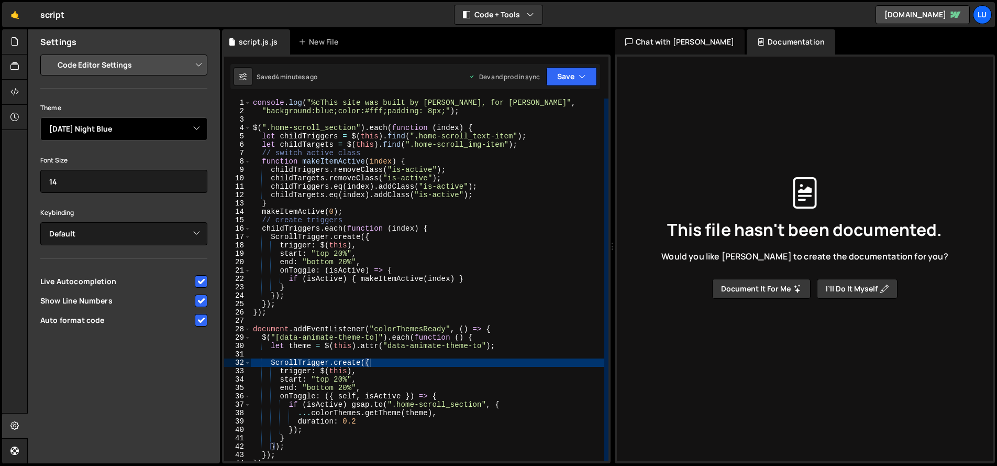
click at [142, 134] on select "Ambiance Chaos Clouds Midnight Dracula Cobalt Gruvbox Green on Black idle Finge…" at bounding box center [123, 128] width 167 height 23
click at [40, 117] on select "Ambiance Chaos Clouds Midnight Dracula Cobalt Gruvbox Green on Black idle Finge…" at bounding box center [123, 128] width 167 height 23
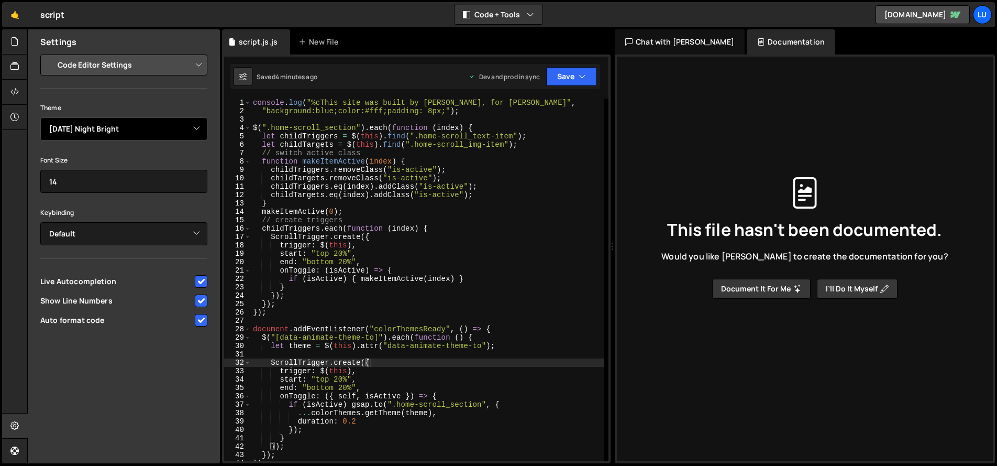
click at [144, 129] on select "Ambiance Chaos Clouds Midnight Dracula Cobalt Gruvbox Green on Black idle Finge…" at bounding box center [123, 128] width 167 height 23
click at [40, 117] on select "Ambiance Chaos Clouds Midnight Dracula Cobalt Gruvbox Green on Black idle Finge…" at bounding box center [123, 128] width 167 height 23
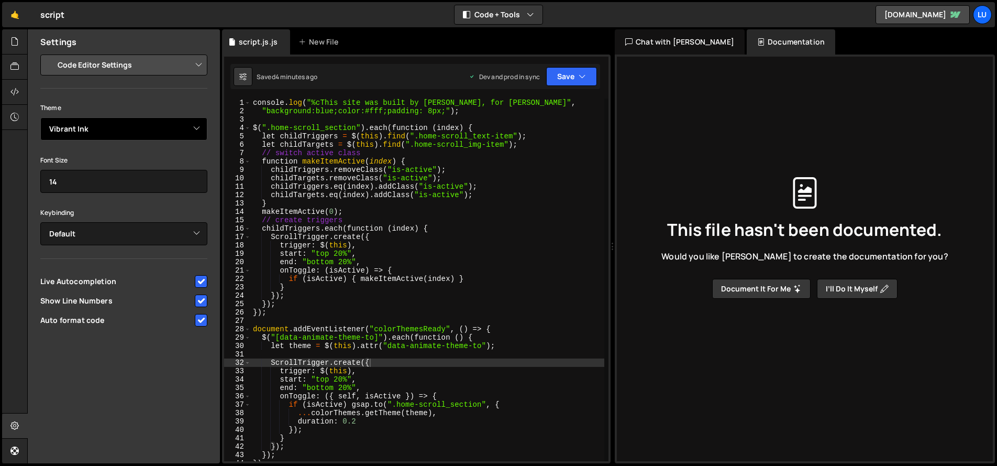
click at [129, 129] on select "Ambiance Chaos Clouds Midnight Dracula Cobalt Gruvbox Green on Black idle Finge…" at bounding box center [123, 128] width 167 height 23
click at [40, 117] on select "Ambiance Chaos Clouds Midnight Dracula Cobalt Gruvbox Green on Black idle Finge…" at bounding box center [123, 128] width 167 height 23
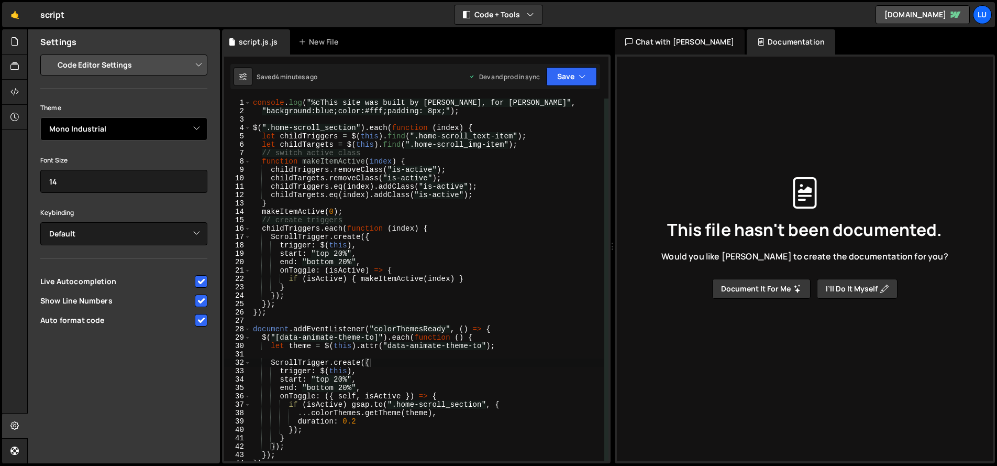
click at [172, 123] on select "Ambiance Chaos Clouds Midnight Dracula Cobalt Gruvbox Green on Black idle Finge…" at bounding box center [123, 128] width 167 height 23
click at [40, 117] on select "Ambiance Chaos Clouds Midnight Dracula Cobalt Gruvbox Green on Black idle Finge…" at bounding box center [123, 128] width 167 height 23
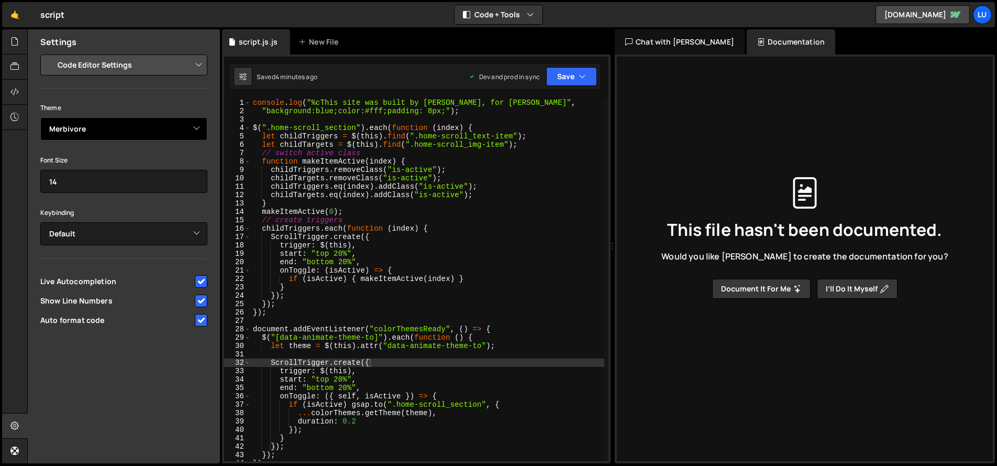
click at [142, 130] on select "Ambiance Chaos Clouds Midnight Dracula Cobalt Gruvbox Green on Black idle Finge…" at bounding box center [123, 128] width 167 height 23
select select "ace/theme/merbivore_soft"
click at [40, 117] on select "Ambiance Chaos Clouds Midnight Dracula Cobalt Gruvbox Green on Black idle Finge…" at bounding box center [123, 128] width 167 height 23
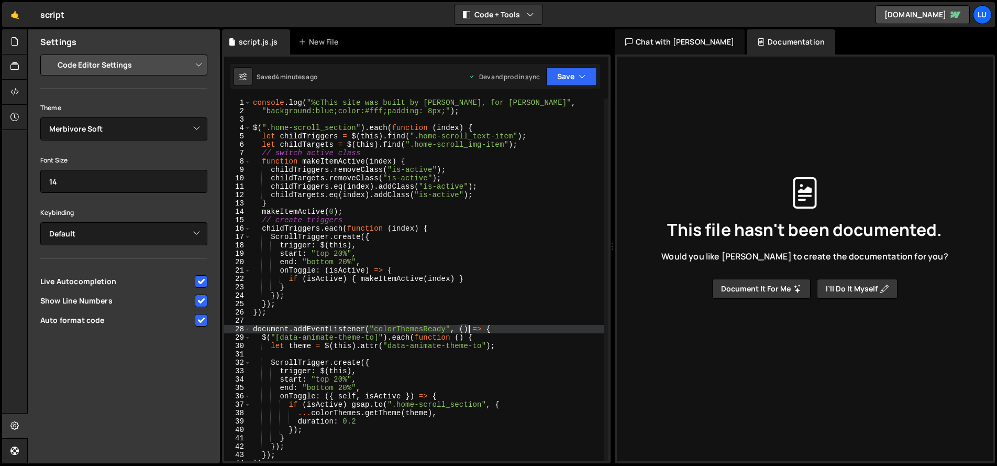
click at [470, 330] on div "console . log ( "%cThis site was built by Elissa Jacobsen, for Luci" , "backgro…" at bounding box center [428, 287] width 354 height 379
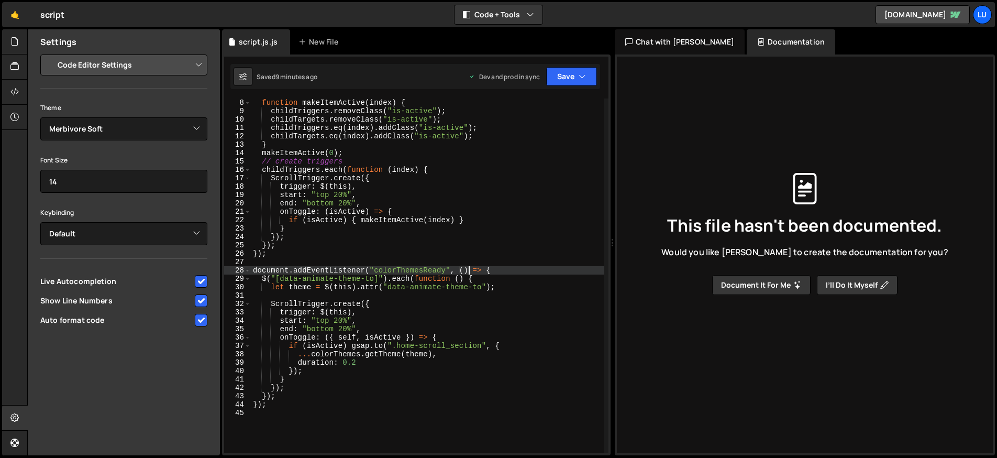
scroll to position [163, 0]
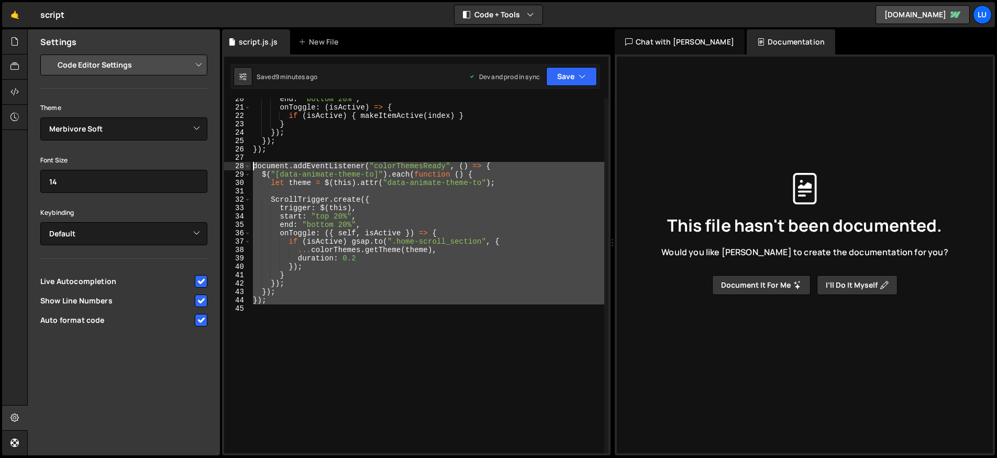
drag, startPoint x: 361, startPoint y: 341, endPoint x: 175, endPoint y: 163, distance: 257.2
click at [175, 163] on div "Files New File Javascript files 0 base script.js 0 0 script.js.js 0 CSS files C…" at bounding box center [512, 242] width 970 height 426
type textarea "document.addEventListener("colorThemesReady", () => { $("[data-animate-theme-to…"
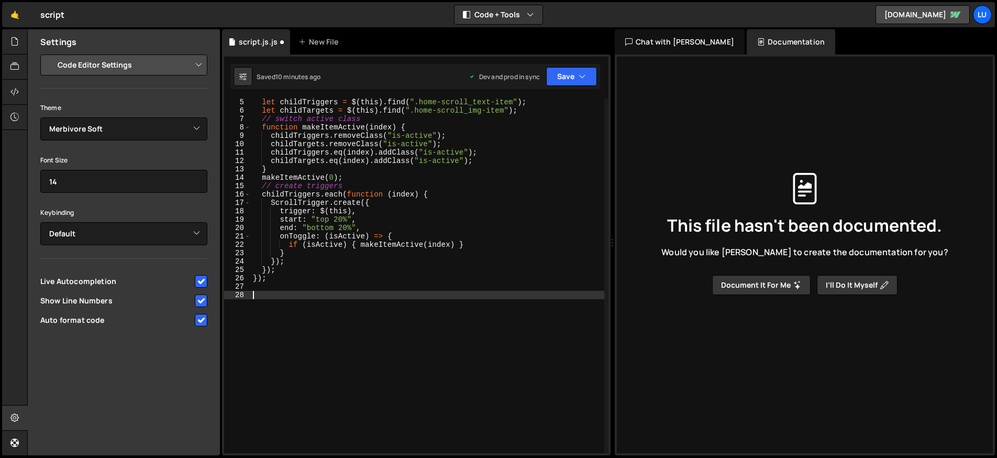
scroll to position [0, 0]
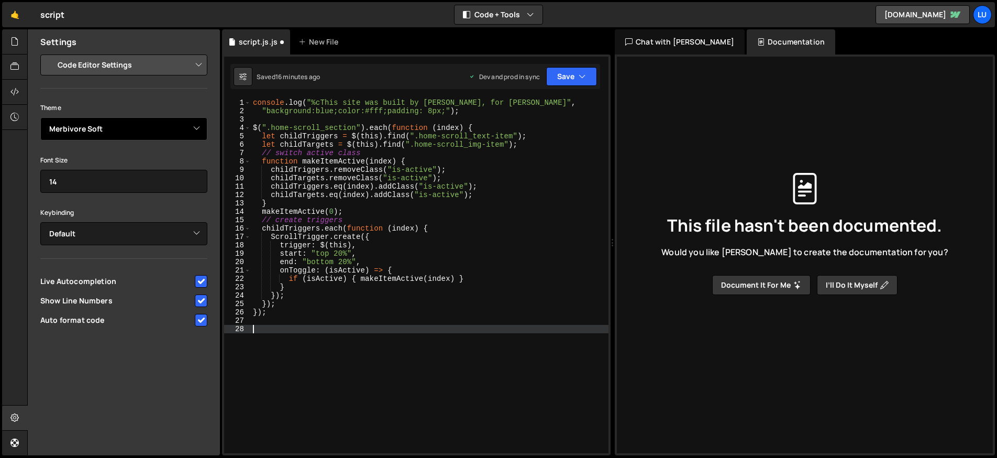
click at [137, 123] on select "Ambiance Chaos Clouds Midnight Dracula Cobalt Gruvbox Green on Black idle Finge…" at bounding box center [123, 128] width 167 height 23
click at [40, 117] on select "Ambiance Chaos Clouds Midnight Dracula Cobalt Gruvbox Green on Black idle Finge…" at bounding box center [123, 128] width 167 height 23
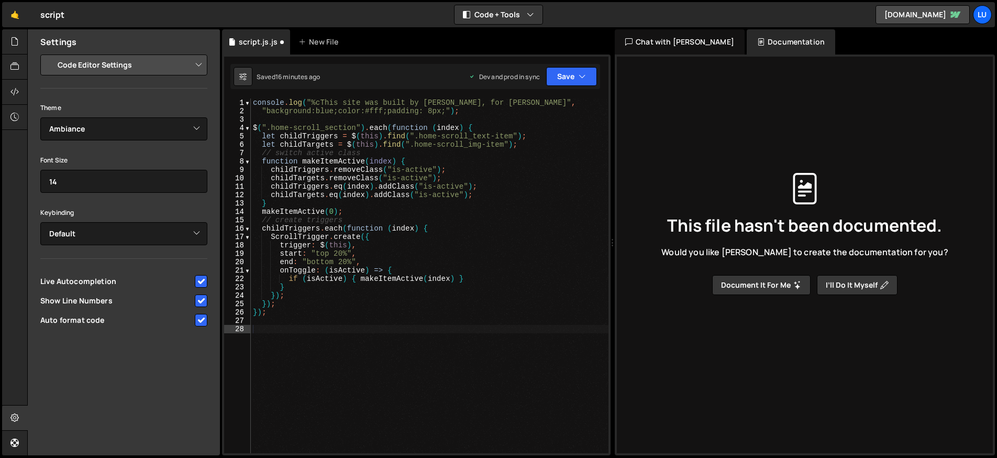
click at [128, 65] on select "Project Settings Code Editor Settings Chat Settings" at bounding box center [126, 64] width 154 height 23
click at [49, 53] on select "Project Settings Code Editor Settings Chat Settings" at bounding box center [126, 64] width 154 height 23
click at [117, 128] on select "Ambiance Chaos Clouds Midnight Dracula Cobalt Gruvbox Green on Black idle Finge…" at bounding box center [123, 128] width 167 height 23
click at [40, 117] on select "Ambiance Chaos Clouds Midnight Dracula Cobalt Gruvbox Green on Black idle Finge…" at bounding box center [123, 128] width 167 height 23
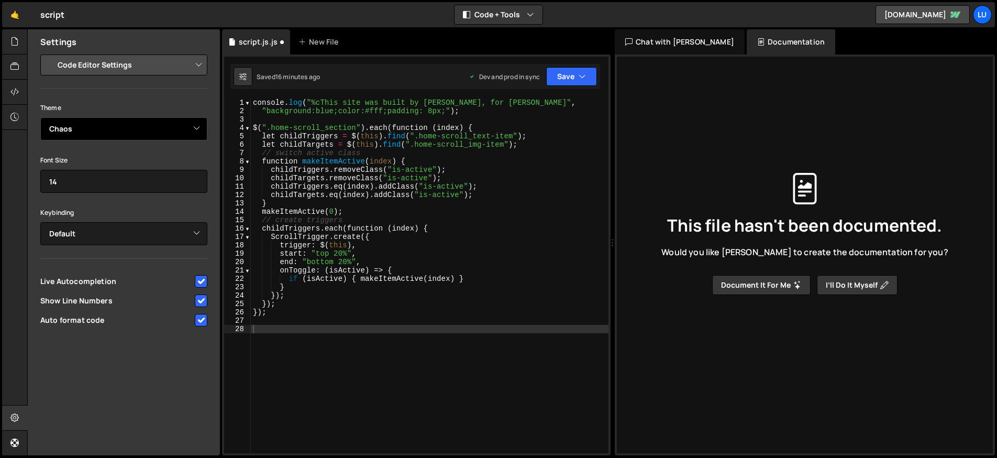
click at [102, 123] on select "Ambiance Chaos Clouds Midnight Dracula Cobalt Gruvbox Green on Black idle Finge…" at bounding box center [123, 128] width 167 height 23
click at [40, 117] on select "Ambiance Chaos Clouds Midnight Dracula Cobalt Gruvbox Green on Black idle Finge…" at bounding box center [123, 128] width 167 height 23
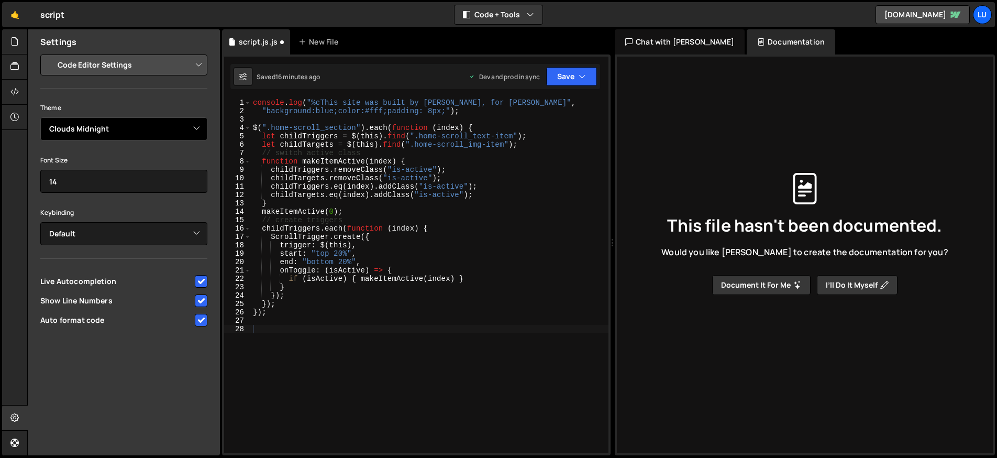
click at [106, 127] on select "Ambiance Chaos Clouds Midnight Dracula Cobalt Gruvbox Green on Black idle Finge…" at bounding box center [123, 128] width 167 height 23
click at [40, 117] on select "Ambiance Chaos Clouds Midnight Dracula Cobalt Gruvbox Green on Black idle Finge…" at bounding box center [123, 128] width 167 height 23
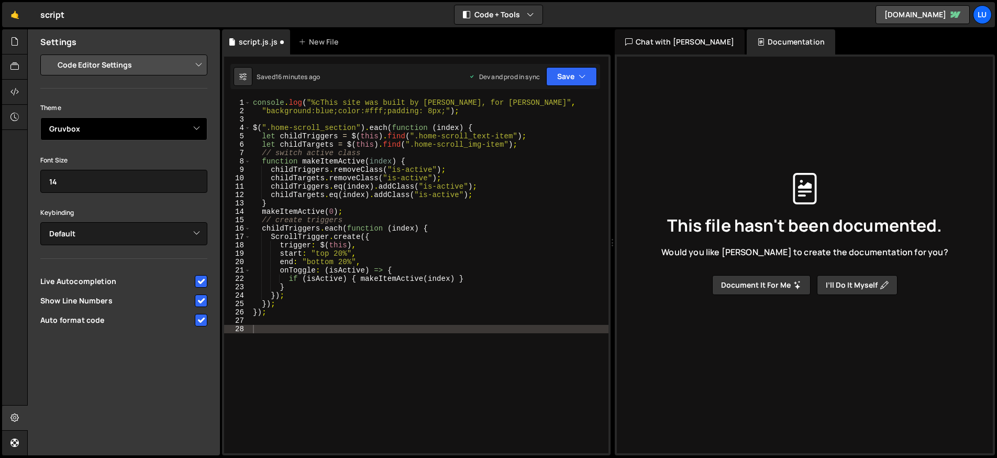
click at [119, 132] on select "Ambiance Chaos Clouds Midnight Dracula Cobalt Gruvbox Green on Black idle Finge…" at bounding box center [123, 128] width 167 height 23
click at [40, 117] on select "Ambiance Chaos Clouds Midnight Dracula Cobalt Gruvbox Green on Black idle Finge…" at bounding box center [123, 128] width 167 height 23
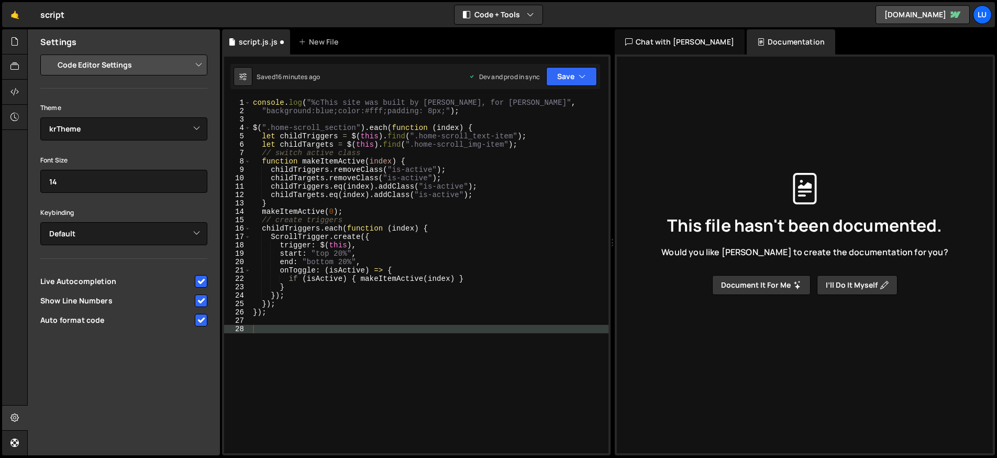
click at [129, 147] on div "Theme Ambiance Chaos Clouds Midnight Dracula Cobalt Gruvbox Green on Black idle…" at bounding box center [123, 215] width 167 height 228
click at [132, 135] on select "Ambiance Chaos Clouds Midnight Dracula Cobalt Gruvbox Green on Black idle Finge…" at bounding box center [123, 128] width 167 height 23
click at [40, 117] on select "Ambiance Chaos Clouds Midnight Dracula Cobalt Gruvbox Green on Black idle Finge…" at bounding box center [123, 128] width 167 height 23
click at [130, 147] on div "Theme Ambiance Chaos Clouds Midnight Dracula Cobalt Gruvbox Green on Black idle…" at bounding box center [123, 215] width 167 height 228
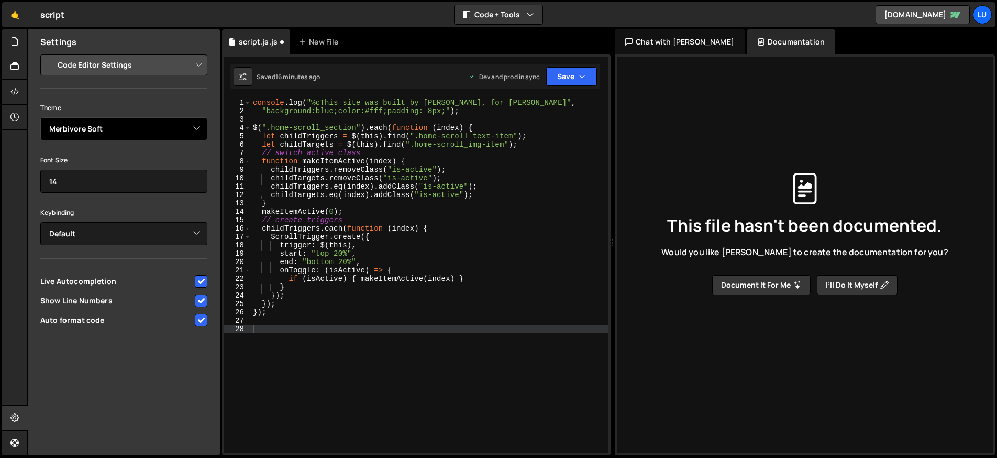
click at [133, 139] on select "Ambiance Chaos Clouds Midnight Dracula Cobalt Gruvbox Green on Black idle Finge…" at bounding box center [123, 128] width 167 height 23
click at [40, 117] on select "Ambiance Chaos Clouds Midnight Dracula Cobalt Gruvbox Green on Black idle Finge…" at bounding box center [123, 128] width 167 height 23
click at [137, 130] on select "Ambiance Chaos Clouds Midnight Dracula Cobalt Gruvbox Green on Black idle Finge…" at bounding box center [123, 128] width 167 height 23
click at [40, 117] on select "Ambiance Chaos Clouds Midnight Dracula Cobalt Gruvbox Green on Black idle Finge…" at bounding box center [123, 128] width 167 height 23
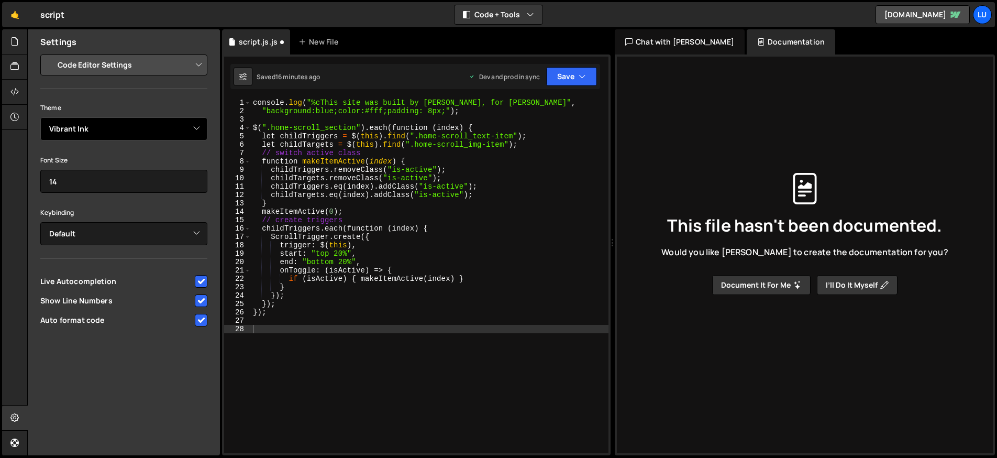
click at [149, 126] on select "Ambiance Chaos Clouds Midnight Dracula Cobalt Gruvbox Green on Black idle Finge…" at bounding box center [123, 128] width 167 height 23
click at [40, 117] on select "Ambiance Chaos Clouds Midnight Dracula Cobalt Gruvbox Green on Black idle Finge…" at bounding box center [123, 128] width 167 height 23
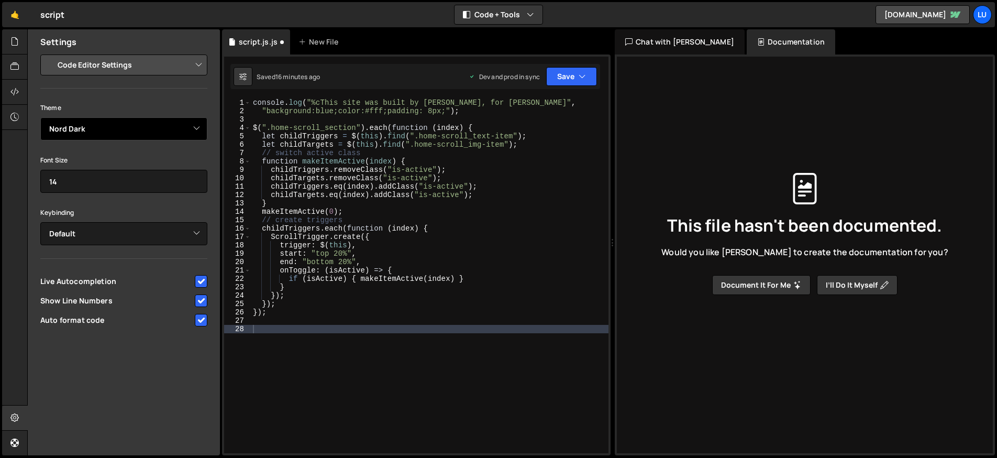
click at [123, 130] on select "Ambiance Chaos Clouds Midnight Dracula Cobalt Gruvbox Green on Black idle Finge…" at bounding box center [123, 128] width 167 height 23
select select "ace/theme/tomorrow_night"
click at [40, 117] on select "Ambiance Chaos Clouds Midnight Dracula Cobalt Gruvbox Green on Black idle Finge…" at bounding box center [123, 128] width 167 height 23
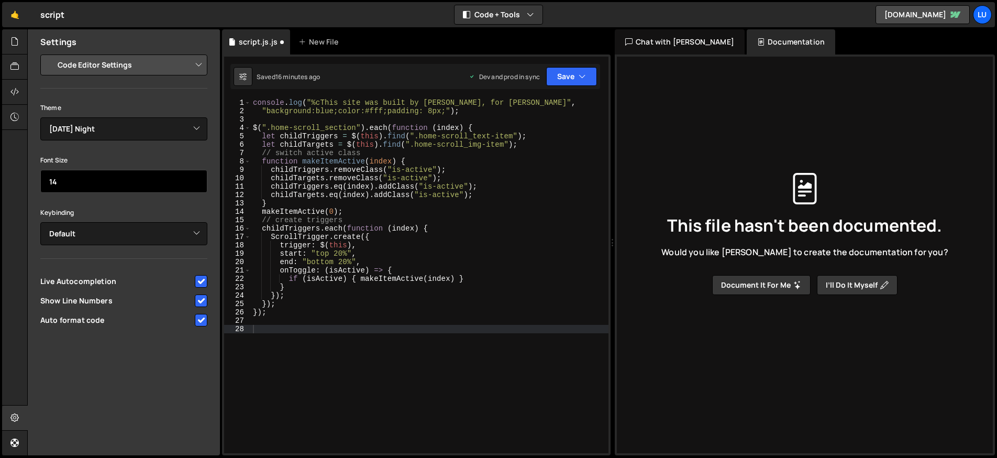
click at [172, 186] on input "14" at bounding box center [123, 181] width 167 height 23
type input "13"
click at [191, 184] on input "13" at bounding box center [123, 181] width 167 height 23
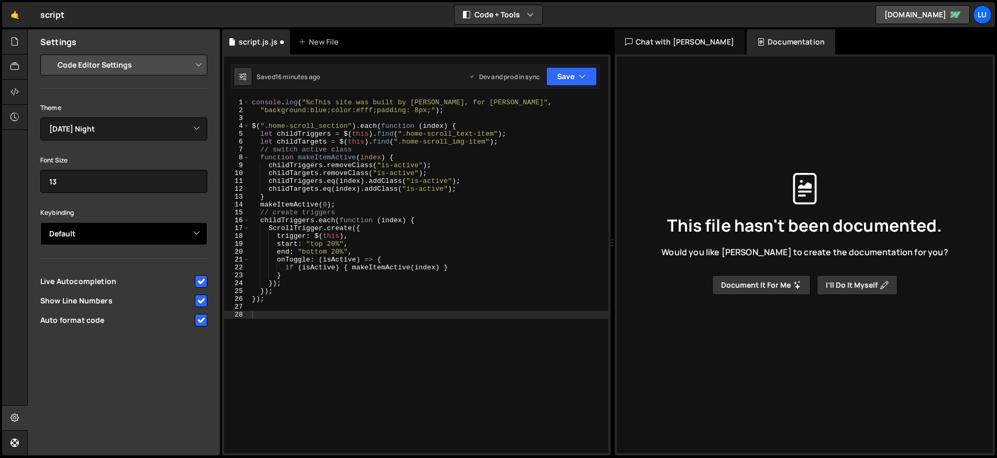
click at [144, 235] on select "Default Vim Emacs Sublime VSCode" at bounding box center [123, 233] width 167 height 23
select select "ace/keyboard/sublime"
click at [40, 222] on select "Default Vim Emacs Sublime VSCode" at bounding box center [123, 233] width 167 height 23
click at [135, 237] on select "Default Vim Emacs Sublime VSCode" at bounding box center [123, 233] width 167 height 23
select select
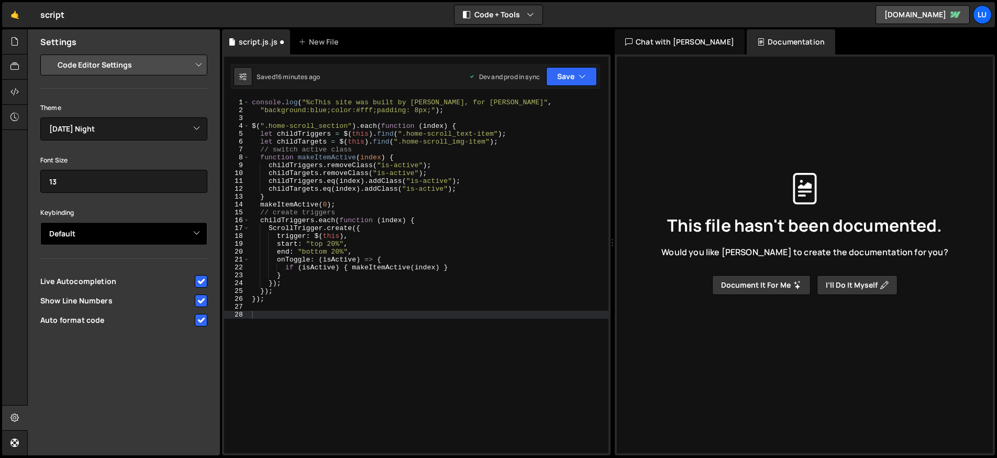
click at [40, 222] on select "Default Vim Emacs Sublime VSCode" at bounding box center [123, 233] width 167 height 23
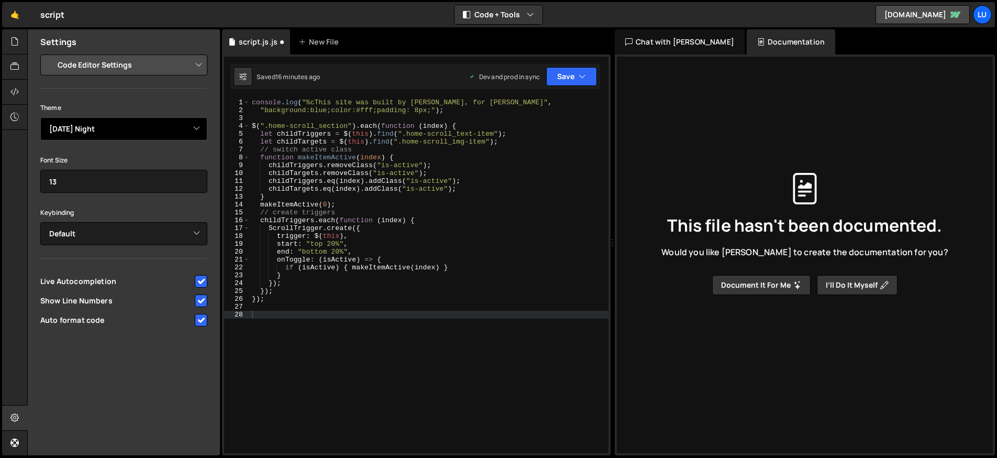
click at [114, 126] on select "Ambiance Chaos Clouds Midnight Dracula Cobalt Gruvbox Green on Black idle Finge…" at bounding box center [123, 128] width 167 height 23
select select "ace/theme/solarized_dark"
click at [40, 117] on select "Ambiance Chaos Clouds Midnight Dracula Cobalt Gruvbox Green on Black idle Finge…" at bounding box center [123, 128] width 167 height 23
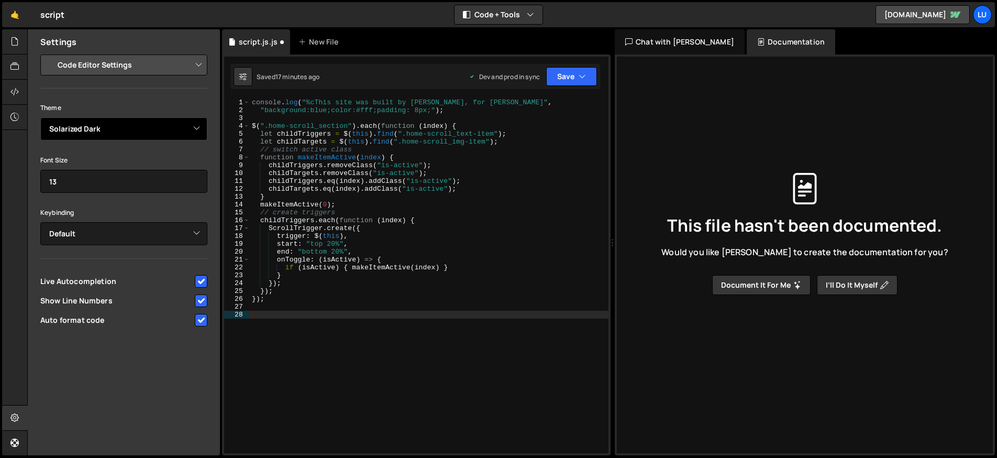
click at [114, 122] on select "Ambiance Chaos Clouds Midnight Dracula Cobalt Gruvbox Green on Black idle Finge…" at bounding box center [123, 128] width 167 height 23
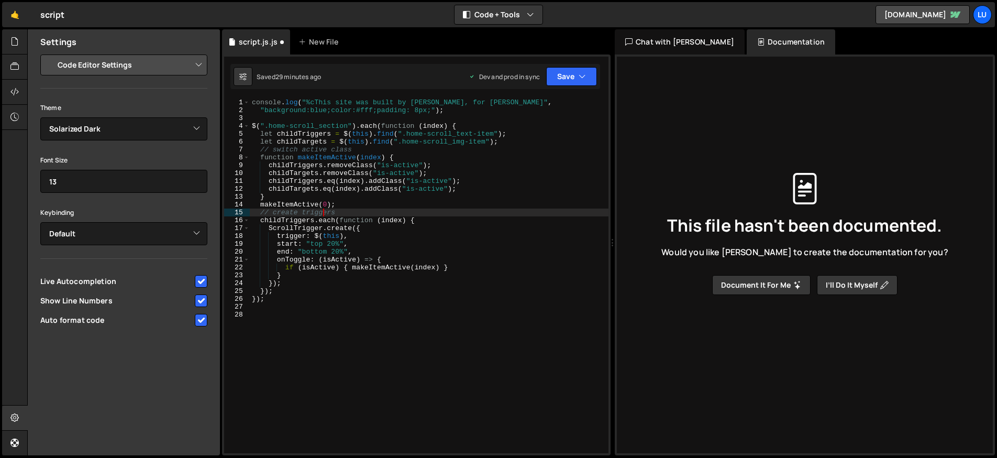
click at [322, 214] on div "console . log ( "%cThis site was built by Elissa Jacobsen, for Luci" , "backgro…" at bounding box center [429, 283] width 359 height 370
click at [322, 297] on div "console . log ( "%cThis site was built by Elissa Jacobsen, for Luci" , "backgro…" at bounding box center [429, 283] width 359 height 370
type textarea "});"
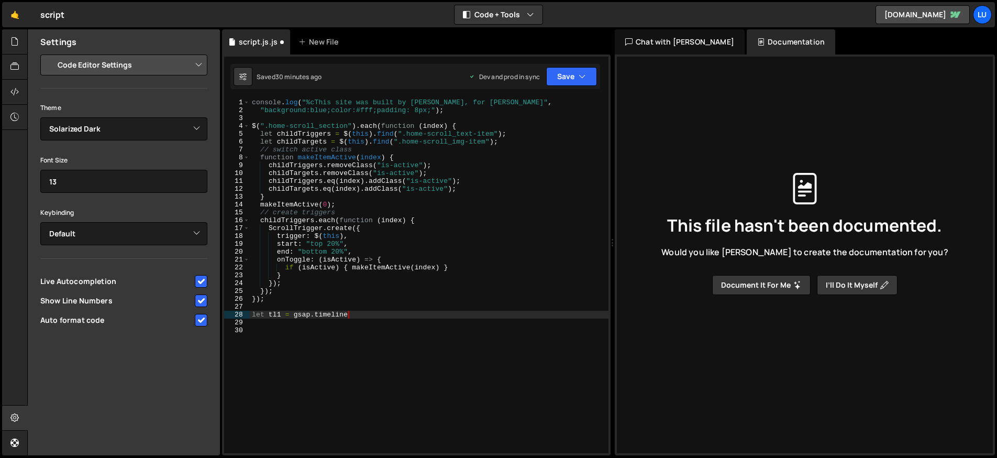
scroll to position [0, 7]
type textarea "let tl1 = gsap.timeline({"
type textarea "S"
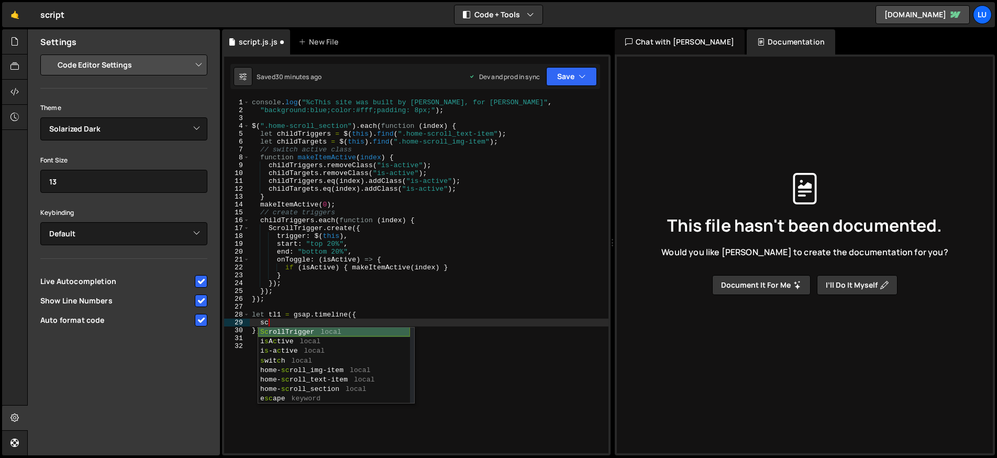
click at [312, 335] on div "Sc rollTrigger local i s A c tive local i s -a c tive local s wit c h local hom…" at bounding box center [334, 374] width 152 height 95
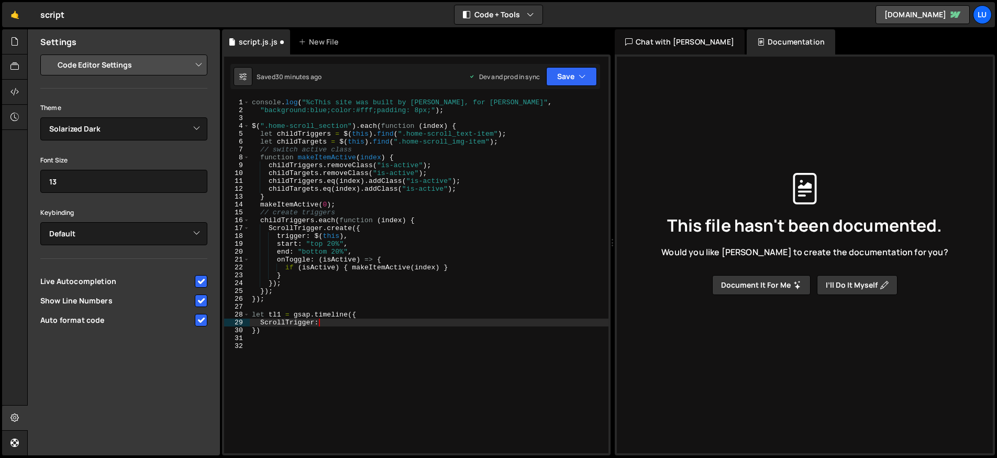
scroll to position [0, 5]
type textarea "ScrollTrigger: {"
drag, startPoint x: 364, startPoint y: 331, endPoint x: 354, endPoint y: 314, distance: 19.7
click at [354, 314] on div "console . log ( "%cThis site was built by Elissa Jacobsen, for Luci" , "backgro…" at bounding box center [429, 283] width 359 height 370
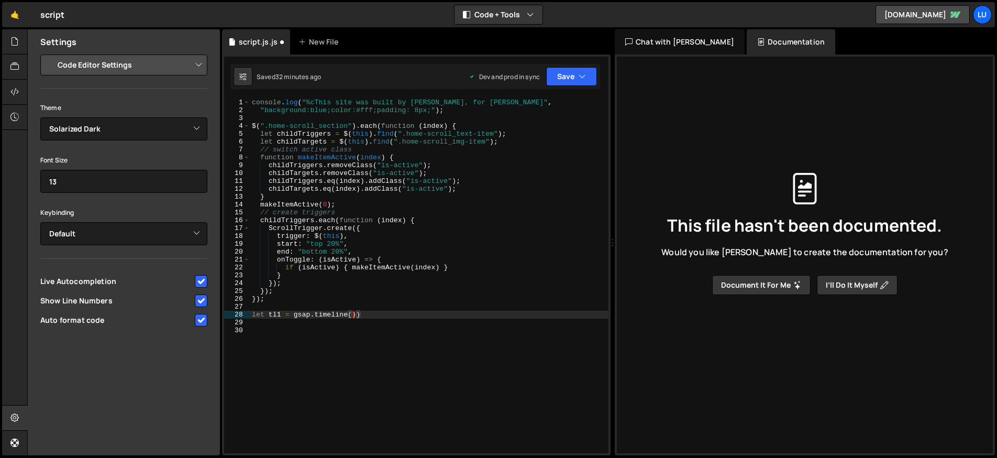
type textarea "let tl1 = gsap.timeline()"
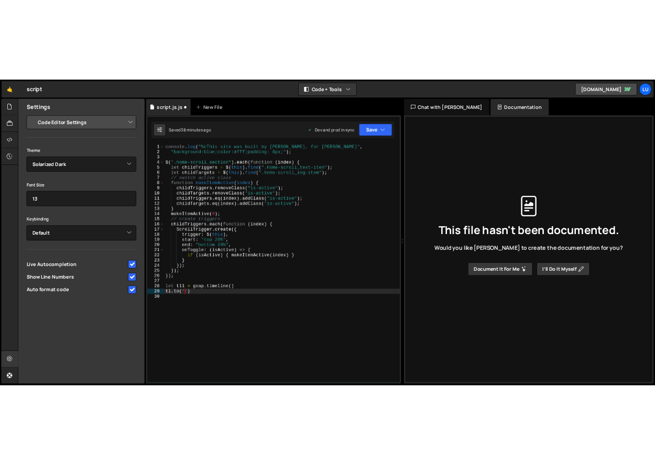
scroll to position [0, 2]
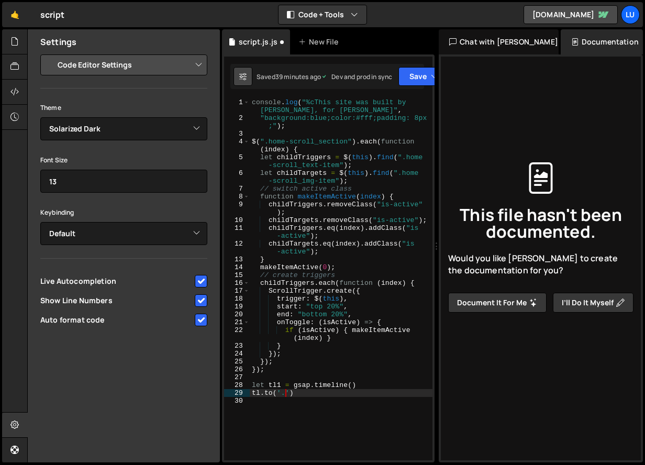
click at [245, 80] on icon at bounding box center [242, 76] width 7 height 10
click at [18, 40] on icon at bounding box center [14, 42] width 8 height 12
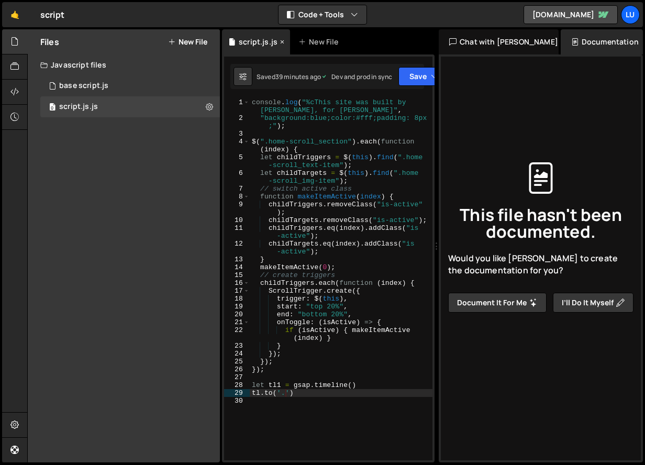
click at [250, 45] on div "script.js.js" at bounding box center [258, 42] width 39 height 10
click at [564, 41] on div "Documentation" at bounding box center [602, 41] width 82 height 25
click at [486, 43] on div "Chat with Slater AI" at bounding box center [499, 41] width 120 height 25
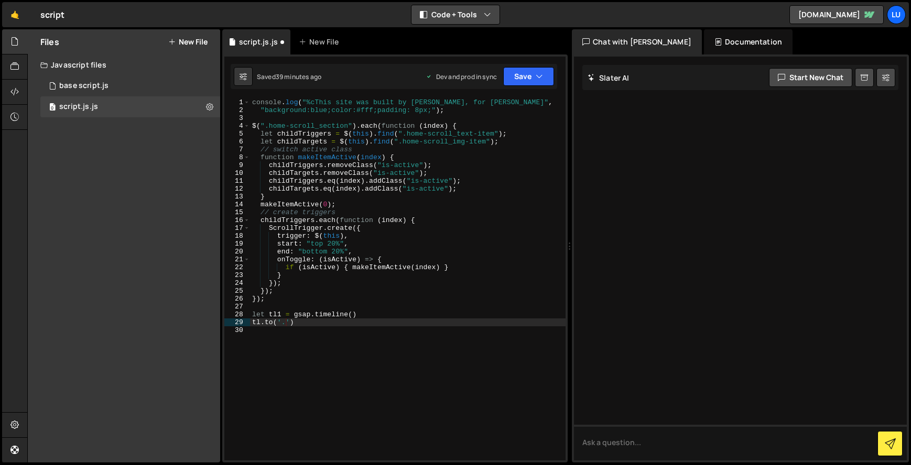
click at [475, 15] on button "Code + Tools" at bounding box center [455, 14] width 88 height 19
click at [457, 41] on button "Code Only" at bounding box center [456, 37] width 88 height 19
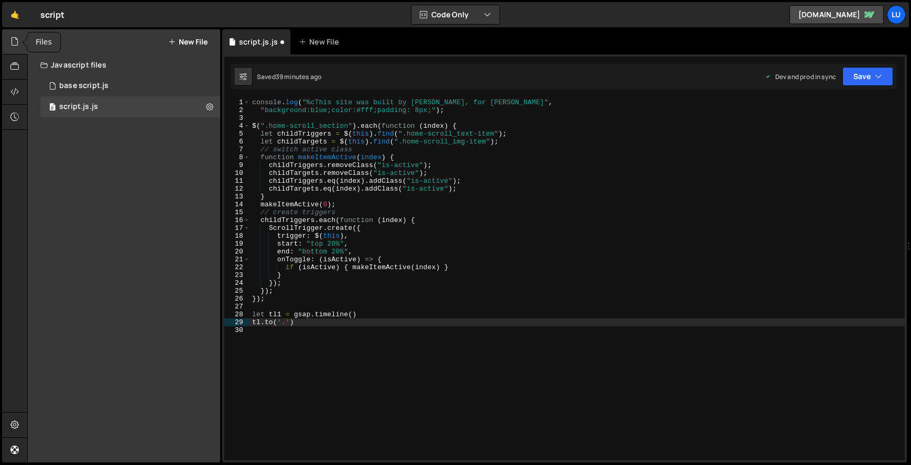
click at [20, 45] on div at bounding box center [15, 41] width 26 height 25
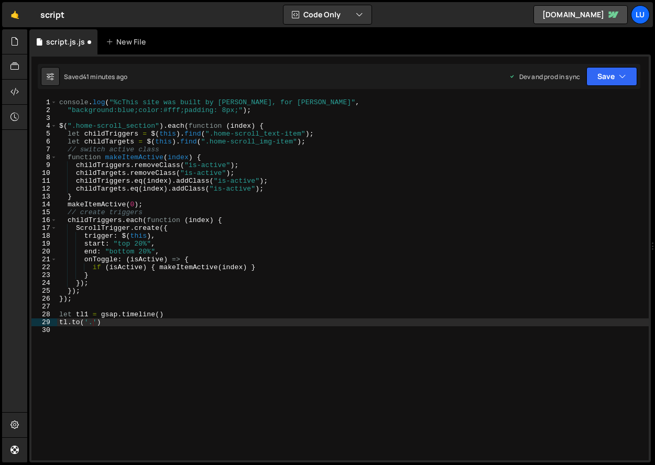
click at [121, 319] on div "console . log ( "%cThis site was built by Elissa Jacobsen, for Luci" , "backgro…" at bounding box center [352, 287] width 591 height 378
click at [93, 324] on div "console . log ( "%cThis site was built by Elissa Jacobsen, for Luci" , "backgro…" at bounding box center [352, 287] width 591 height 378
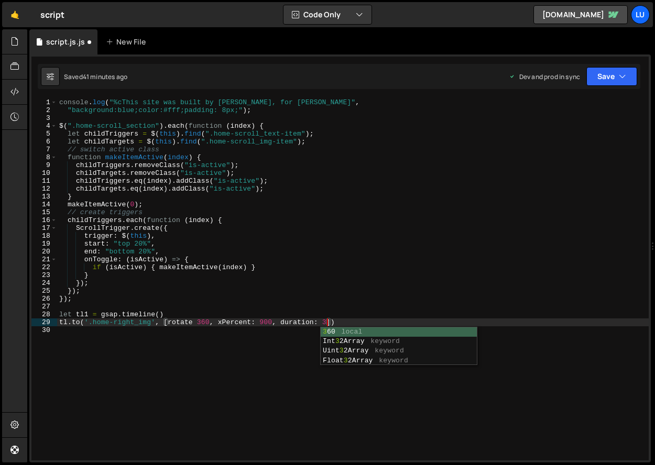
type textarea "tl.to('.home-right_img', [rotate 360, xPercent: 900, duration: 3])"
click at [363, 323] on div "console . log ( "%cThis site was built by Elissa Jacobsen, for Luci" , "backgro…" at bounding box center [352, 287] width 591 height 378
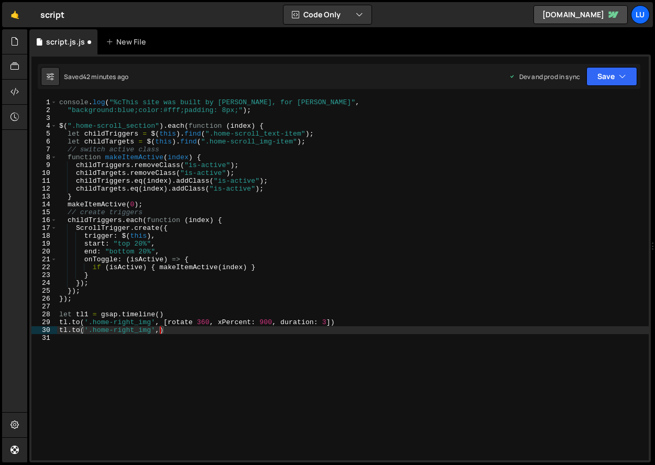
scroll to position [0, 7]
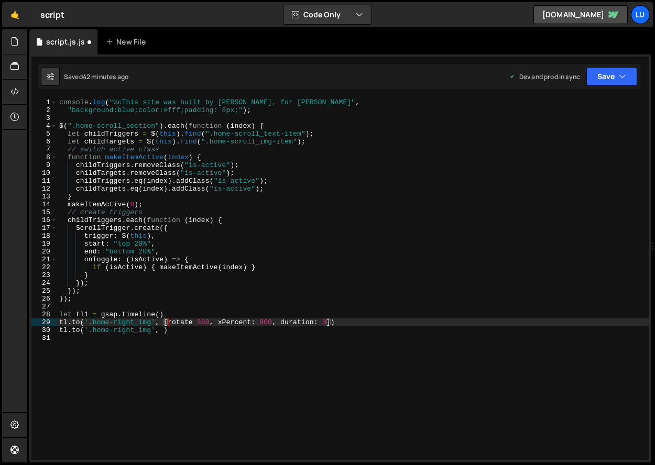
click at [167, 325] on div "console . log ( "%cThis site was built by Elissa Jacobsen, for Luci" , "backgro…" at bounding box center [352, 287] width 591 height 378
click at [190, 331] on div "console . log ( "%cThis site was built by Elissa Jacobsen, for Luci" , "backgro…" at bounding box center [352, 287] width 591 height 378
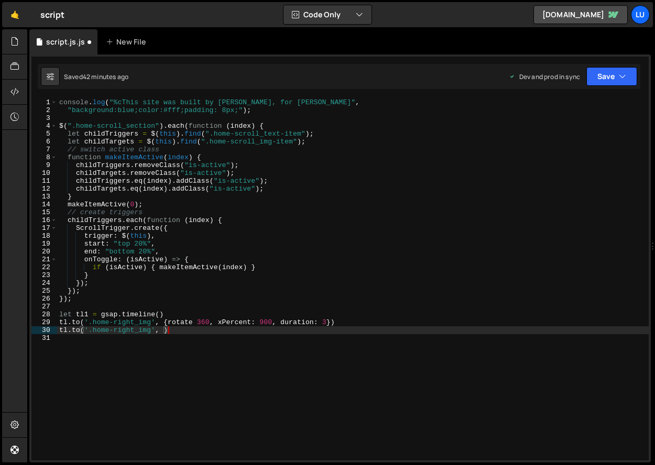
scroll to position [0, 8]
click at [163, 331] on div "console . log ( "%cThis site was built by Elissa Jacobsen, for Luci" , "backgro…" at bounding box center [352, 287] width 591 height 378
drag, startPoint x: 195, startPoint y: 323, endPoint x: 304, endPoint y: 305, distance: 110.5
click at [195, 323] on div "console . log ( "%cThis site was built by Elissa Jacobsen, for Luci" , "backgro…" at bounding box center [352, 287] width 591 height 378
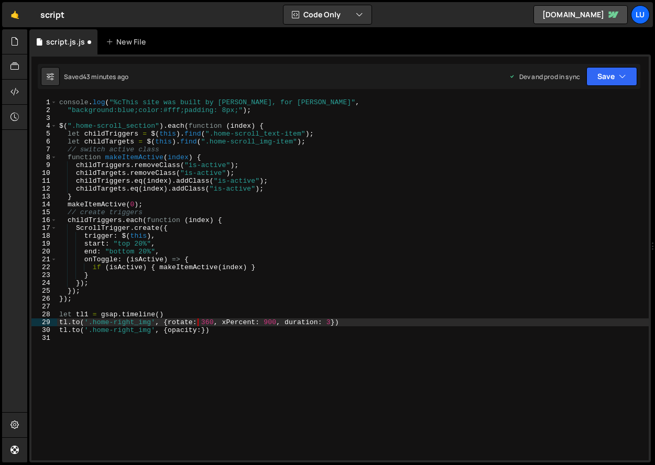
click at [201, 330] on div "console . log ( "%cThis site was built by Elissa Jacobsen, for Luci" , "backgro…" at bounding box center [352, 287] width 591 height 378
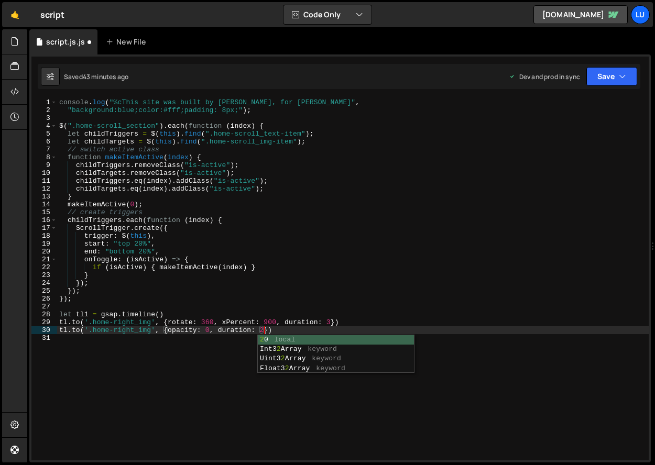
scroll to position [0, 15]
click at [270, 330] on div "console . log ( "%cThis site was built by Elissa Jacobsen, for Luci" , "backgro…" at bounding box center [352, 287] width 591 height 378
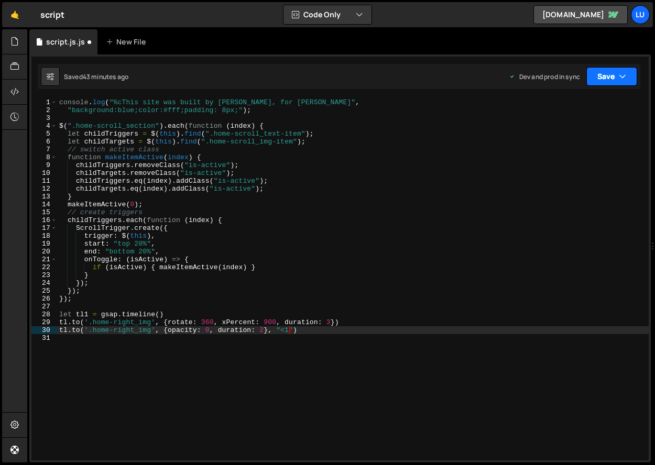
click at [605, 81] on button "Save" at bounding box center [611, 76] width 51 height 19
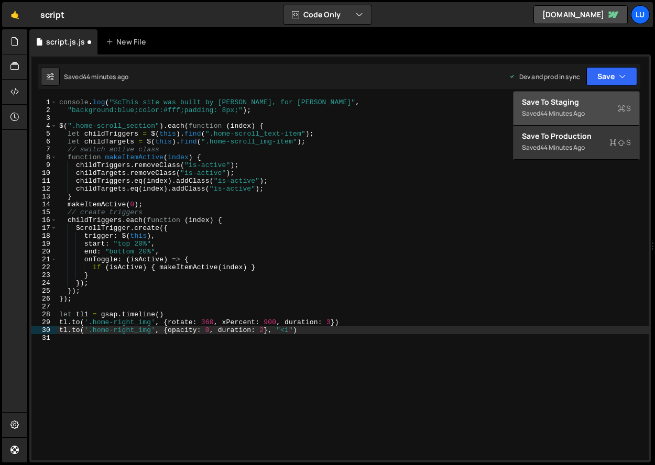
click at [586, 105] on div "Save to Staging S" at bounding box center [576, 102] width 109 height 10
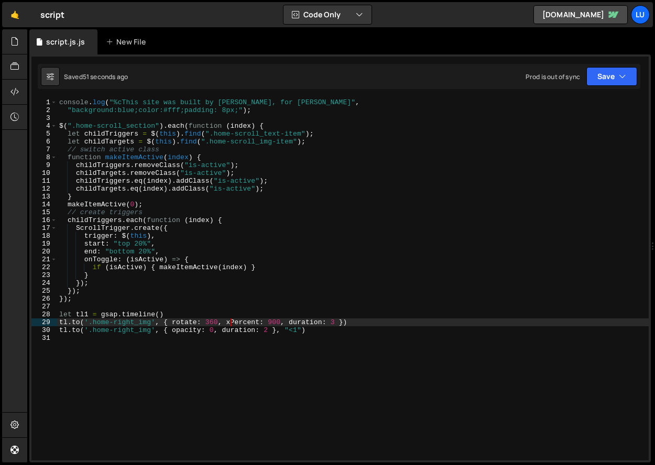
click at [229, 320] on div "console . log ( "%cThis site was built by Elissa Jacobsen, for Luci" , "backgro…" at bounding box center [352, 287] width 591 height 378
drag, startPoint x: 89, startPoint y: 320, endPoint x: 86, endPoint y: 325, distance: 6.1
click at [86, 325] on div "console . log ( "%cThis site was built by Elissa Jacobsen, for Luci" , "backgro…" at bounding box center [352, 287] width 591 height 378
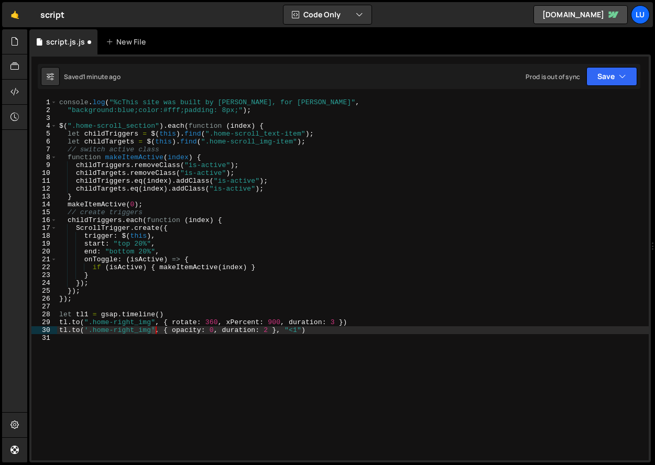
click at [155, 331] on div "console . log ( "%cThis site was built by Elissa Jacobsen, for Luci" , "backgro…" at bounding box center [352, 287] width 591 height 378
click at [85, 328] on div "console . log ( "%cThis site was built by Elissa Jacobsen, for Luci" , "backgro…" at bounding box center [352, 287] width 591 height 378
type textarea "tl.to(".home-right_img", { opacity: 0, duration: 2 }, "<1")"
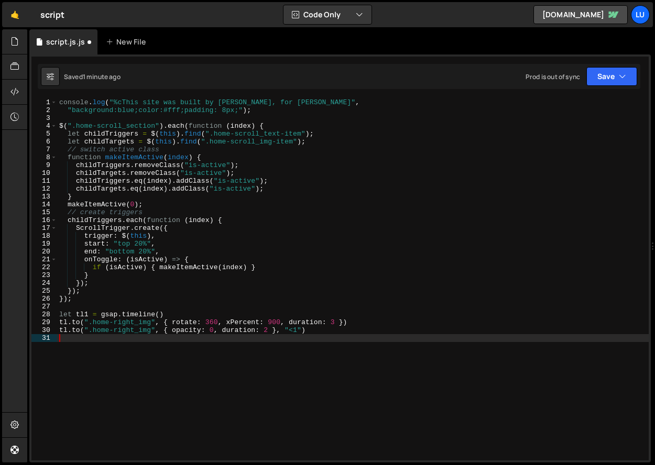
click at [420, 350] on div "console . log ( "%cThis site was built by Elissa Jacobsen, for Luci" , "backgro…" at bounding box center [352, 287] width 591 height 378
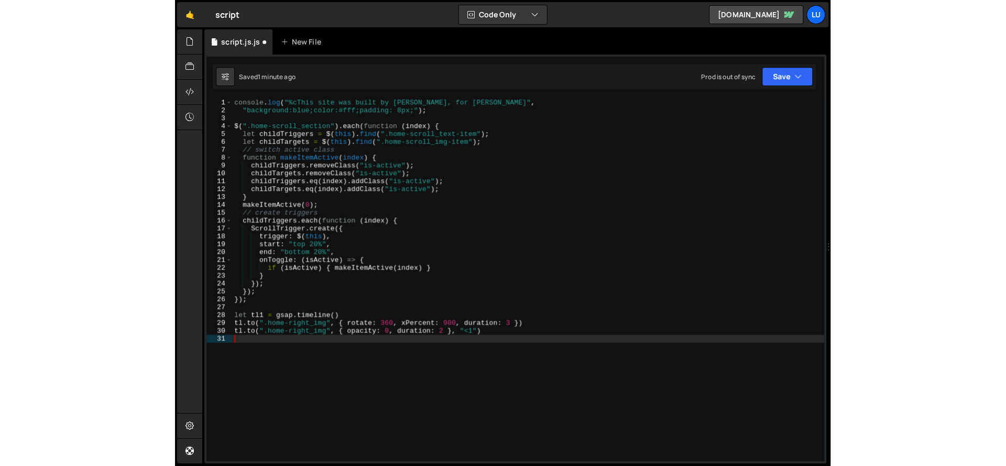
scroll to position [0, 0]
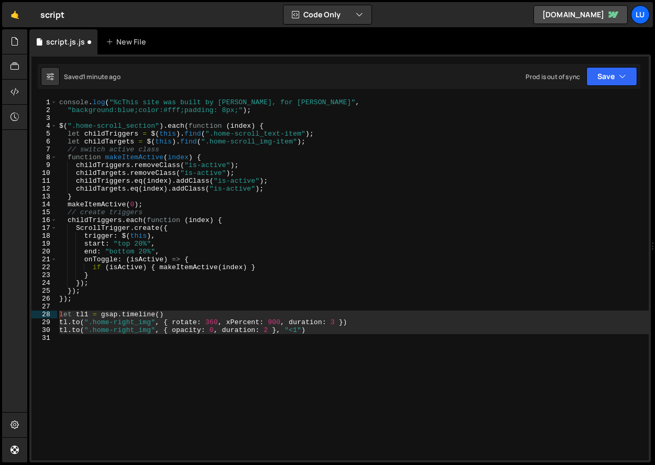
drag, startPoint x: 441, startPoint y: 366, endPoint x: -4, endPoint y: 313, distance: 447.9
click at [0, 313] on html "Projects Community Library Blog Lu Projects Your Teams Account Upgrade Logout" at bounding box center [327, 232] width 655 height 465
type textarea "let tl1 = gsap.timeline() tl.to(".home-right_img", { rotate: 360, xPercent: 900…"
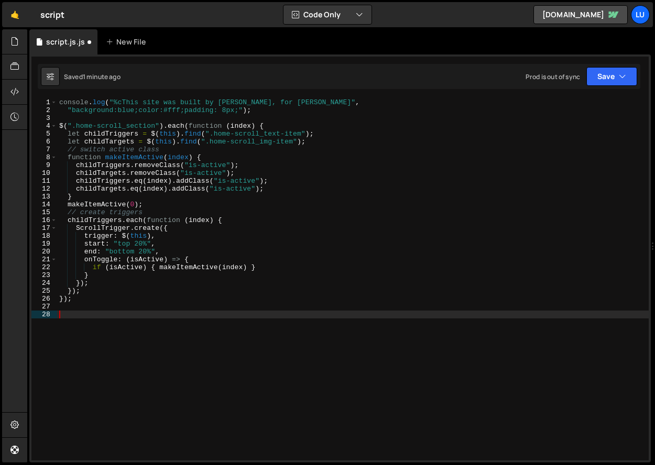
click at [126, 118] on div "console . log ( "%cThis site was built by Elissa Jacobsen, for Luci" , "backgro…" at bounding box center [352, 287] width 591 height 378
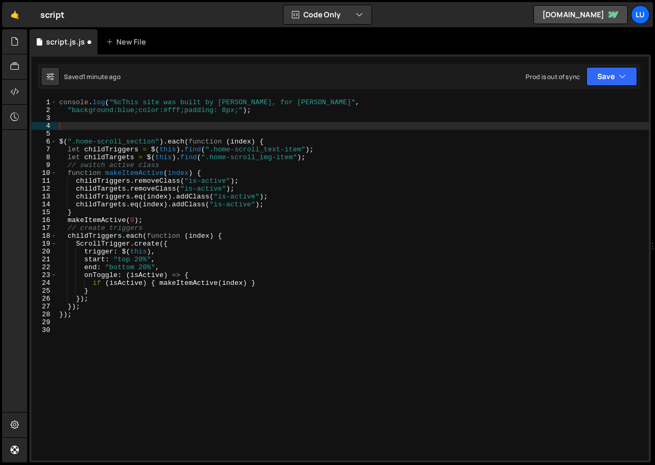
paste textarea
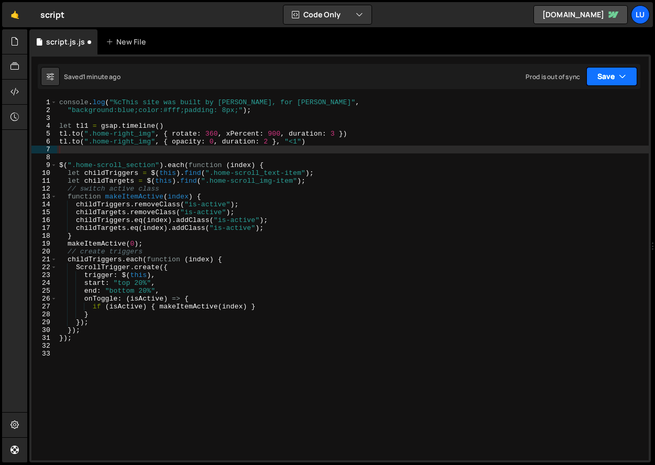
click at [603, 73] on button "Save" at bounding box center [611, 76] width 51 height 19
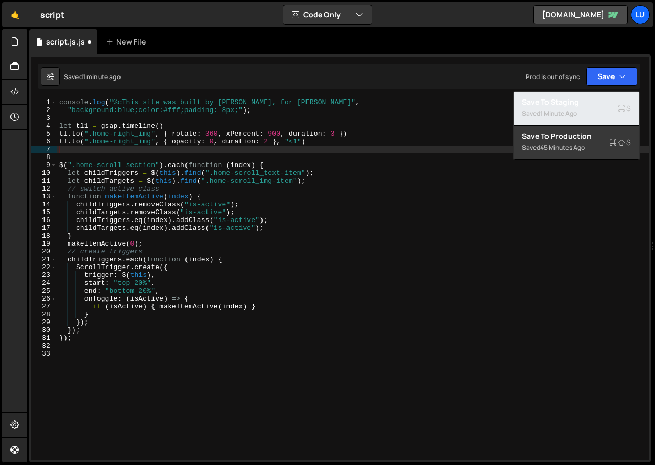
drag, startPoint x: 580, startPoint y: 103, endPoint x: 526, endPoint y: 82, distance: 57.9
click at [580, 103] on div "Save to Staging S" at bounding box center [576, 102] width 109 height 10
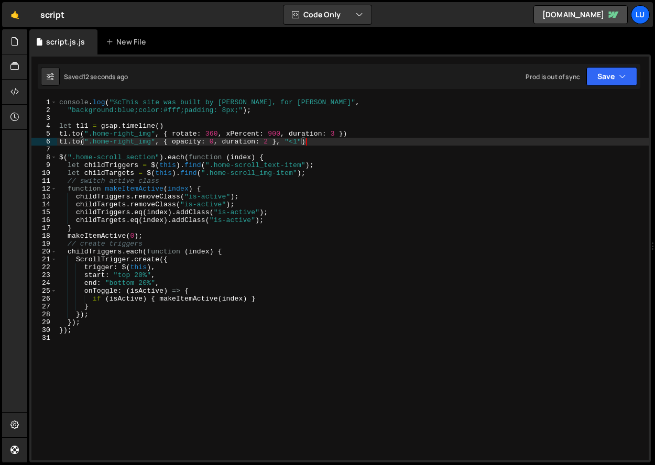
click at [317, 145] on div "console . log ( "%cThis site was built by Elissa Jacobsen, for Luci" , "backgro…" at bounding box center [352, 287] width 591 height 378
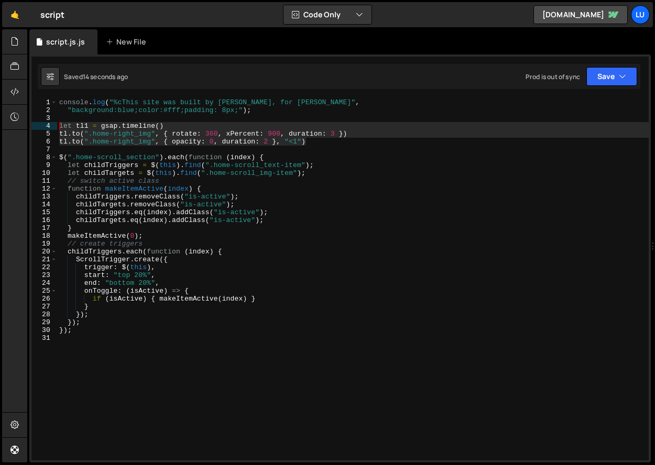
drag, startPoint x: 331, startPoint y: 142, endPoint x: -3, endPoint y: 126, distance: 334.1
click at [0, 126] on html "Projects Community Library Blog Lu Projects Your Teams Account Upgrade Logout" at bounding box center [327, 232] width 655 height 465
type textarea "let tl1 = gsap.timeline() tl.to(".home-right_img", { rotate: 360, xPercent: 900…"
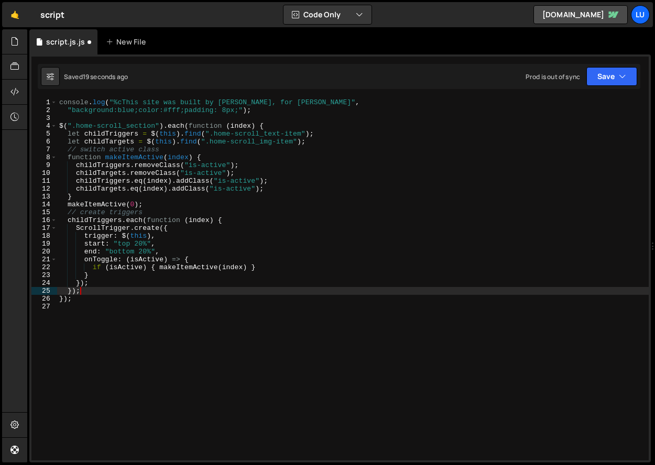
click at [163, 294] on div "console . log ( "%cThis site was built by Elissa Jacobsen, for Luci" , "backgro…" at bounding box center [352, 287] width 591 height 378
type textarea "});"
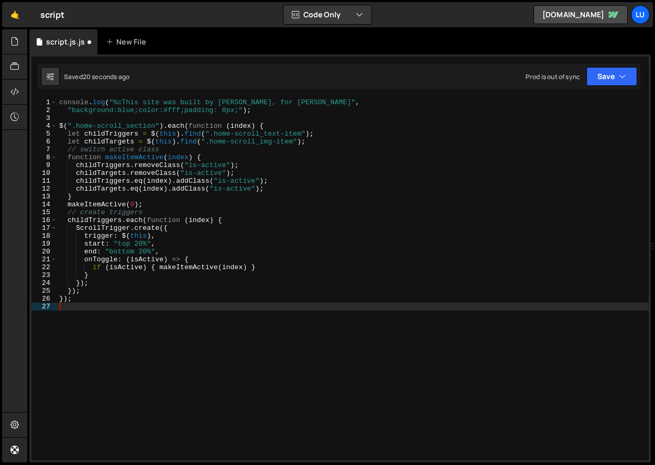
click at [166, 306] on div "console . log ( "%cThis site was built by Elissa Jacobsen, for Luci" , "backgro…" at bounding box center [352, 287] width 591 height 378
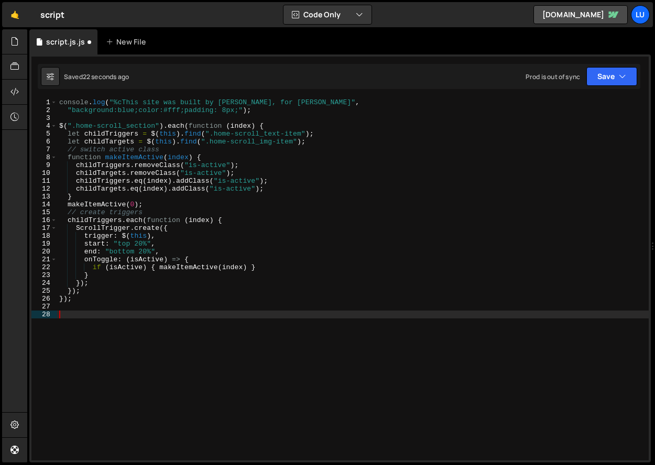
paste textarea "tl.to(".home-right_img", { opacity: 0, duration: 2 }, "<1")"
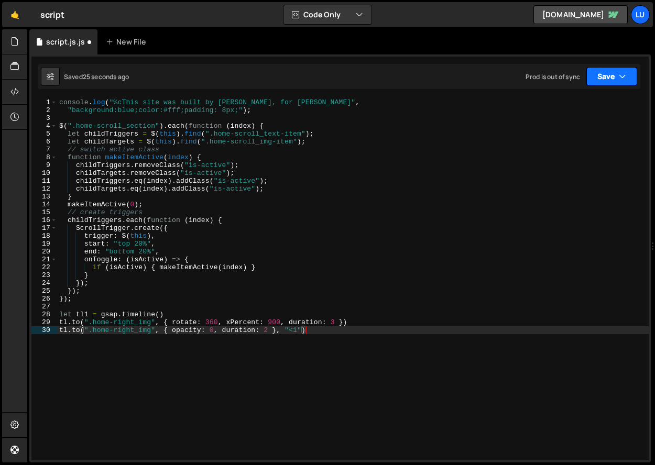
type textarea "tl.to(".home-right_img", { opacity: 0, duration: 2 }, "<1")"
click at [610, 81] on button "Save" at bounding box center [611, 76] width 51 height 19
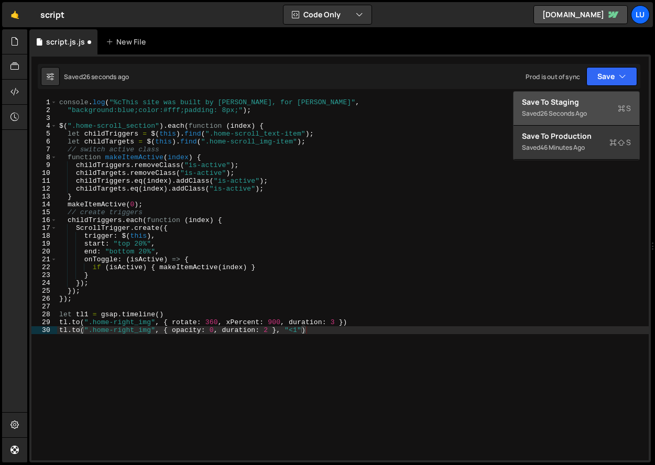
click at [594, 117] on div "Saved 26 seconds ago" at bounding box center [576, 113] width 109 height 13
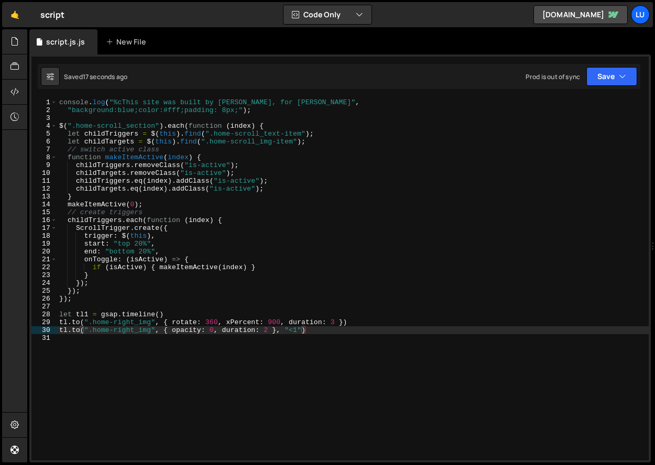
click at [280, 419] on div "console . log ( "%cThis site was built by Elissa Jacobsen, for Luci" , "backgro…" at bounding box center [352, 287] width 591 height 378
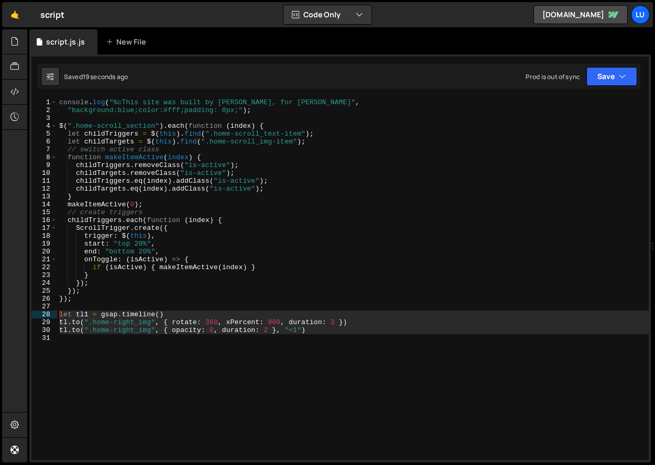
drag, startPoint x: 359, startPoint y: 409, endPoint x: 9, endPoint y: 315, distance: 362.9
click at [9, 315] on div "Hold on a sec... Are you certain you wish to leave this page? Any changes you'v…" at bounding box center [327, 232] width 655 height 465
type textarea "let tl1 = gsap.timeline() tl.to(".home-right_img", { rotate: 360, xPercent: 900…"
click at [179, 361] on div "console . log ( "%cThis site was built by Elissa Jacobsen, for Luci" , "backgro…" at bounding box center [352, 279] width 591 height 362
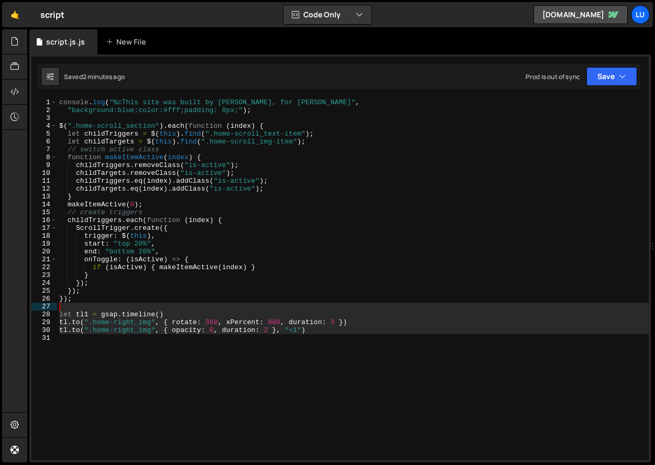
drag, startPoint x: 178, startPoint y: 362, endPoint x: 53, endPoint y: 310, distance: 134.8
click at [53, 310] on div "1 2 3 4 5 6 7 8 9 10 11 12 13 14 15 16 17 18 19 20 21 22 23 24 25 26 27 28 29 3…" at bounding box center [339, 279] width 617 height 362
type textarea "tl.to(".home-right_img", { opacity: 0, duration: 2 }, "<1")"
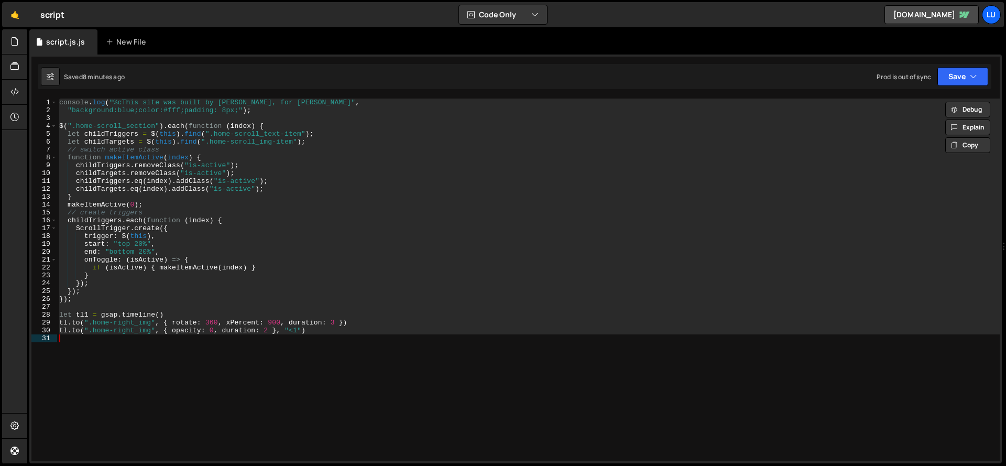
click at [143, 115] on div "console . log ( "%cThis site was built by Elissa Jacobsen, for Luci" , "backgro…" at bounding box center [528, 279] width 942 height 363
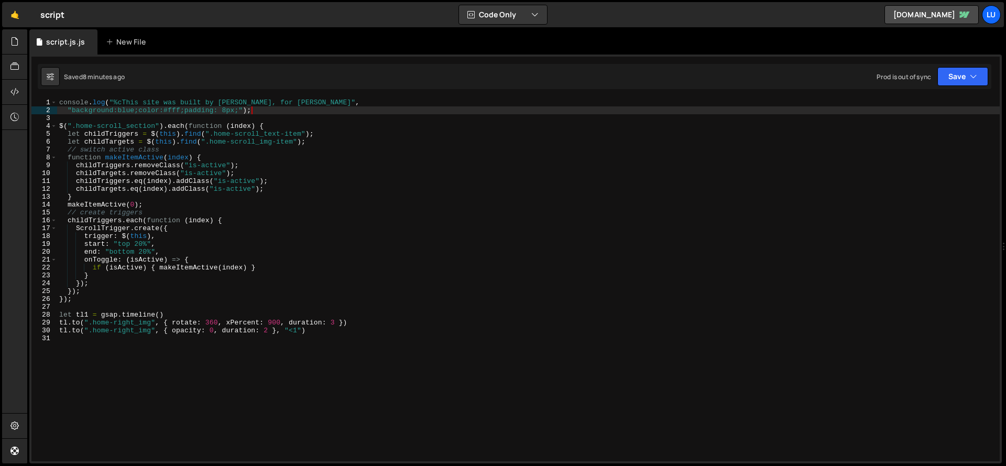
click at [267, 112] on div "console . log ( "%cThis site was built by Elissa Jacobsen, for Luci" , "backgro…" at bounding box center [528, 287] width 942 height 378
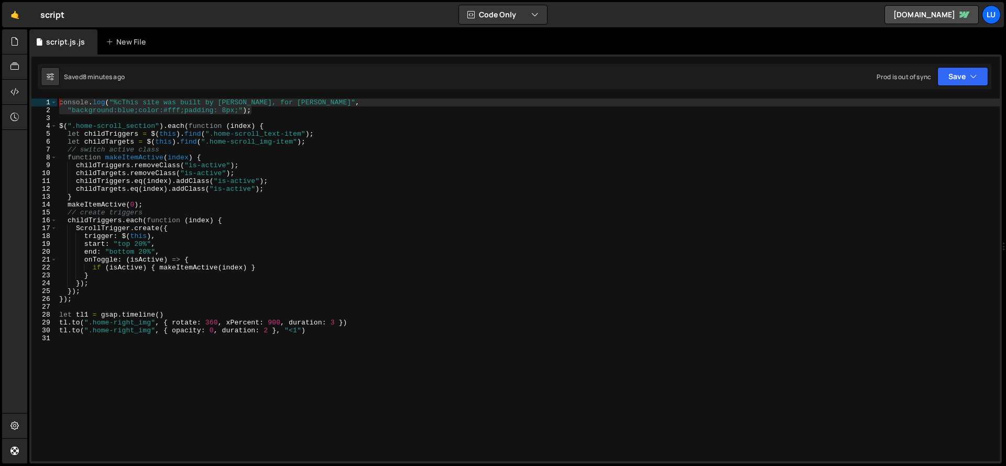
drag, startPoint x: 272, startPoint y: 109, endPoint x: 40, endPoint y: 99, distance: 232.3
click at [40, 99] on div ""background:blue;color:#fff;padding: 8px;"); 1 2 3 4 5 6 7 8 9 10 11 12 13 14 1…" at bounding box center [515, 279] width 968 height 363
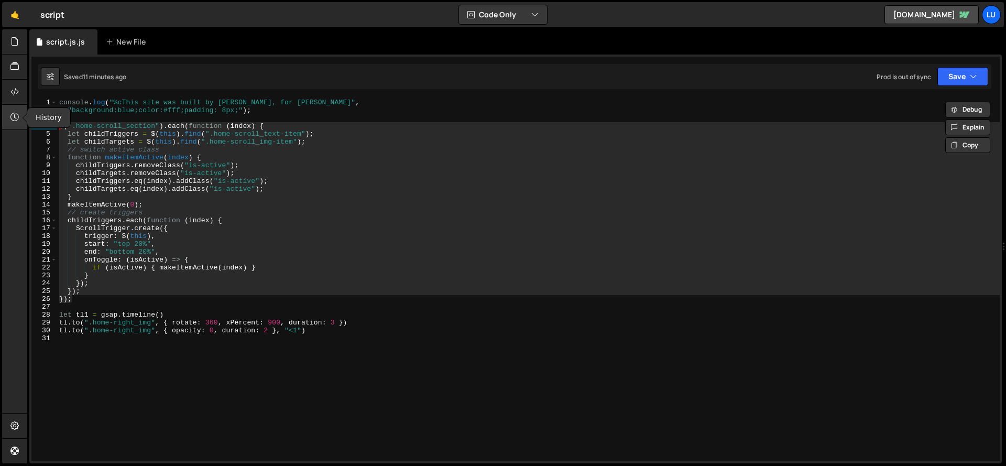
drag, startPoint x: 198, startPoint y: 297, endPoint x: 6, endPoint y: 124, distance: 258.2
click at [6, 124] on div "Hold on a sec... Are you certain you wish to leave this page? Any changes you'v…" at bounding box center [503, 233] width 1006 height 466
type textarea "$(".home-scroll_section").each(function (index) { let childTriggers = $(this).f…"
